Goal: Task Accomplishment & Management: Complete application form

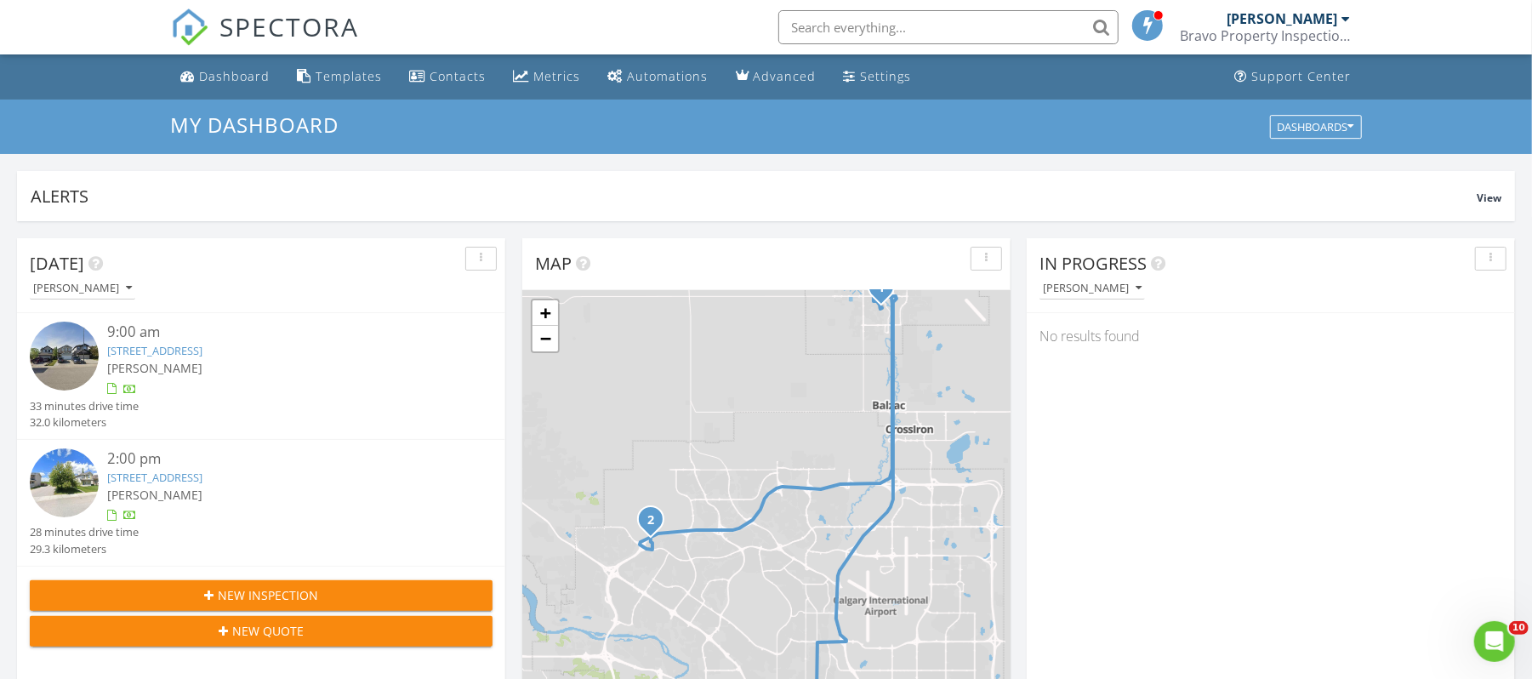
click at [202, 481] on link "111 Citadel Acres Close NW, Calgary, AB T3G 5A8" at bounding box center [154, 477] width 95 height 15
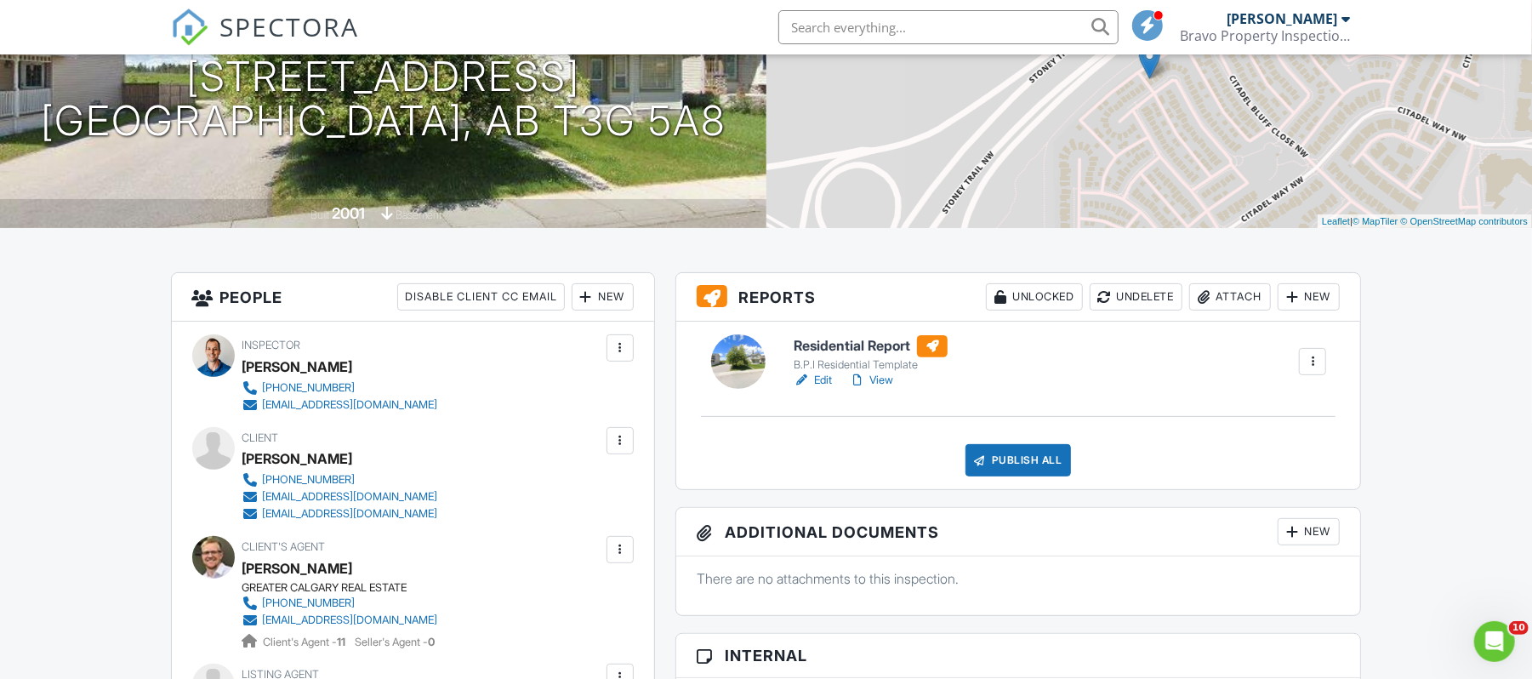
drag, startPoint x: 420, startPoint y: 454, endPoint x: 245, endPoint y: 458, distance: 175.3
click at [245, 458] on div "Client Danny_Shyra North_Butler 403-973-0717 dannynorthwrx@gmail.com shyrabutle…" at bounding box center [380, 474] width 277 height 95
copy div "Danny_Shyra North_Butler"
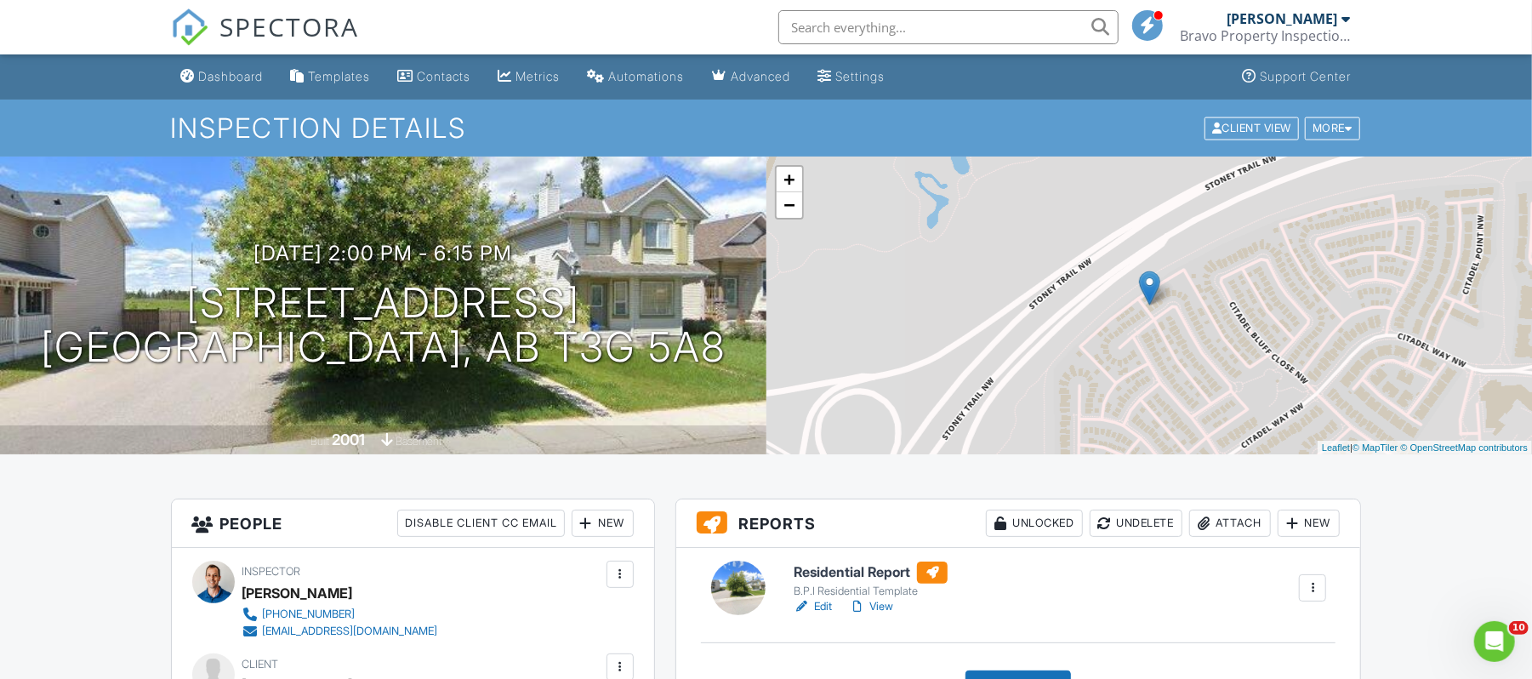
click at [328, 14] on span "SPECTORA" at bounding box center [290, 27] width 140 height 36
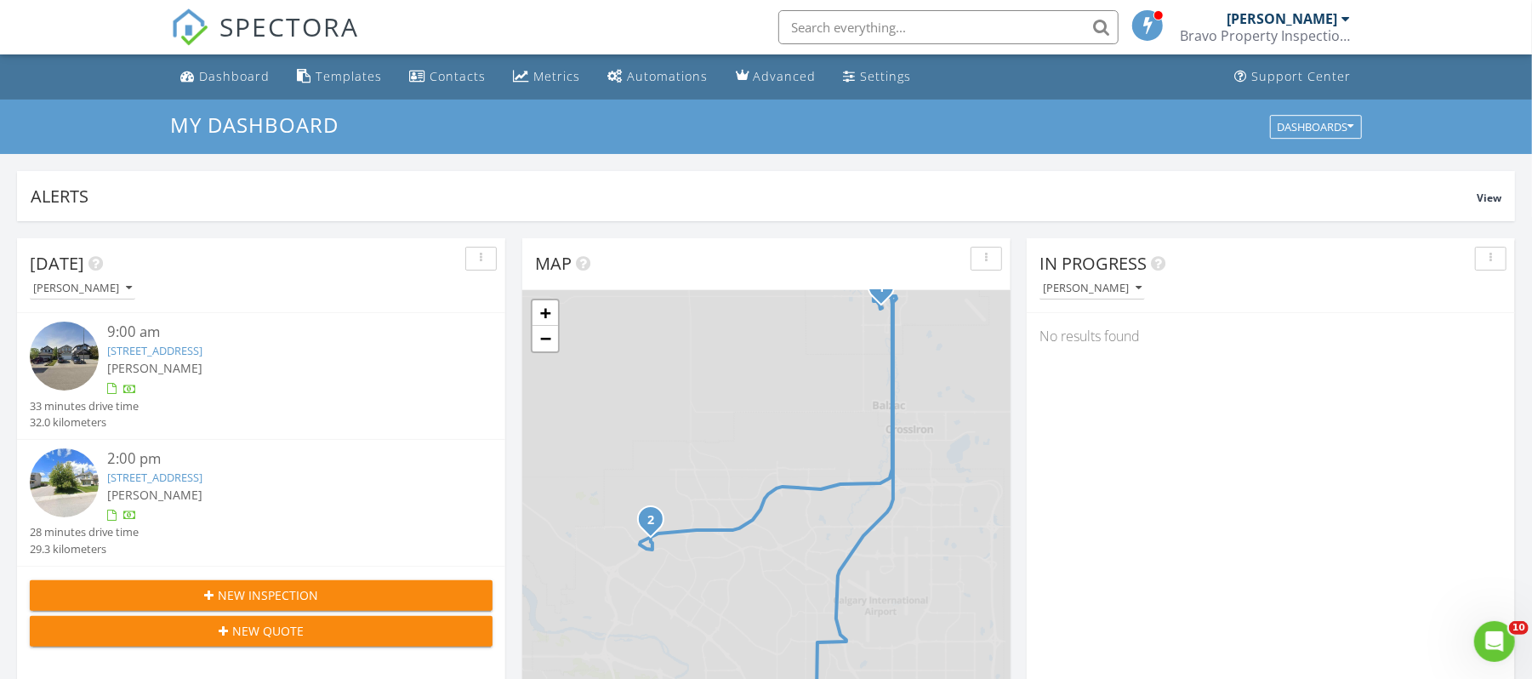
click at [259, 362] on div "[PERSON_NAME]" at bounding box center [280, 368] width 347 height 18
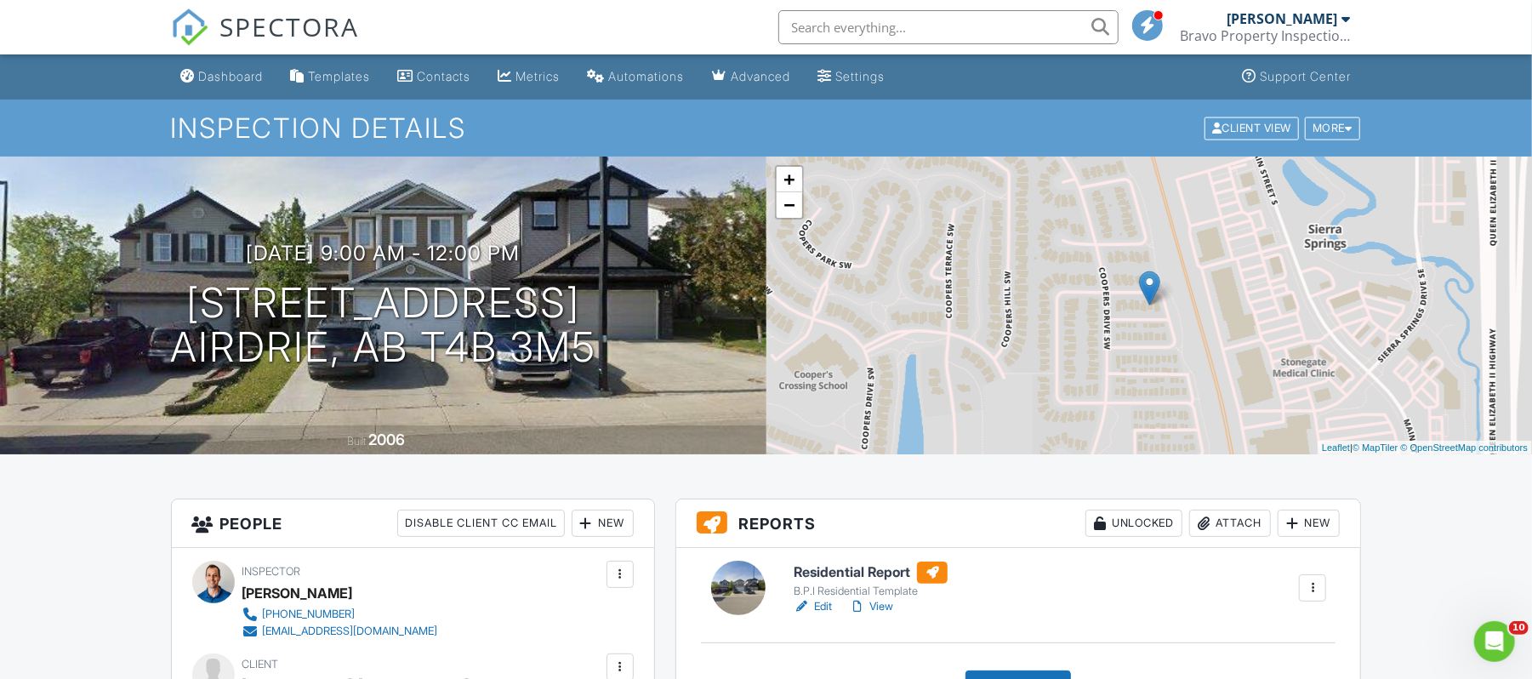
click at [274, 9] on span "SPECTORA" at bounding box center [290, 27] width 140 height 36
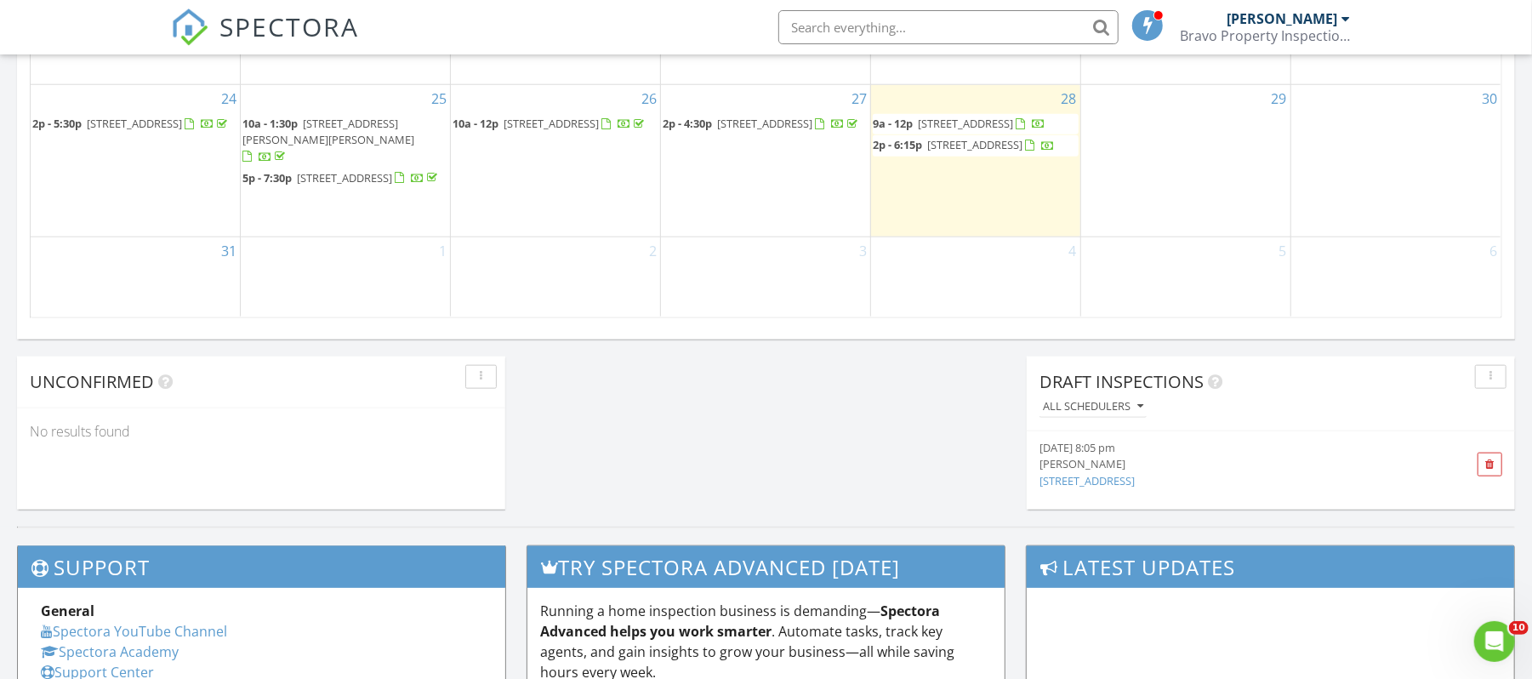
scroll to position [1247, 0]
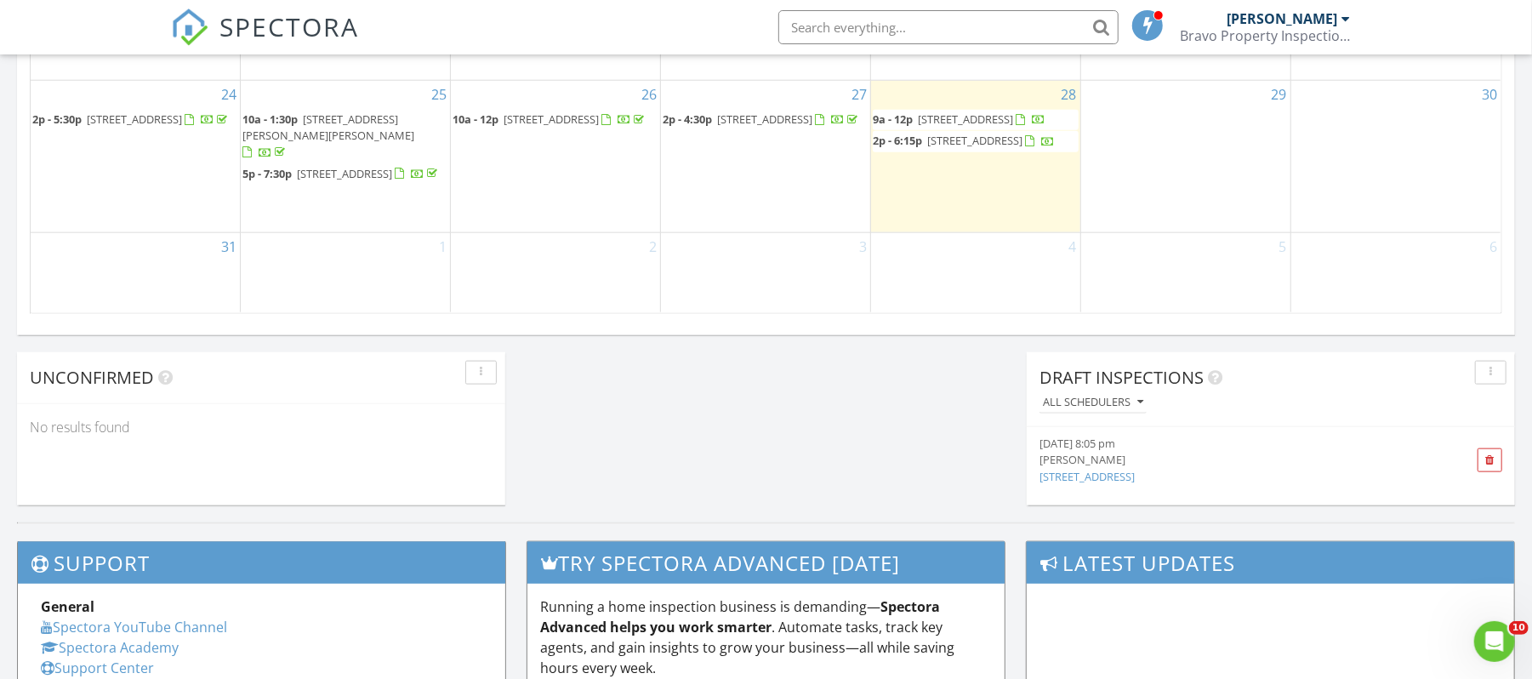
click at [771, 276] on div "3" at bounding box center [765, 272] width 209 height 79
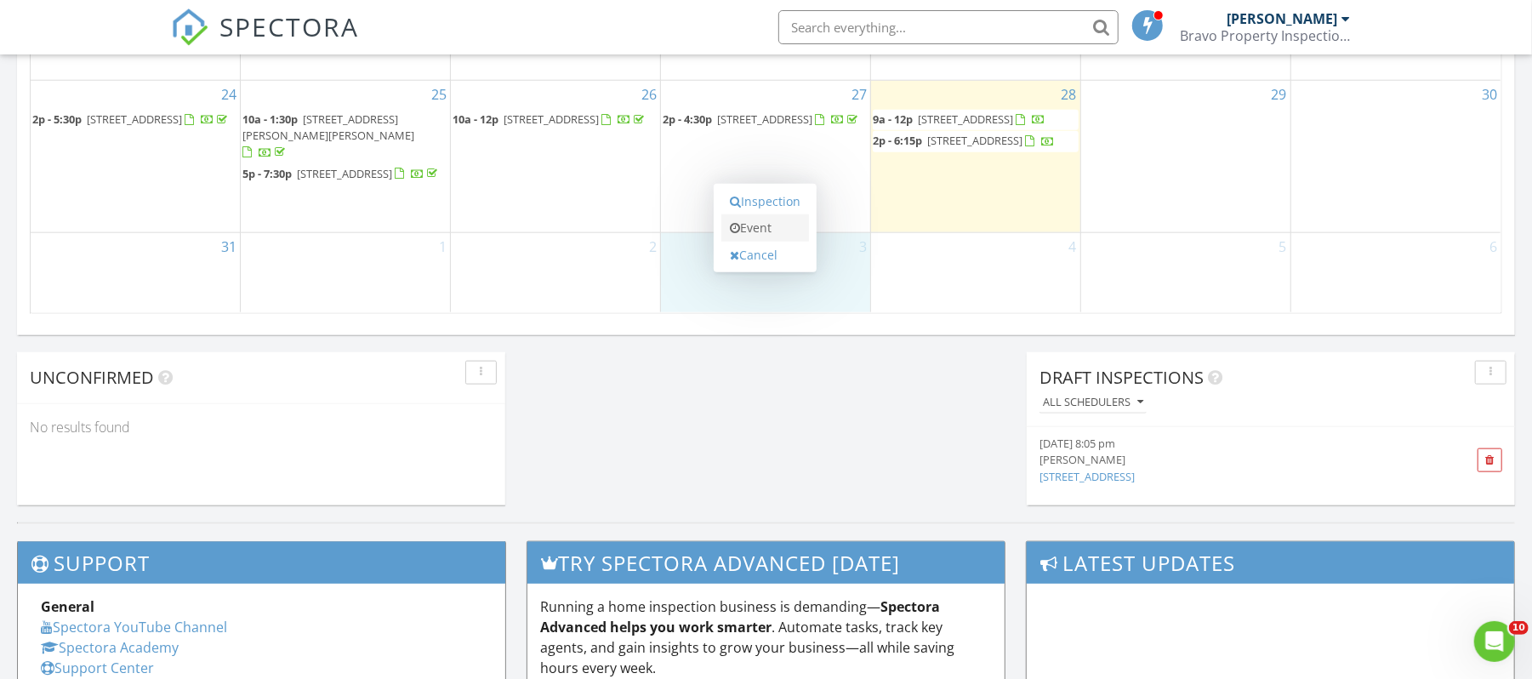
click at [776, 230] on link "Event" at bounding box center [765, 227] width 88 height 27
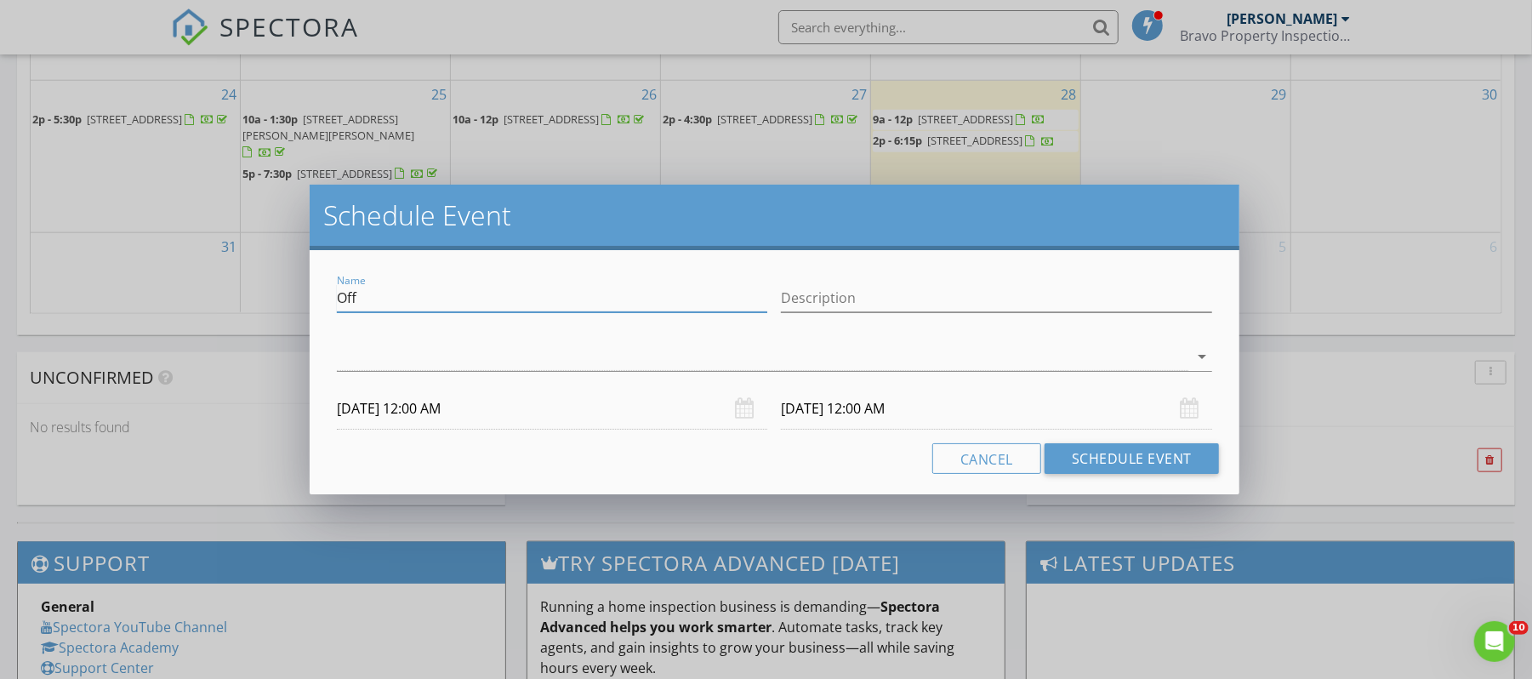
drag, startPoint x: 366, startPoint y: 293, endPoint x: 315, endPoint y: 290, distance: 51.2
click at [315, 290] on div "Name Off Description arrow_drop_down 2025/09/03 12:00 AM 2025/09/04 12:00 AM Ca…" at bounding box center [775, 372] width 930 height 244
type input "HI"
type input "Barb and Tony Smith (linda james)"
click at [436, 355] on div at bounding box center [763, 357] width 852 height 28
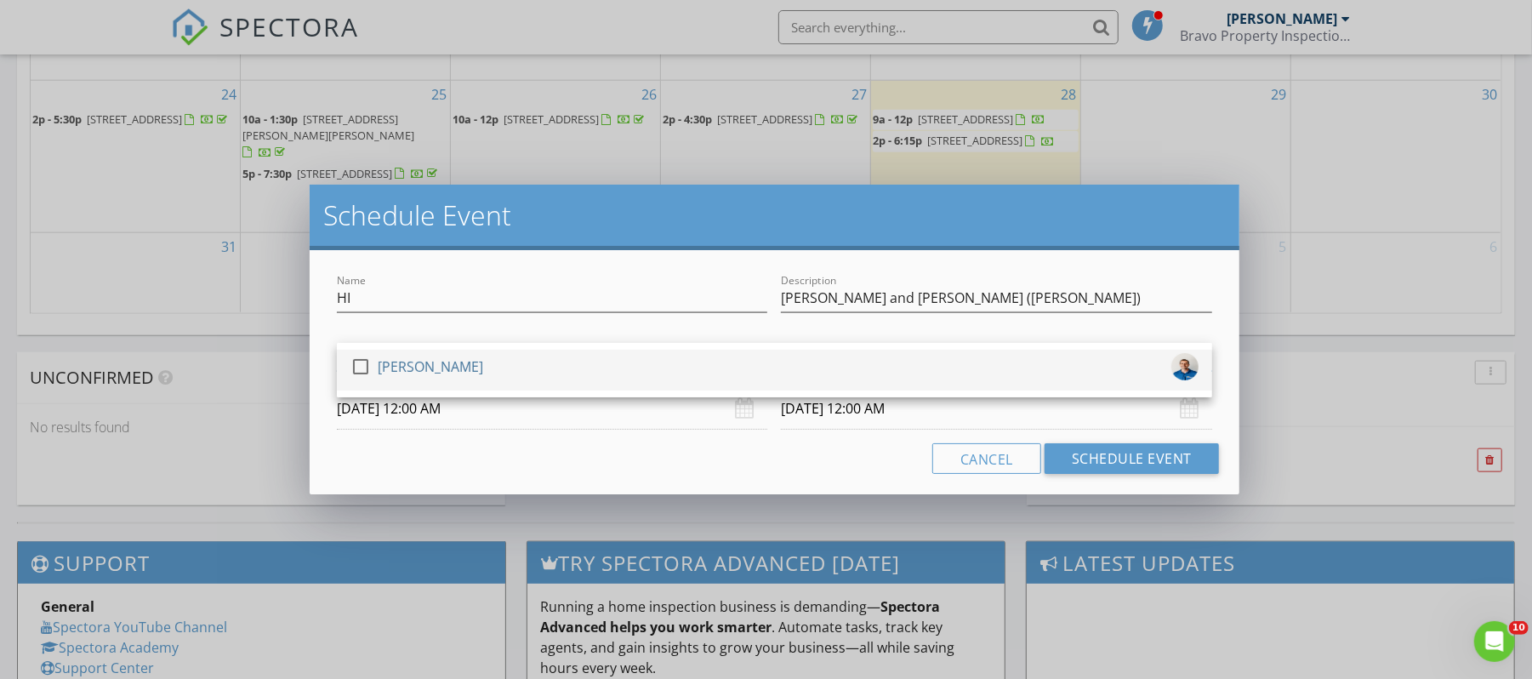
click at [430, 379] on div "check_box_outline_blank Jeffry Fleming" at bounding box center [416, 370] width 133 height 34
click at [443, 406] on input "2025/09/03 12:00 AM" at bounding box center [552, 409] width 430 height 42
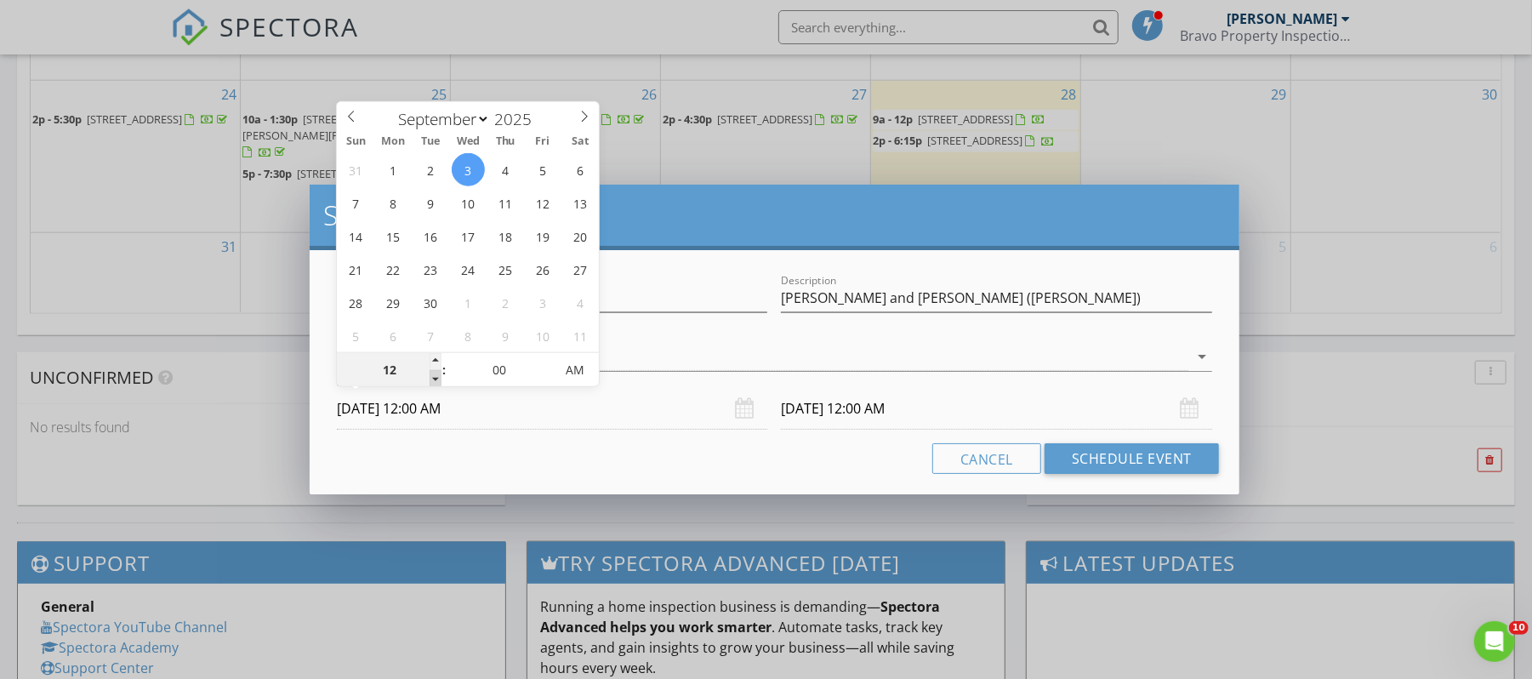
type input "11"
type input "2025/09/03 11:00 PM"
click at [441, 383] on span at bounding box center [436, 378] width 12 height 17
type input "10"
type input "2025/09/03 10:00 PM"
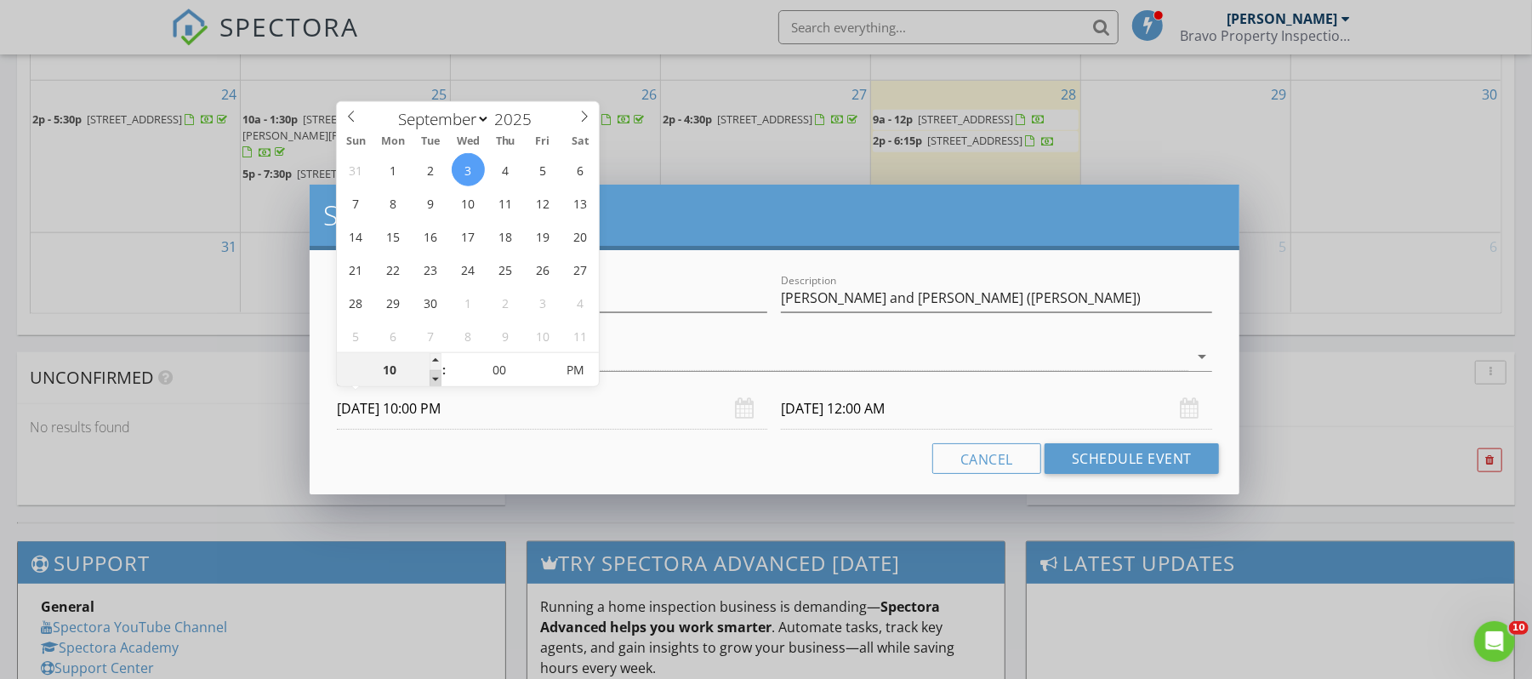
click at [441, 383] on span at bounding box center [436, 378] width 12 height 17
type input "10"
type input "2025/09/04 10:00 PM"
type input "09"
type input "2025/09/03 9:00 PM"
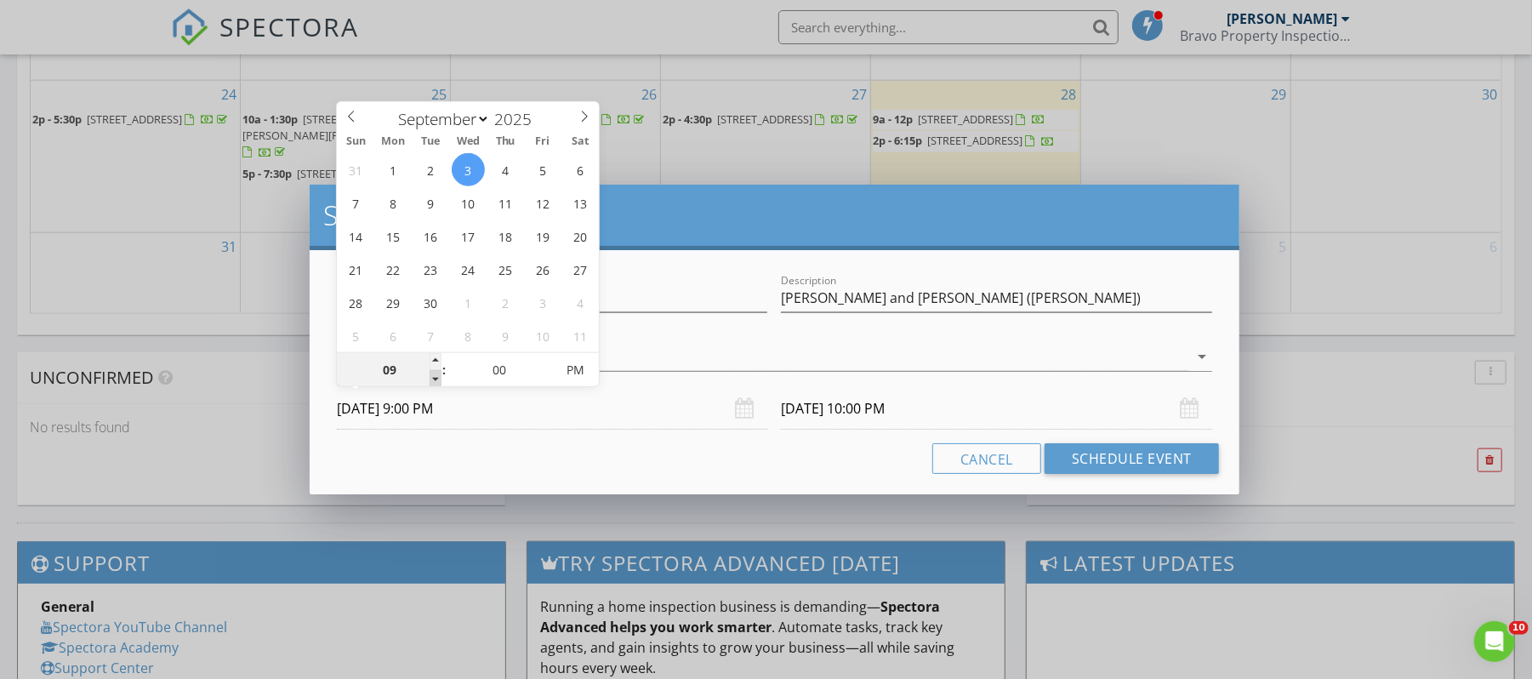
click at [440, 382] on span at bounding box center [436, 378] width 12 height 17
type input "09"
type input "2025/09/04 9:00 PM"
type input "[DATE] 9:00 AM"
click at [573, 379] on span "AM" at bounding box center [575, 370] width 47 height 34
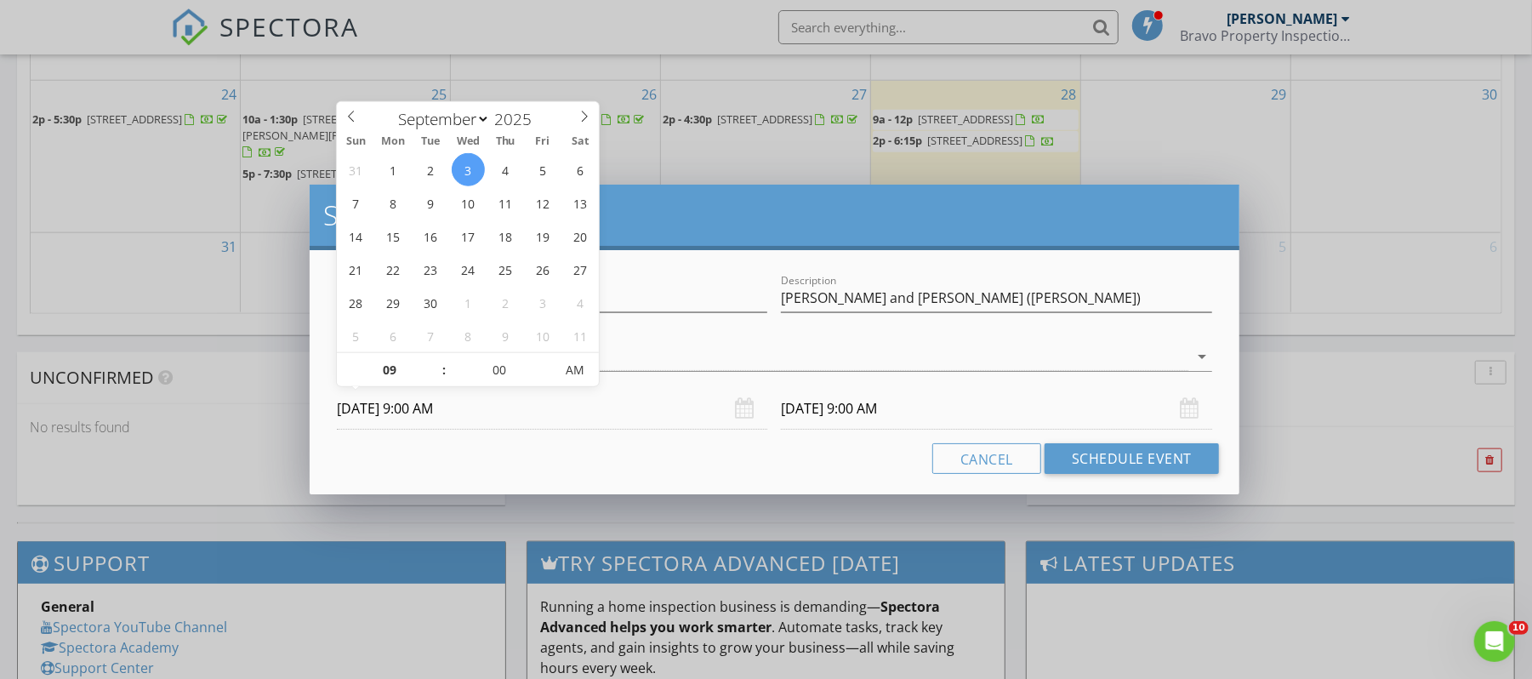
click at [821, 406] on input "2025/09/04 9:00 AM" at bounding box center [996, 409] width 430 height 42
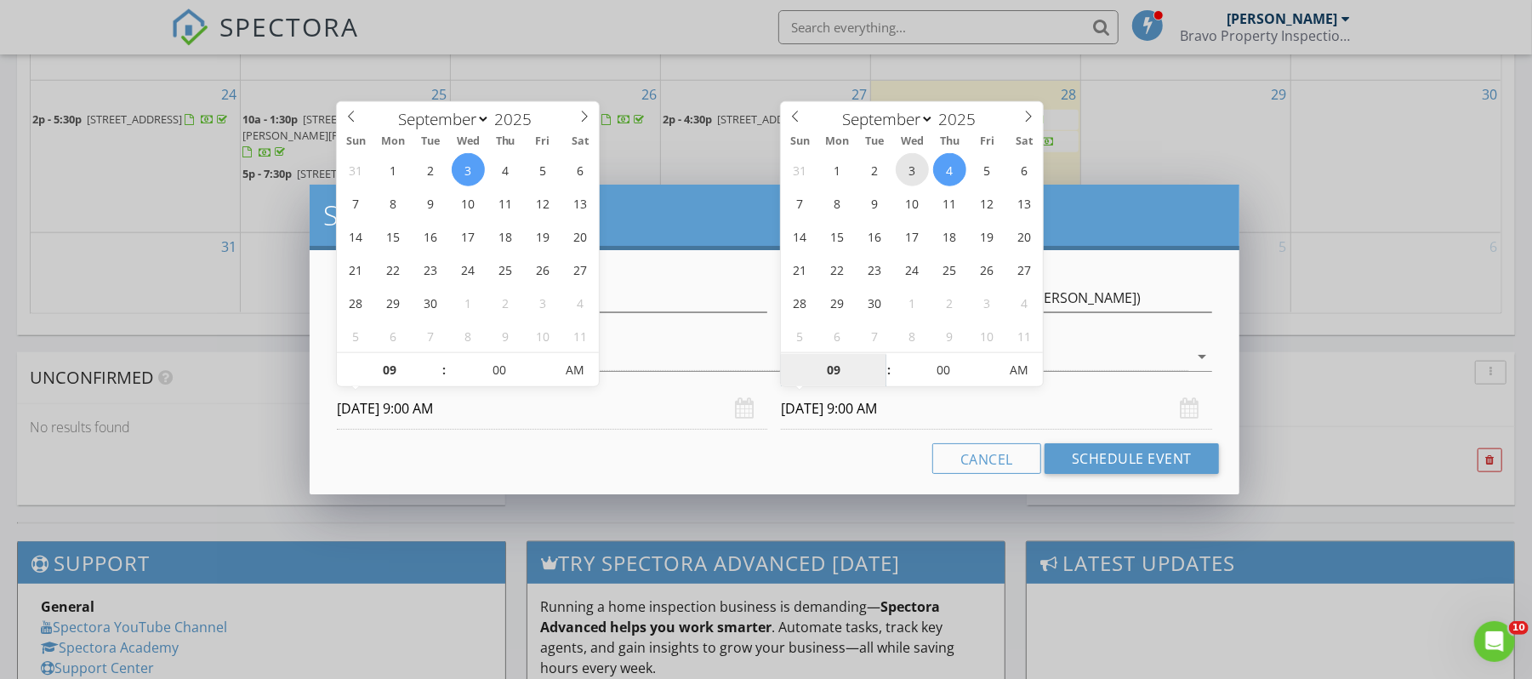
type input "2025/09/03 9:00 AM"
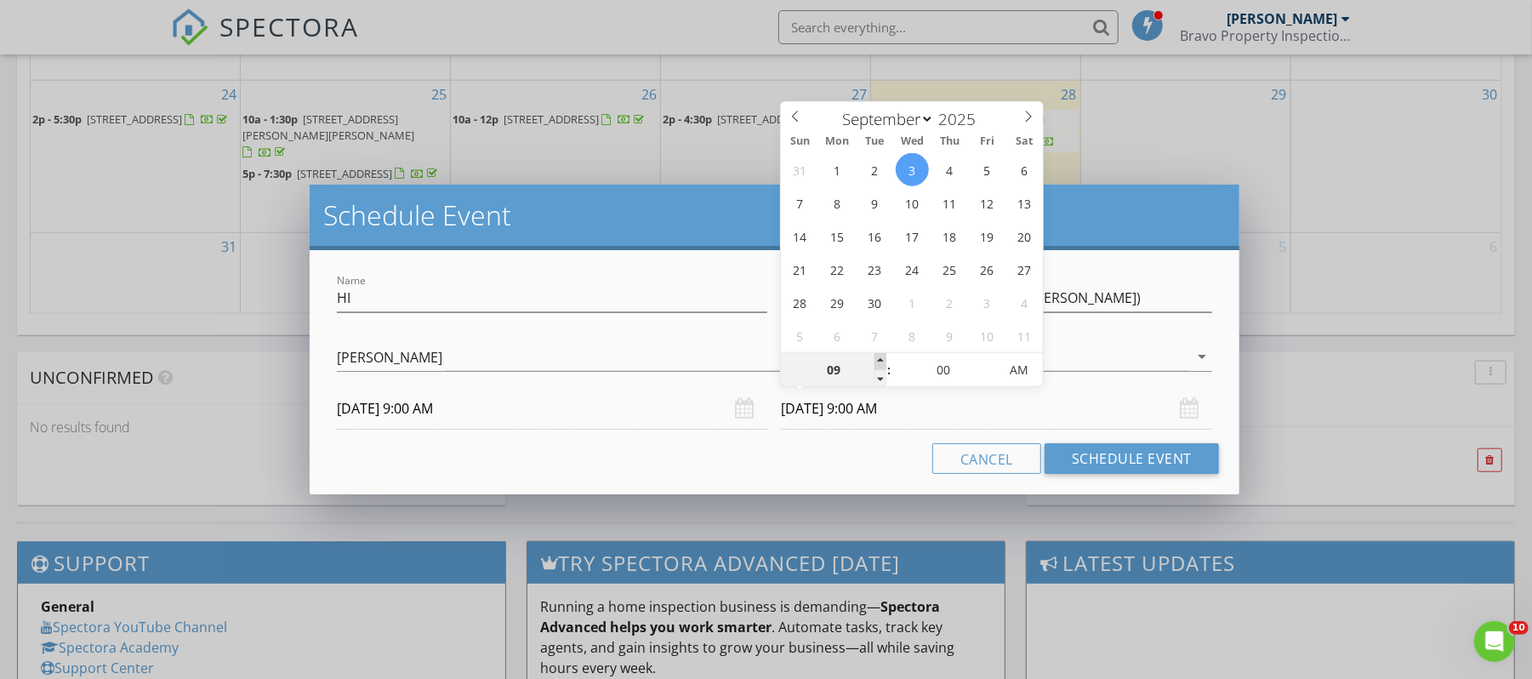
type input "10"
type input "2025/09/03 10:00 AM"
click at [875, 355] on span at bounding box center [881, 361] width 12 height 17
type input "11"
type input "2025/09/03 11:00 AM"
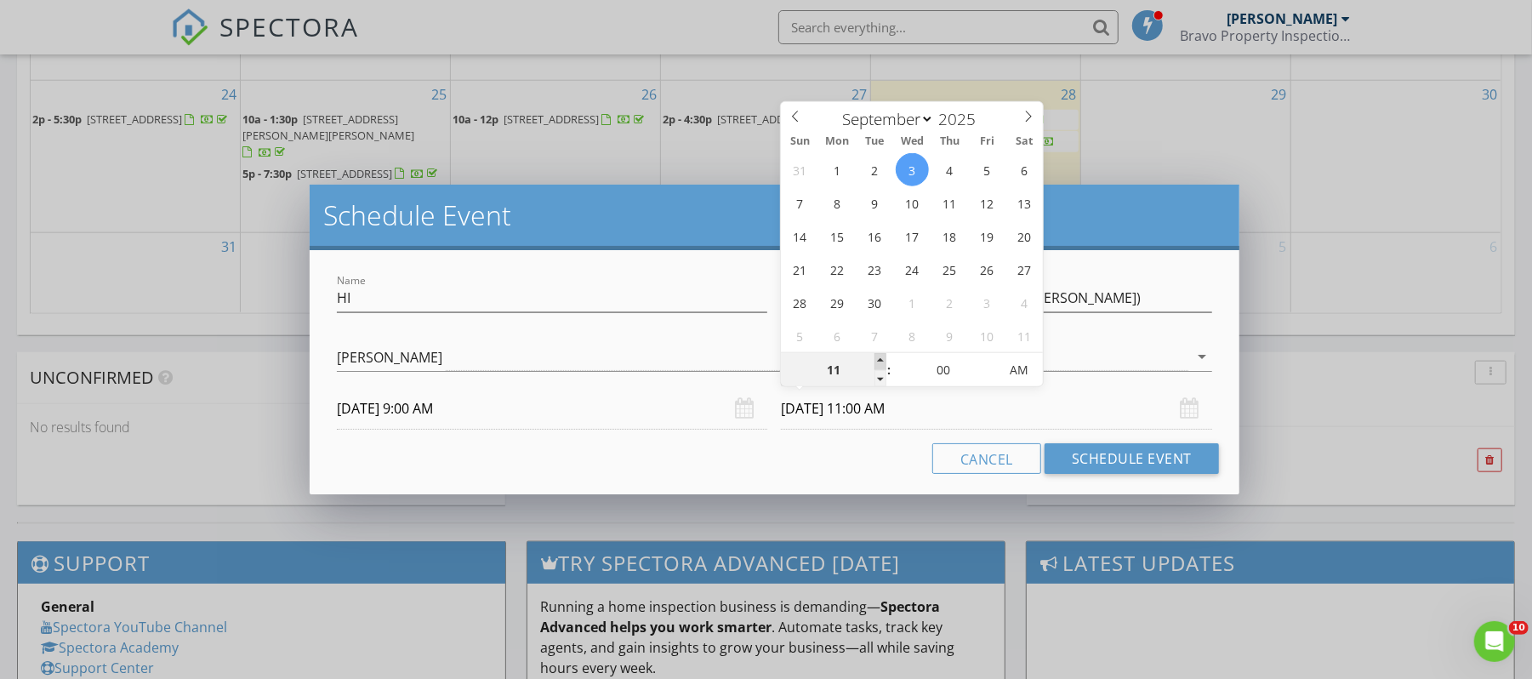
click at [875, 355] on span at bounding box center [881, 361] width 12 height 17
type input "12"
type input "2025/09/03 12:00 PM"
click at [875, 355] on span at bounding box center [881, 361] width 12 height 17
click at [1103, 464] on button "Schedule Event" at bounding box center [1132, 458] width 174 height 31
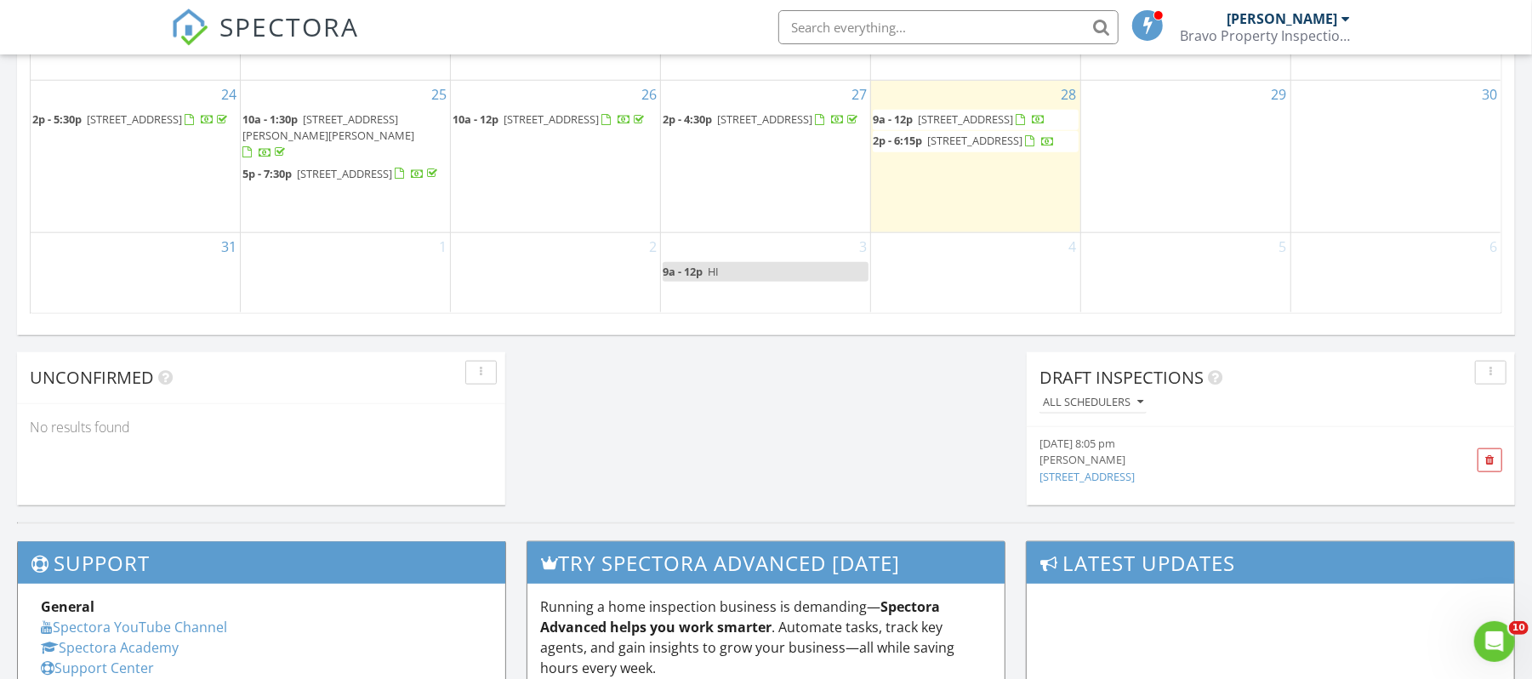
click at [820, 254] on div "3 9a - 12p HI" at bounding box center [765, 272] width 209 height 79
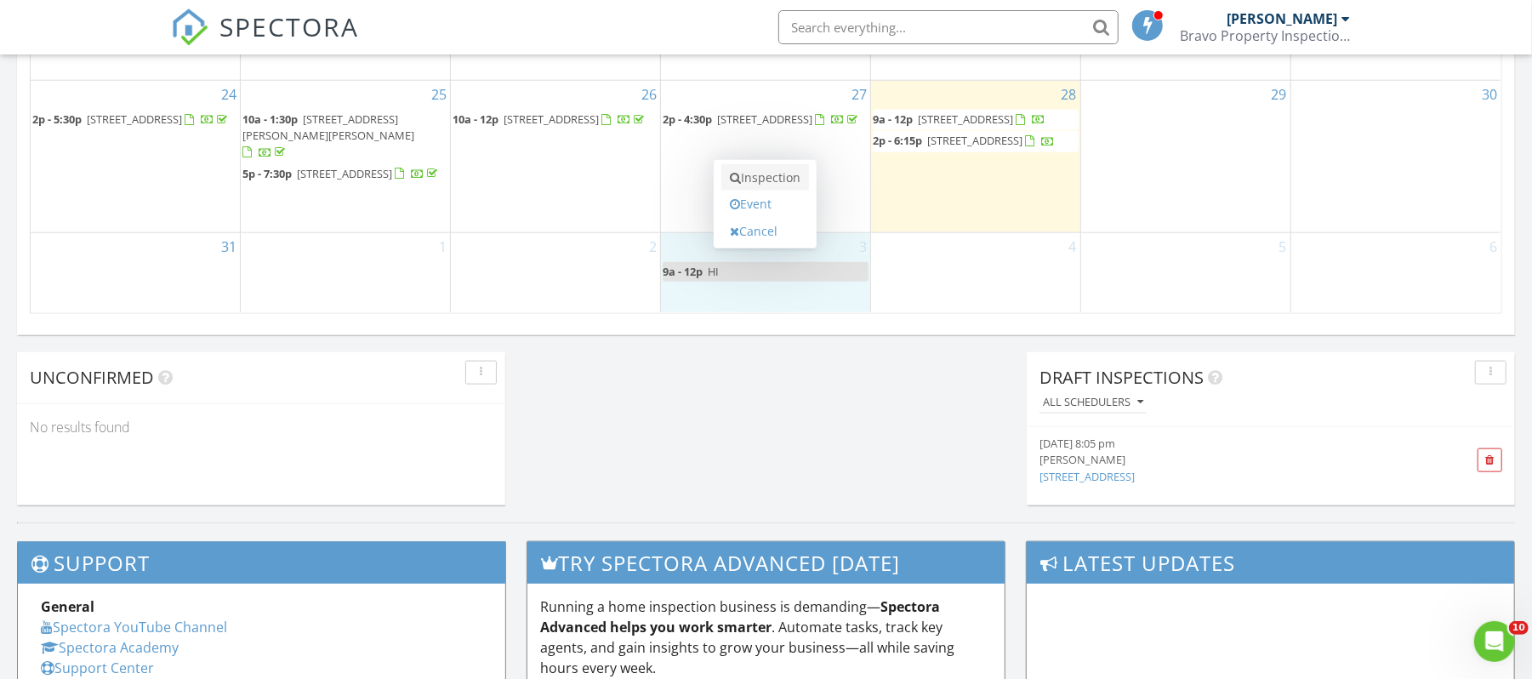
click at [766, 188] on link "Inspection" at bounding box center [765, 177] width 88 height 27
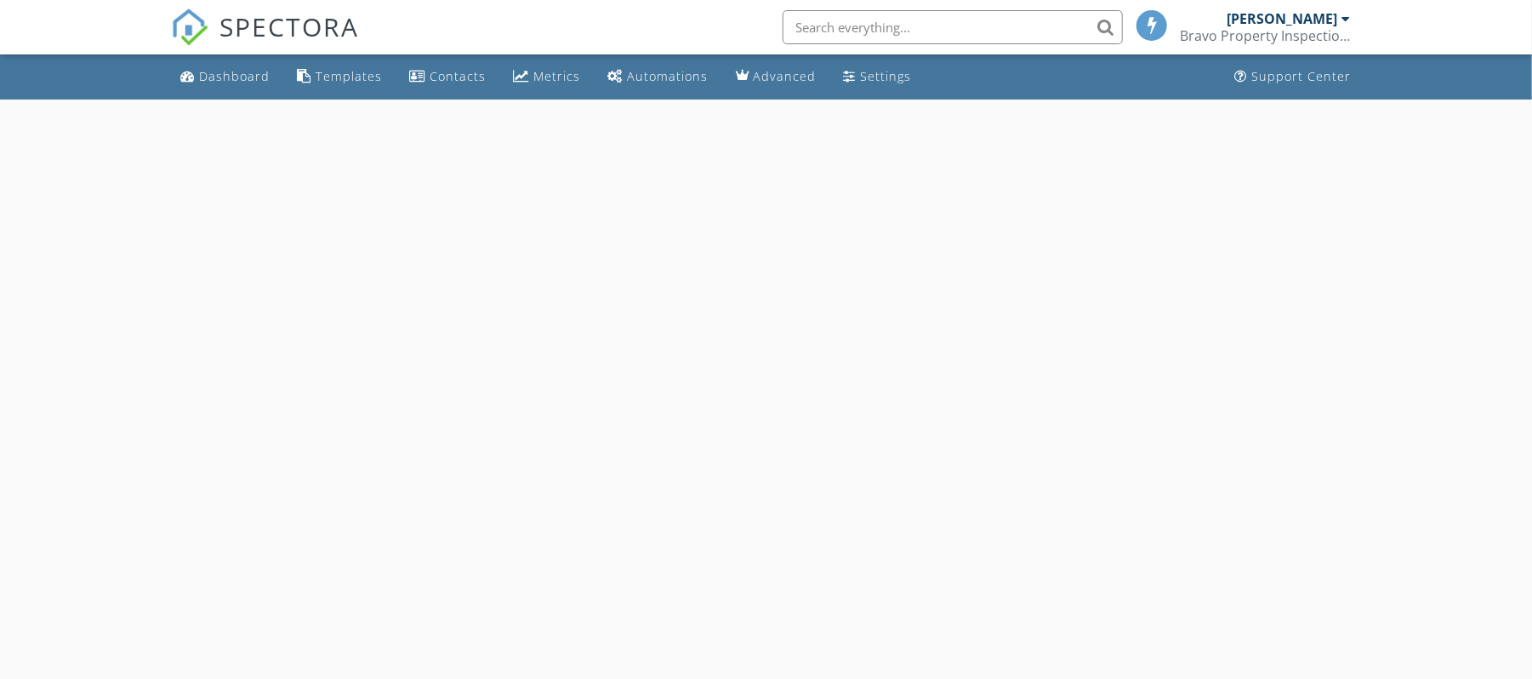
select select "8"
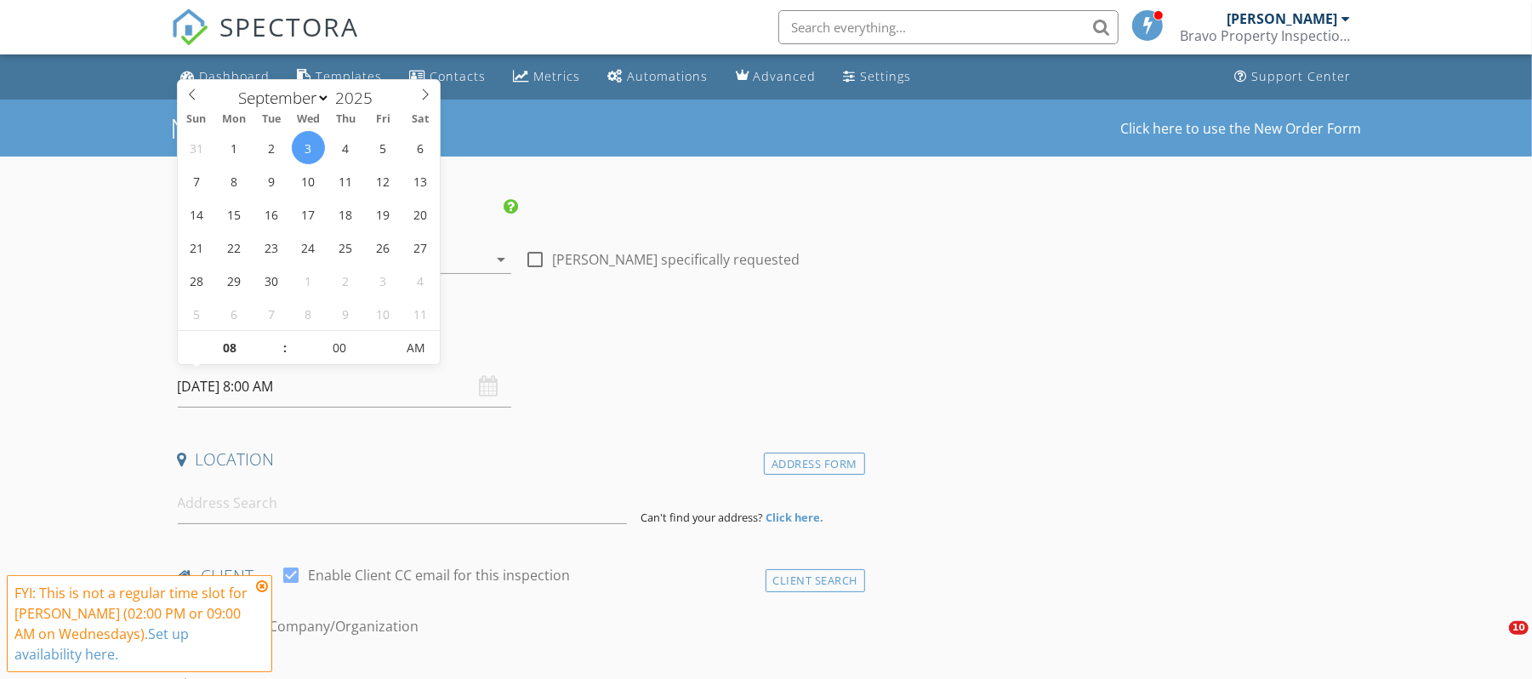
click at [311, 385] on input "2025/09/03 8:00 AM" at bounding box center [344, 387] width 333 height 42
type input "09"
type input "2025/09/03 9:00 AM"
click at [281, 333] on span at bounding box center [277, 339] width 12 height 17
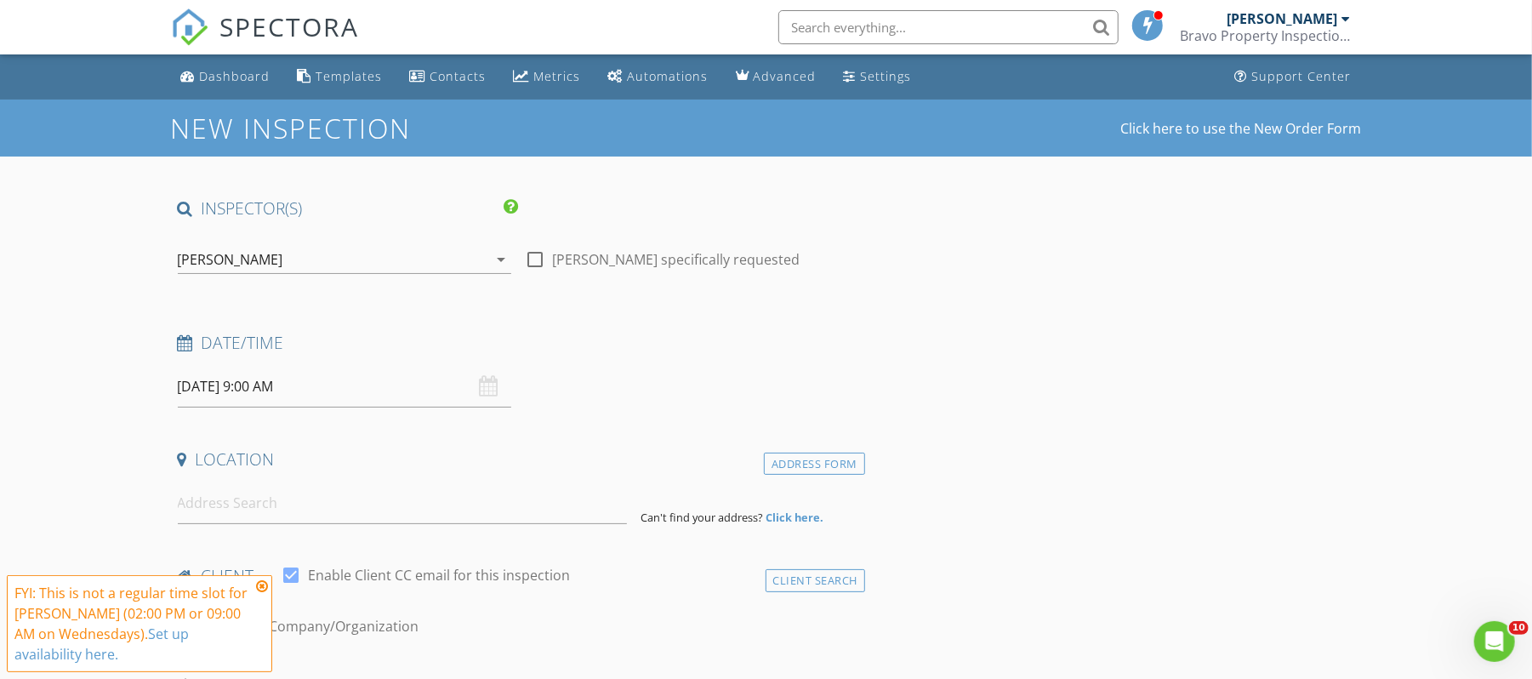
click at [359, 505] on input at bounding box center [402, 503] width 449 height 42
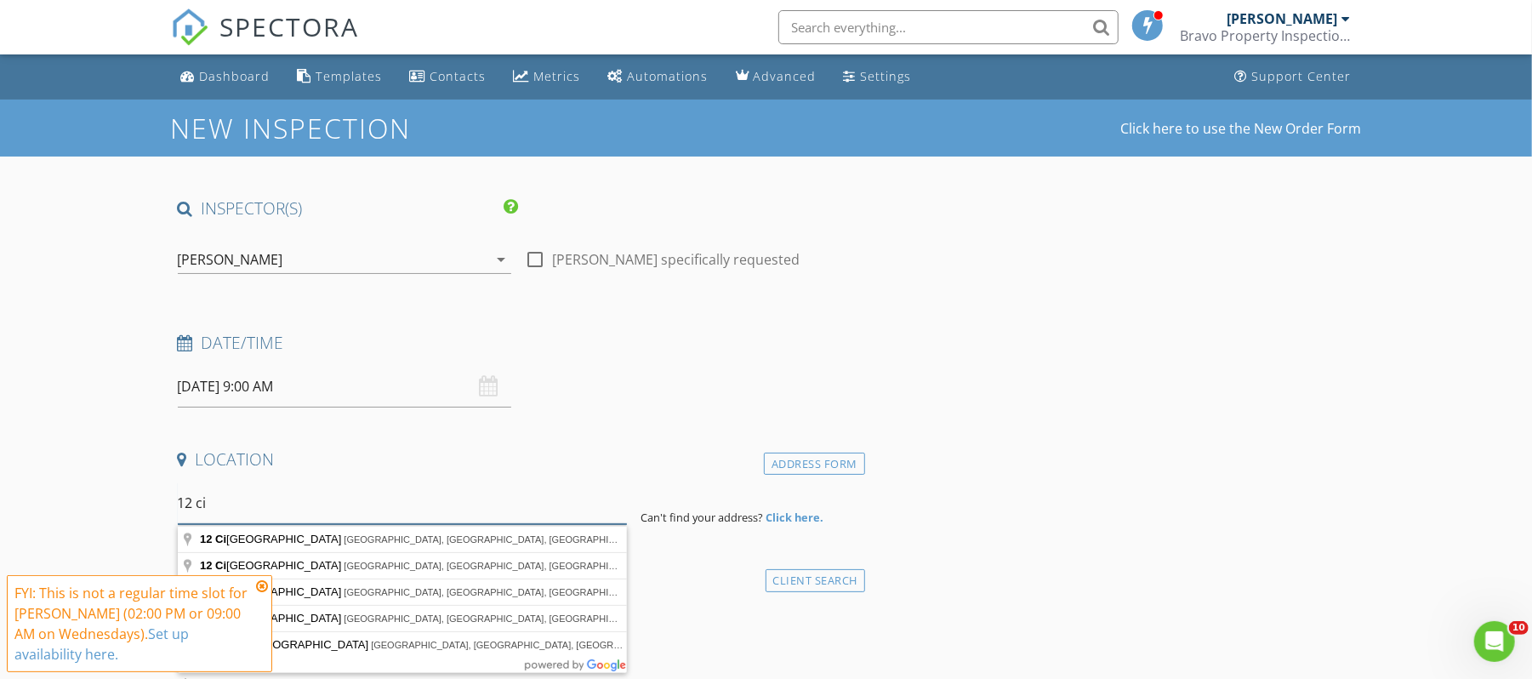
type input "12 cit"
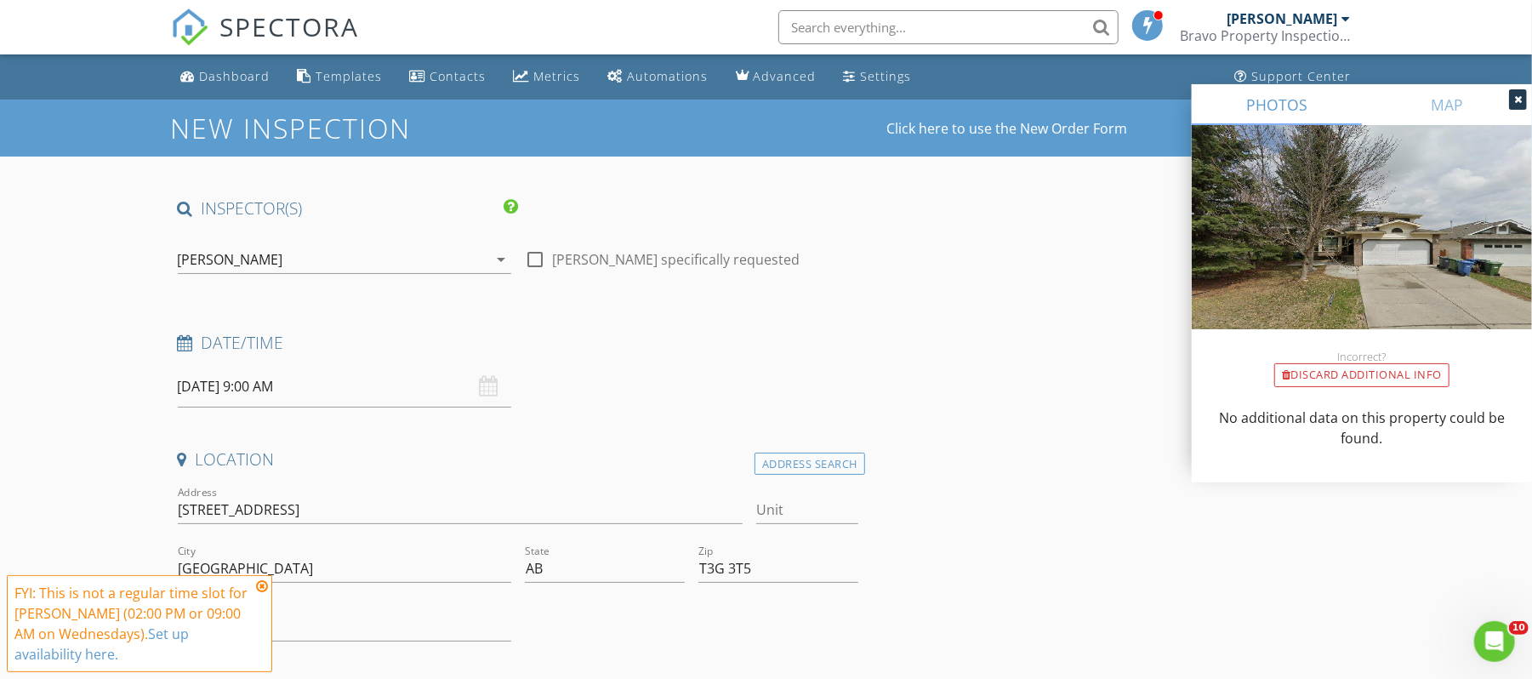
scroll to position [226, 0]
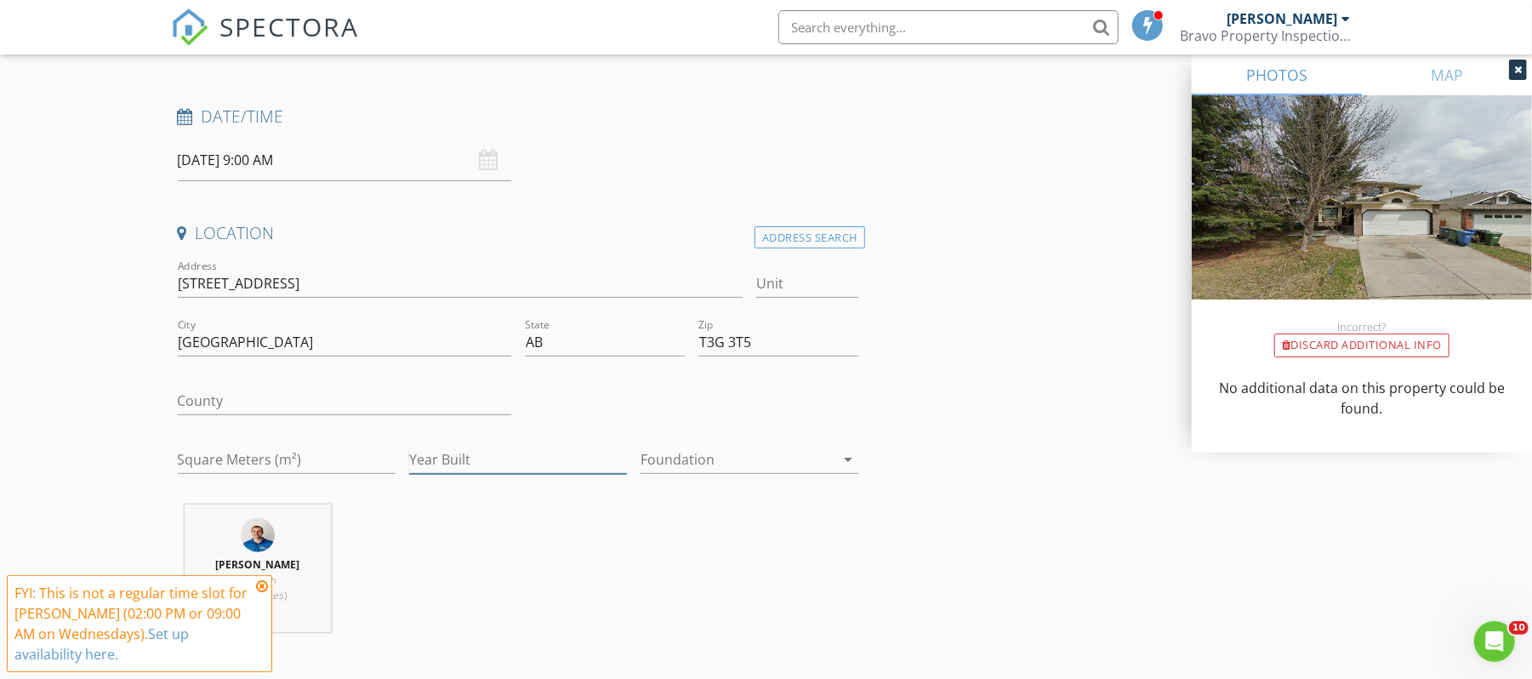
click at [460, 454] on input "Year Built" at bounding box center [518, 460] width 218 height 28
type input "1991"
click at [688, 444] on div "Foundation arrow_drop_down" at bounding box center [750, 463] width 218 height 55
click at [688, 459] on div at bounding box center [738, 459] width 194 height 27
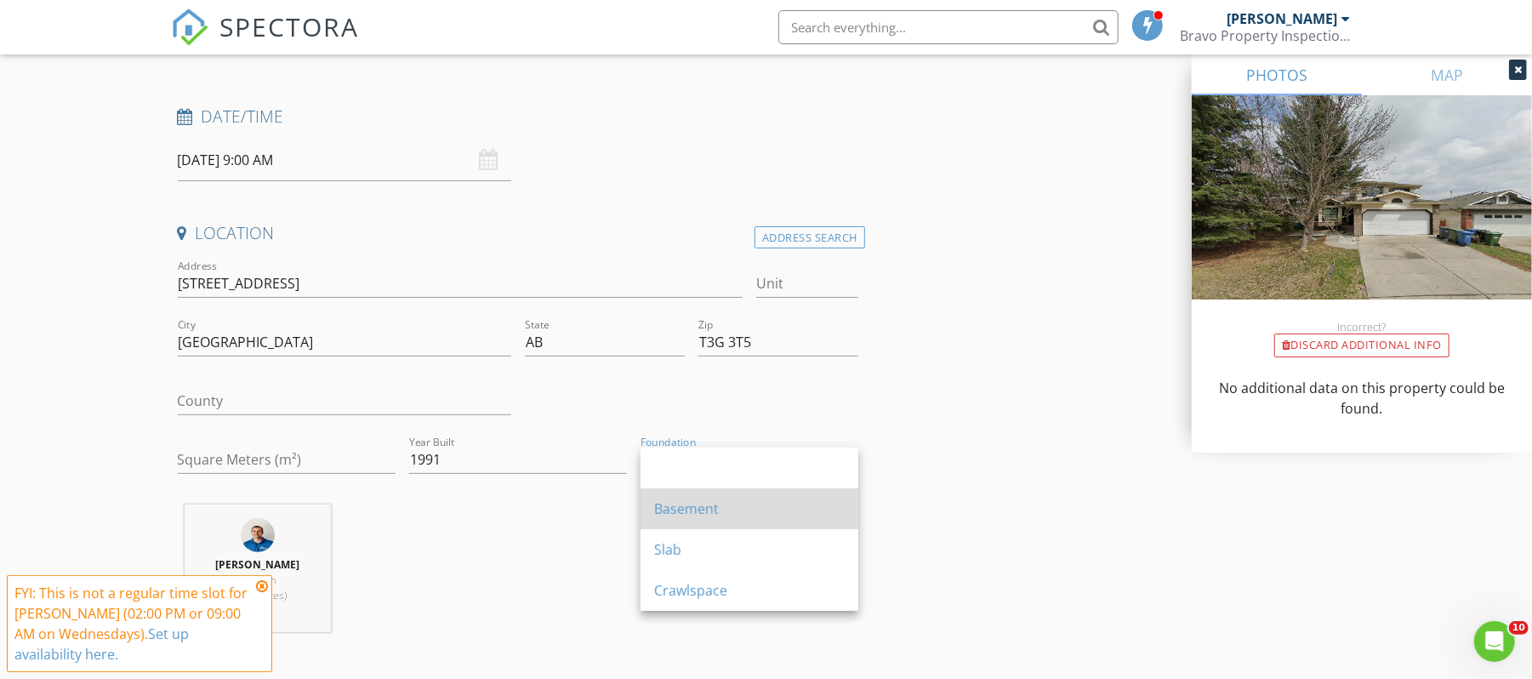
click at [694, 490] on div "Basement" at bounding box center [749, 508] width 191 height 41
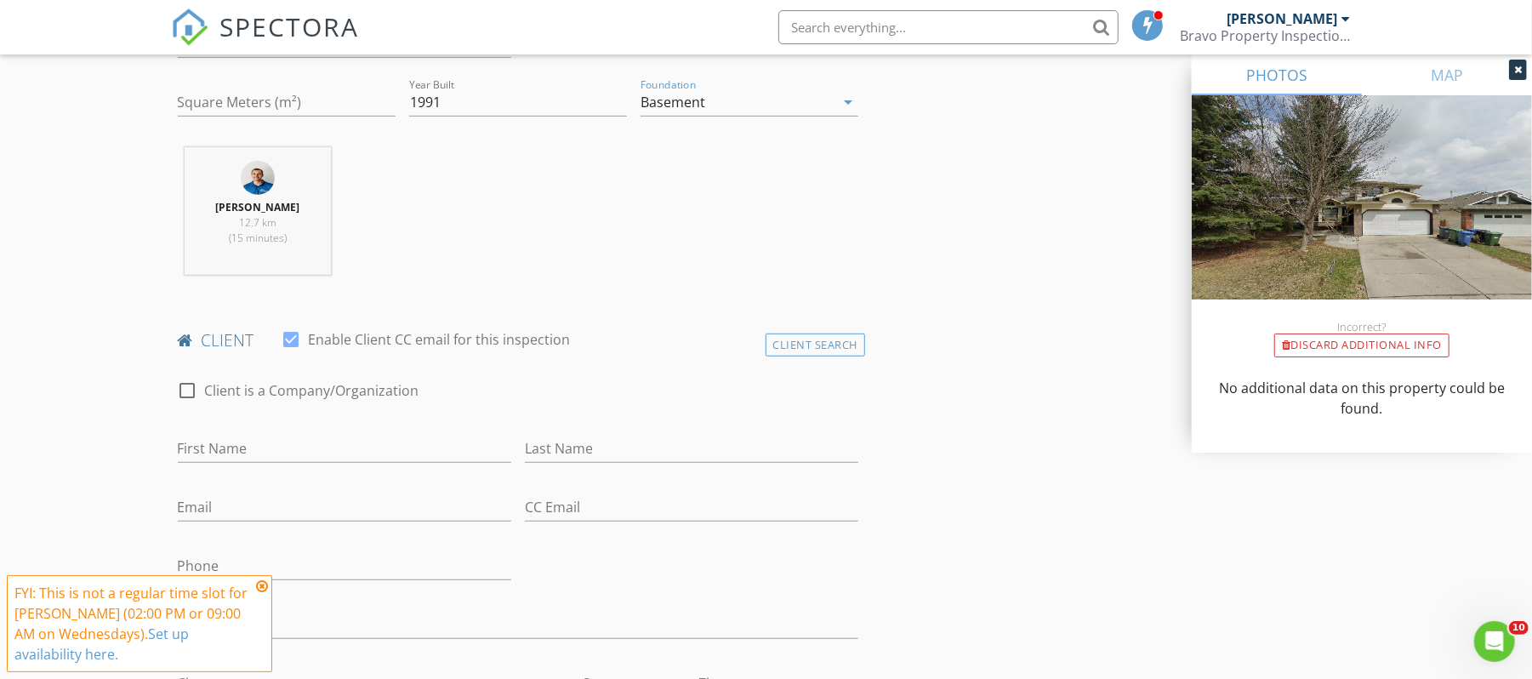
scroll to position [681, 0]
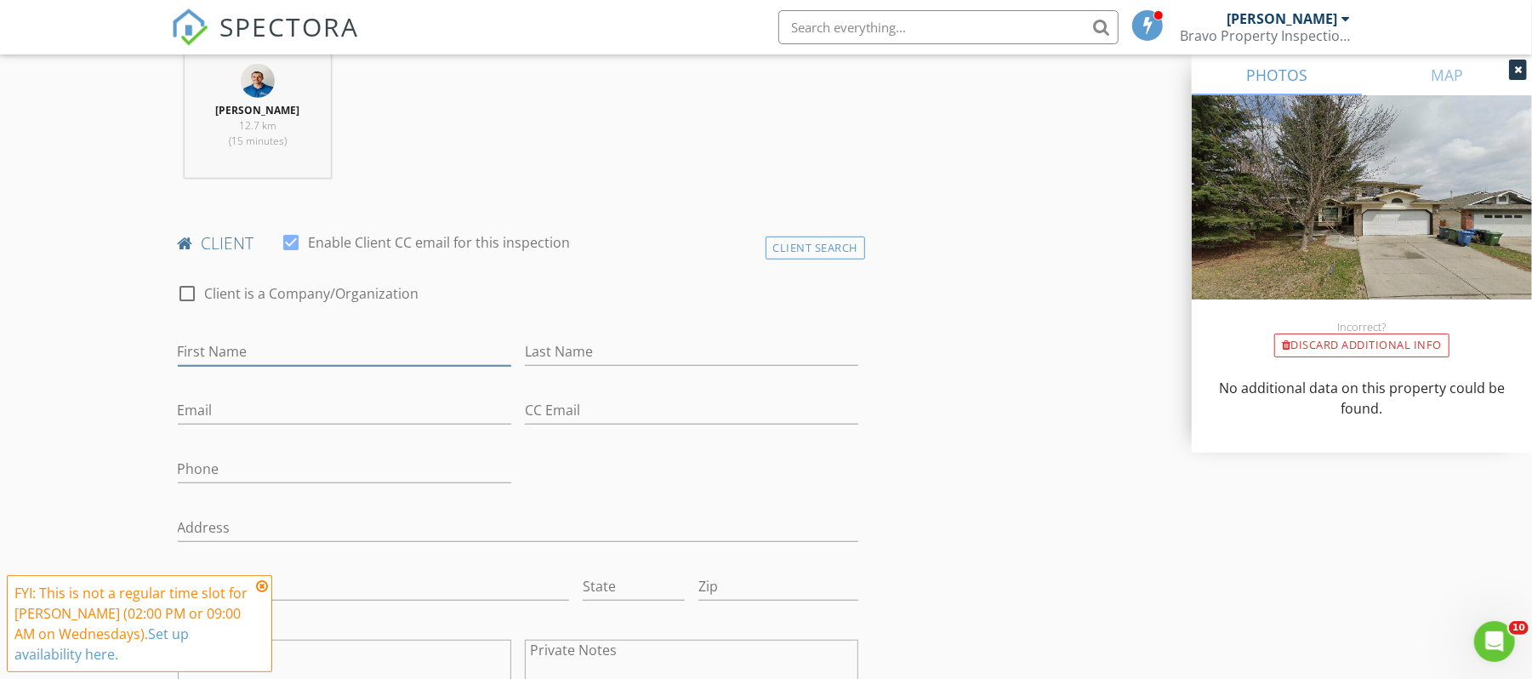
click at [248, 349] on input "First Name" at bounding box center [344, 352] width 333 height 28
paste input "Bryon(Tony)_Barbara"
type input "Bryon(Tony)_Barbara"
click at [623, 351] on input "Last Name" at bounding box center [691, 352] width 333 height 28
type input "Smith"
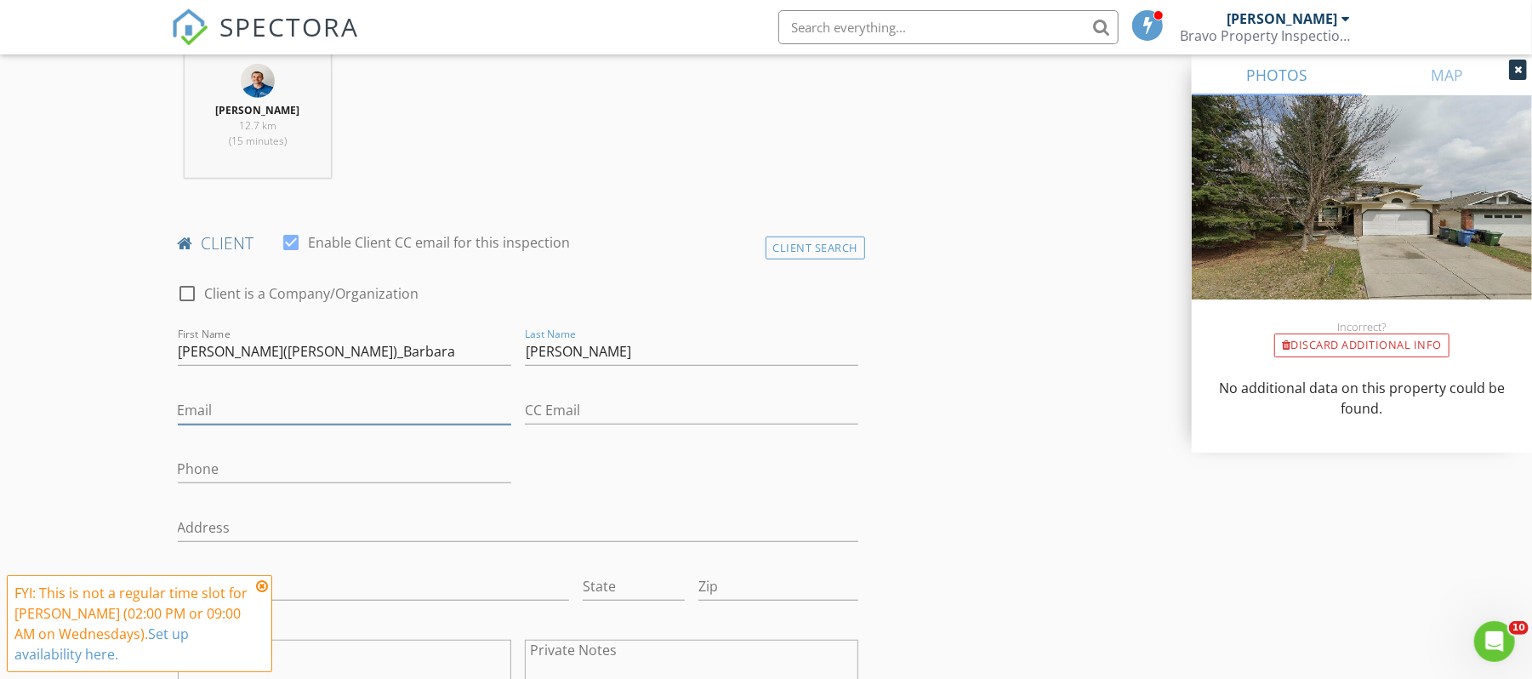
click at [305, 410] on input "Email" at bounding box center [344, 410] width 333 height 28
paste input "barbtony@shaw.ca"
type input "barbtony@shaw.ca"
click at [267, 466] on input "Phone" at bounding box center [344, 469] width 333 height 28
paste input "587-438-6527"
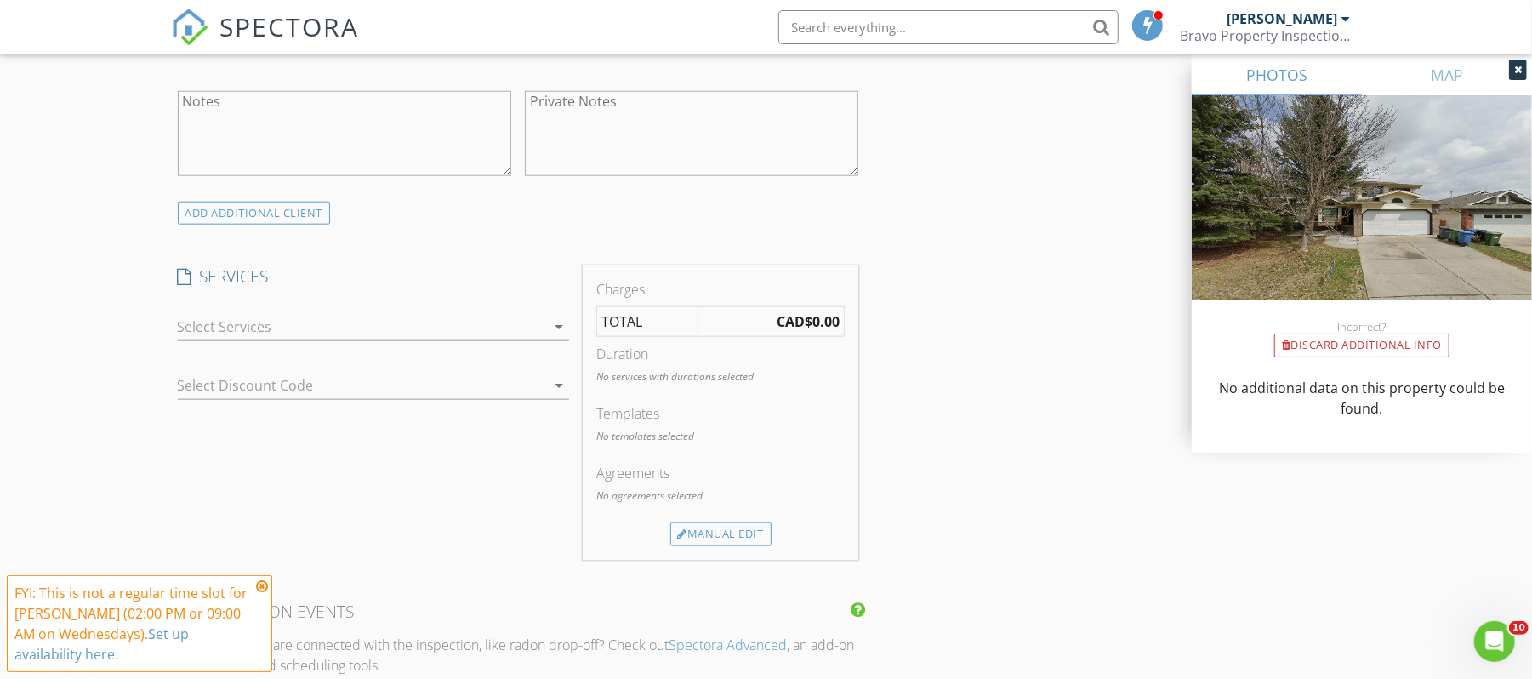
scroll to position [1361, 0]
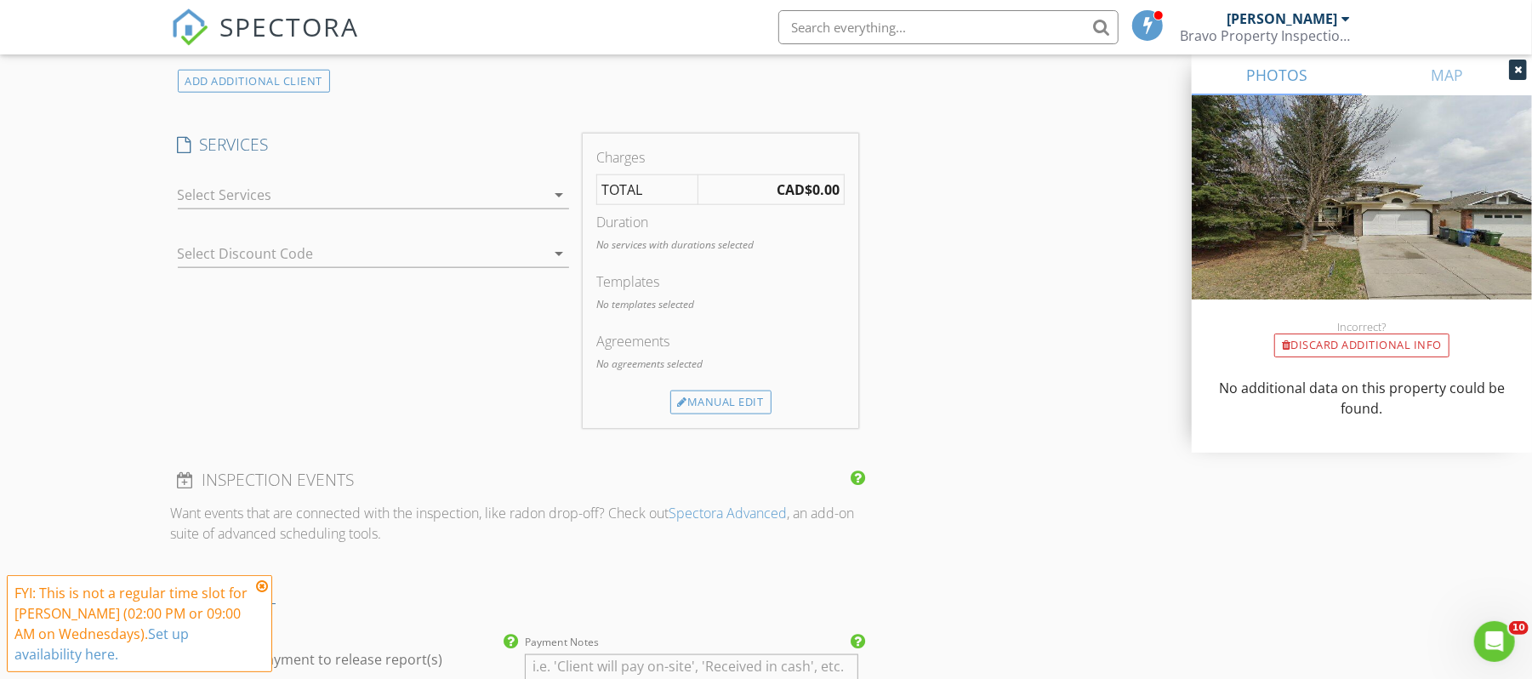
type input "587-438-6527"
click at [351, 188] on div at bounding box center [362, 194] width 368 height 27
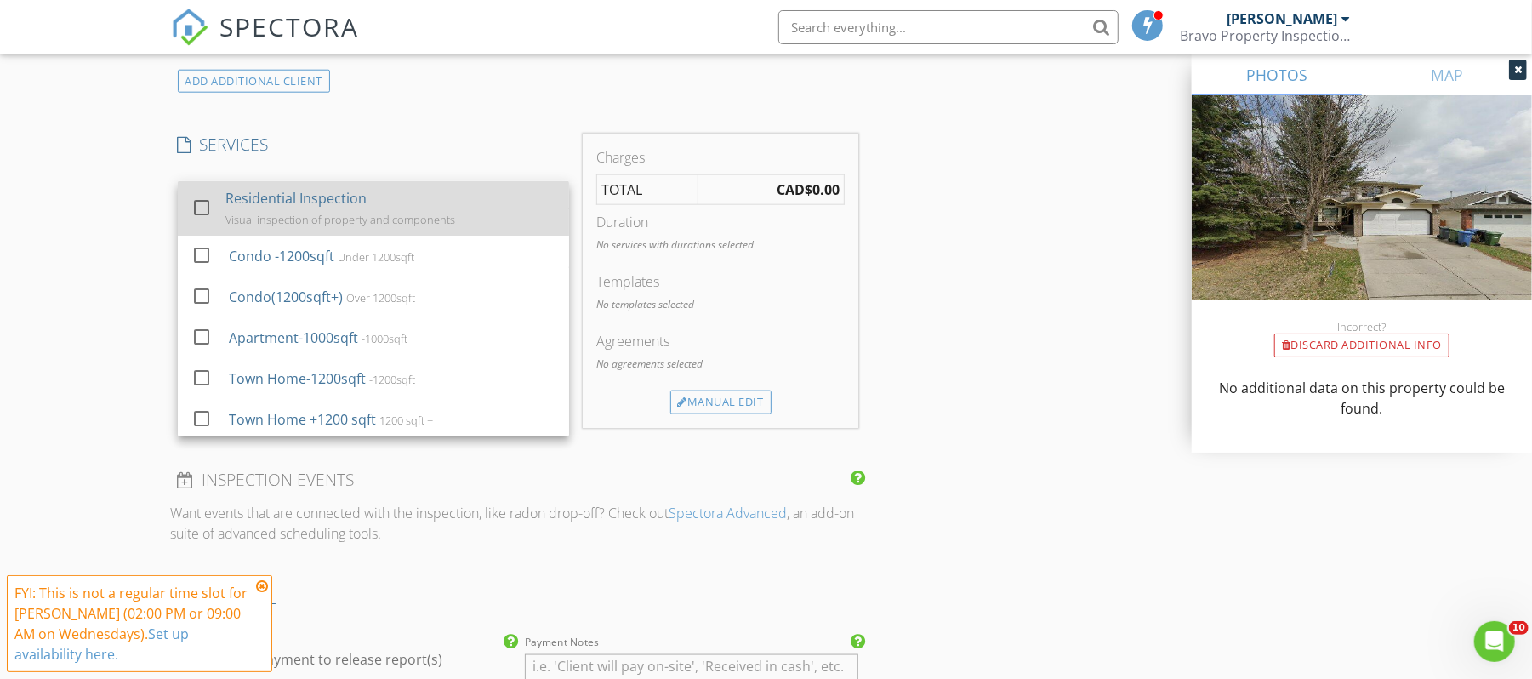
click at [290, 225] on div "Visual inspection of property and components" at bounding box center [340, 220] width 230 height 14
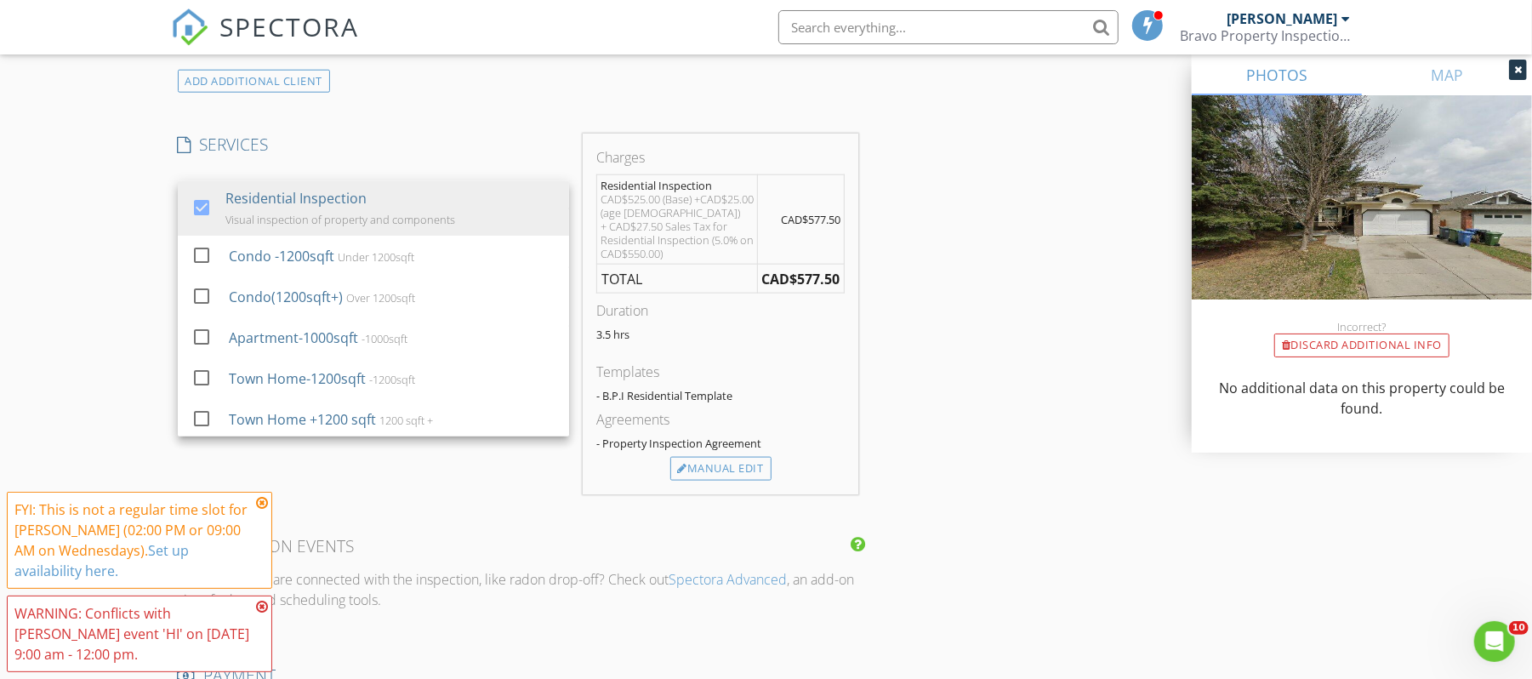
click at [958, 304] on div "INSPECTOR(S) check_box Jeffry Fleming PRIMARY Jeffry Fleming arrow_drop_down ch…" at bounding box center [766, 285] width 1191 height 2899
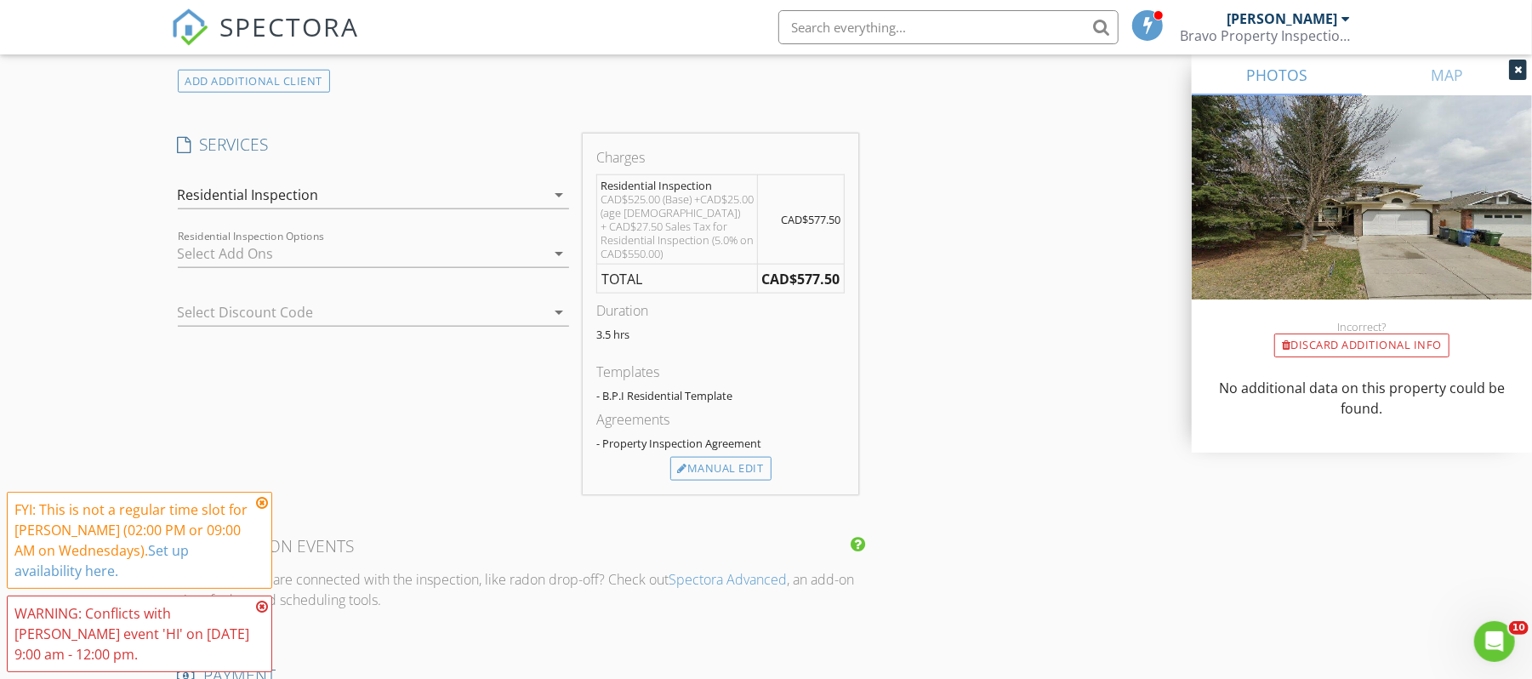
click at [260, 501] on icon at bounding box center [262, 503] width 12 height 14
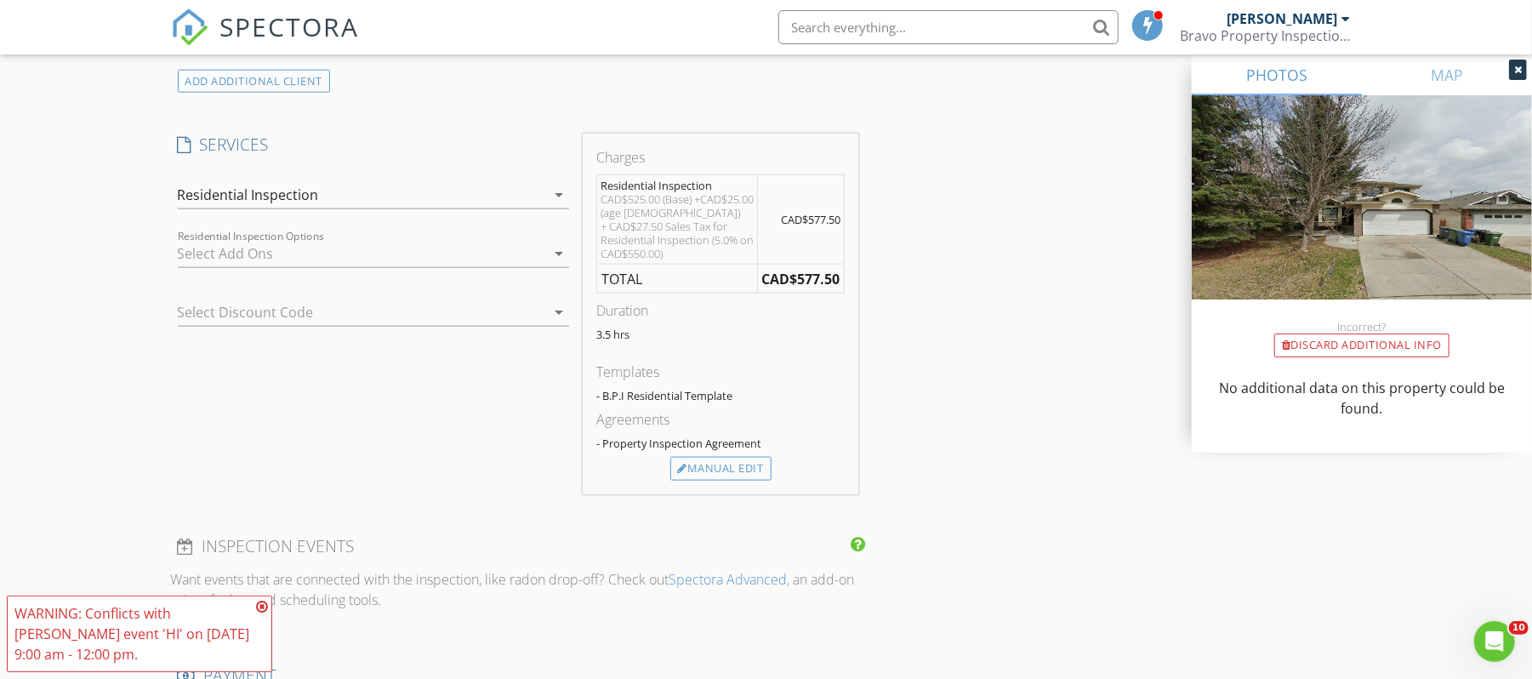
click at [265, 603] on icon at bounding box center [262, 607] width 12 height 14
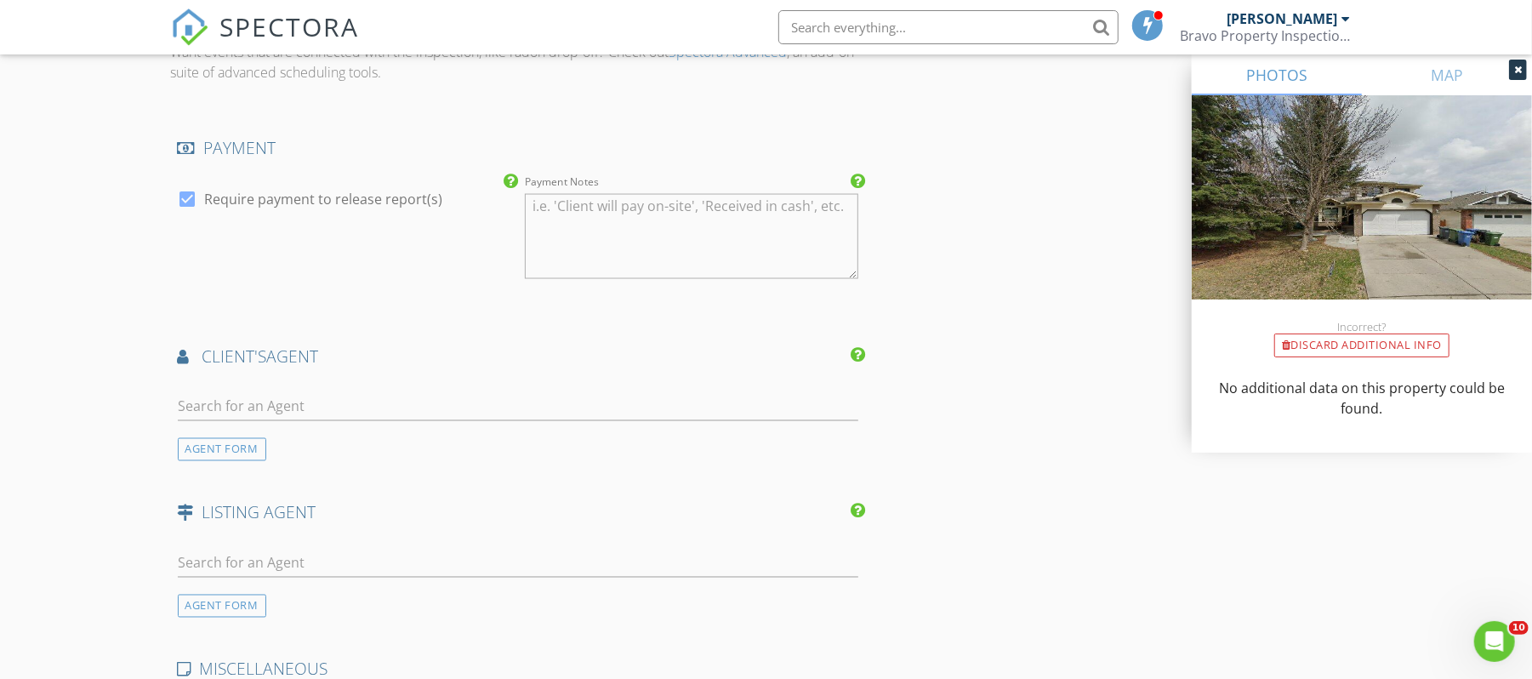
scroll to position [1928, 0]
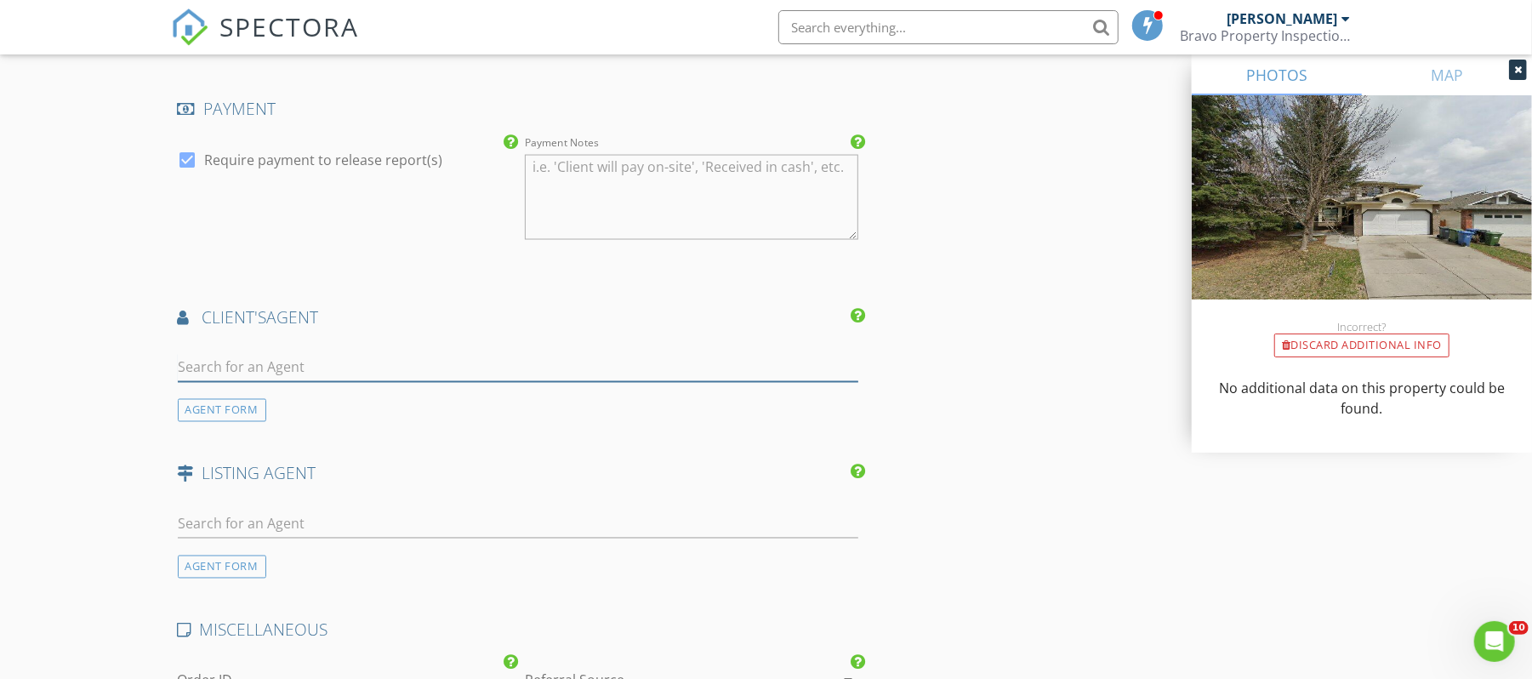
click at [337, 369] on input "text" at bounding box center [518, 368] width 681 height 28
type input "Meg"
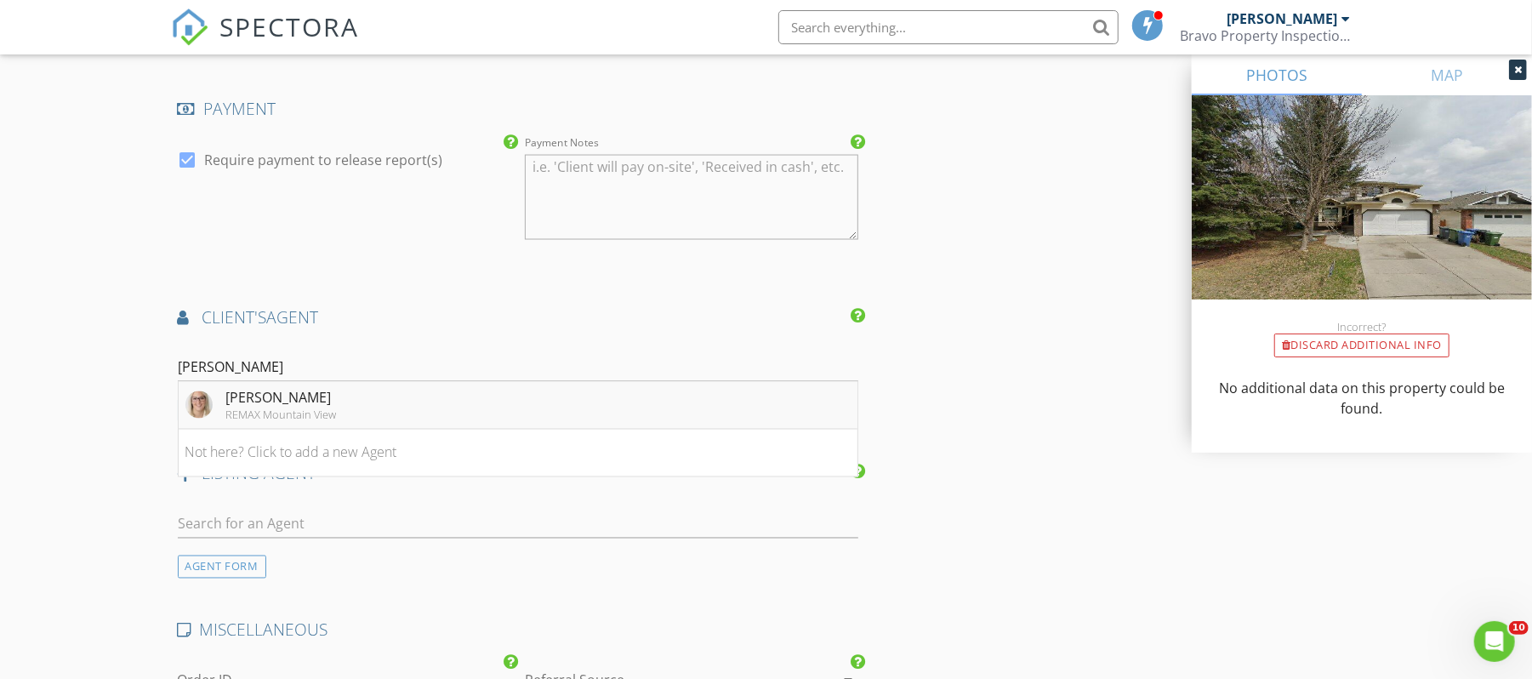
click at [269, 406] on div "Megan Julian" at bounding box center [281, 398] width 111 height 20
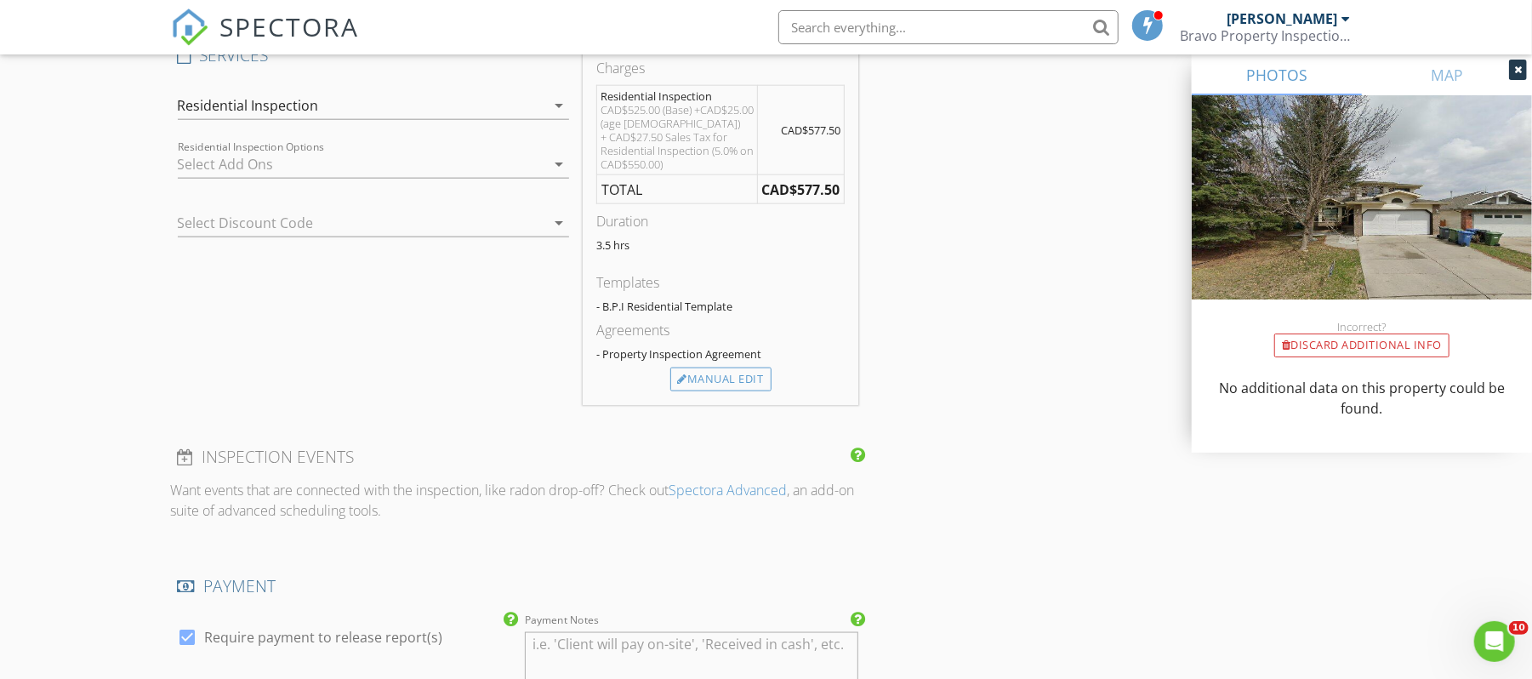
scroll to position [1361, 0]
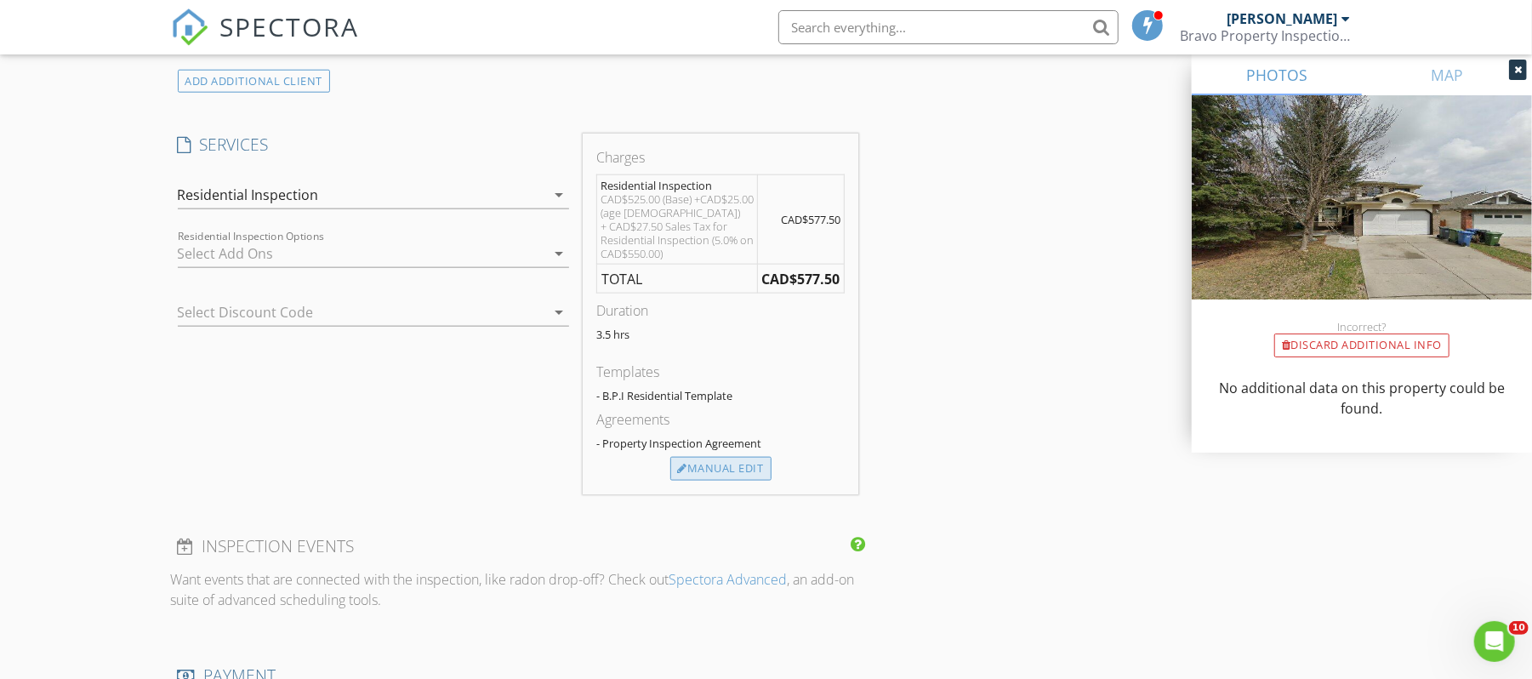
click at [722, 478] on div "Manual Edit" at bounding box center [720, 469] width 101 height 24
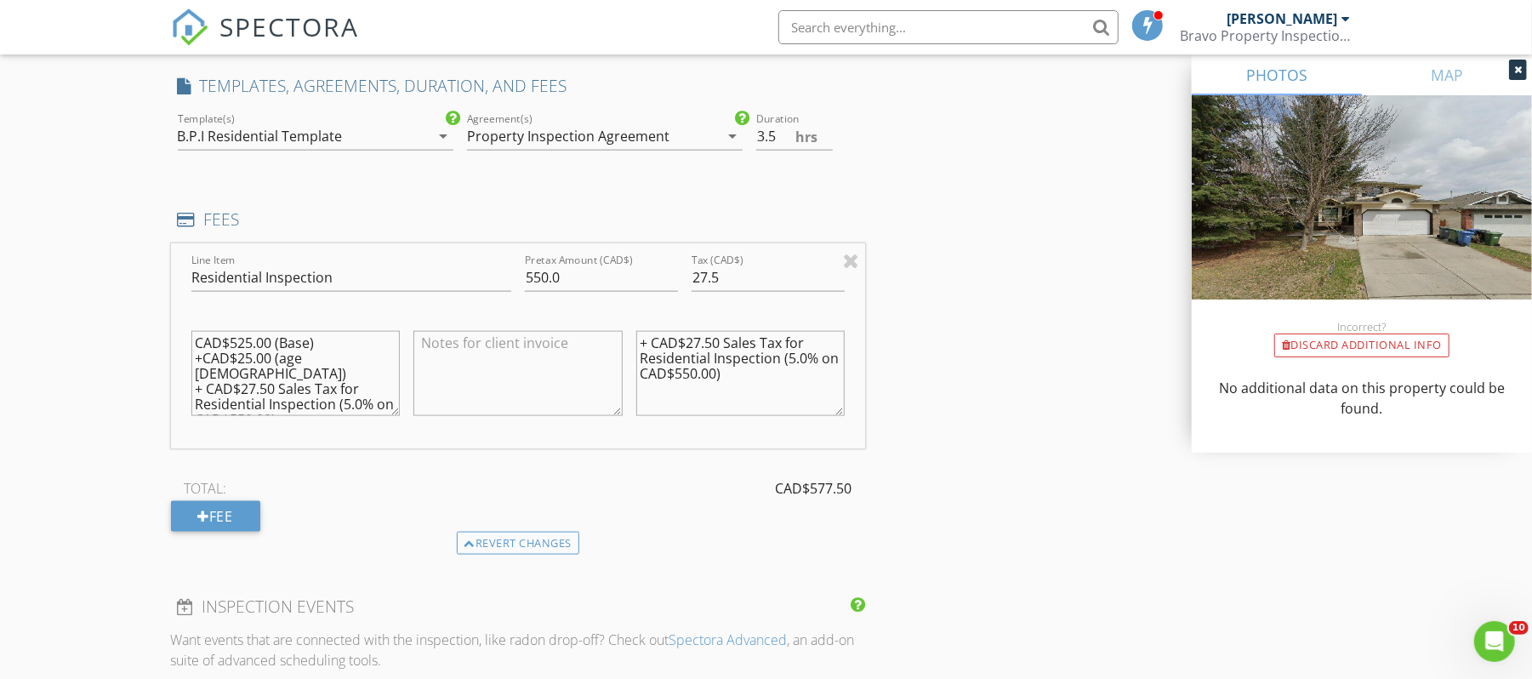
scroll to position [1474, 0]
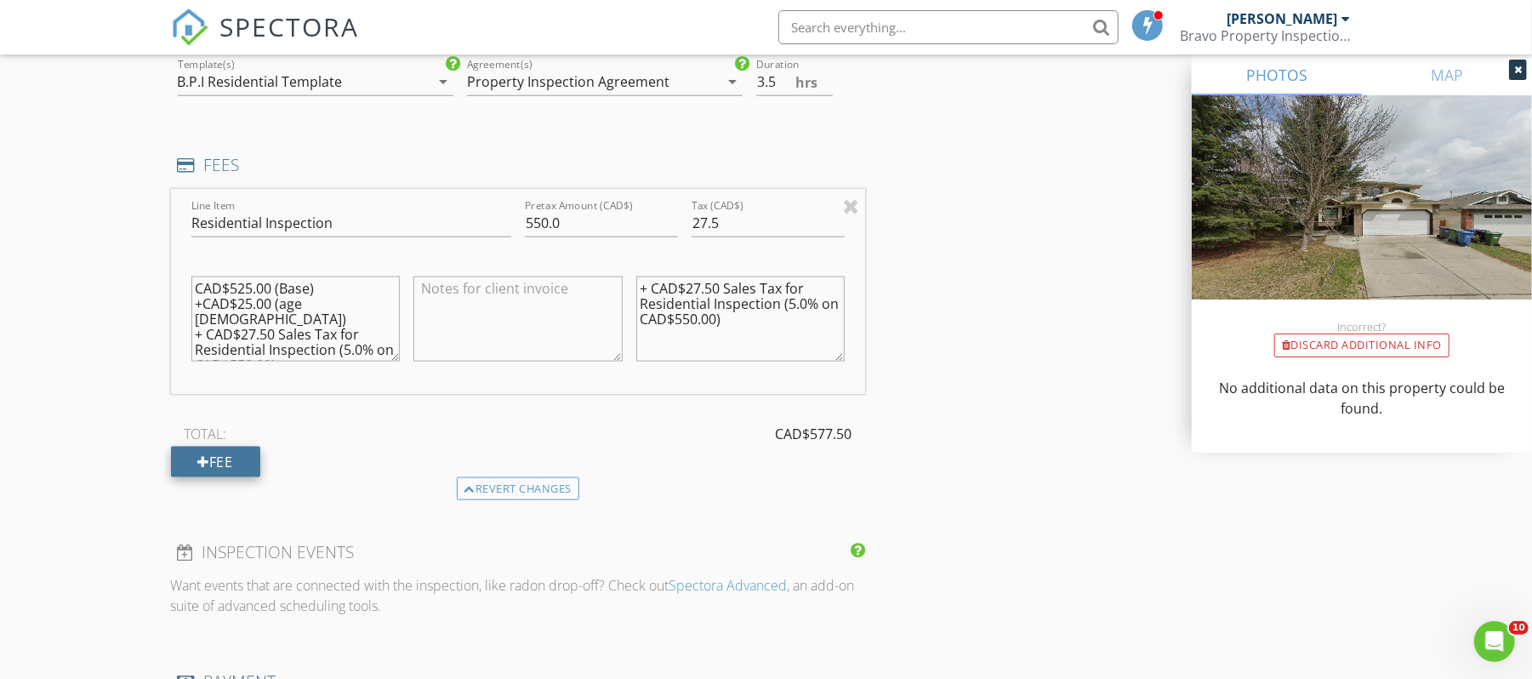
click at [222, 470] on div "Fee" at bounding box center [215, 462] width 89 height 31
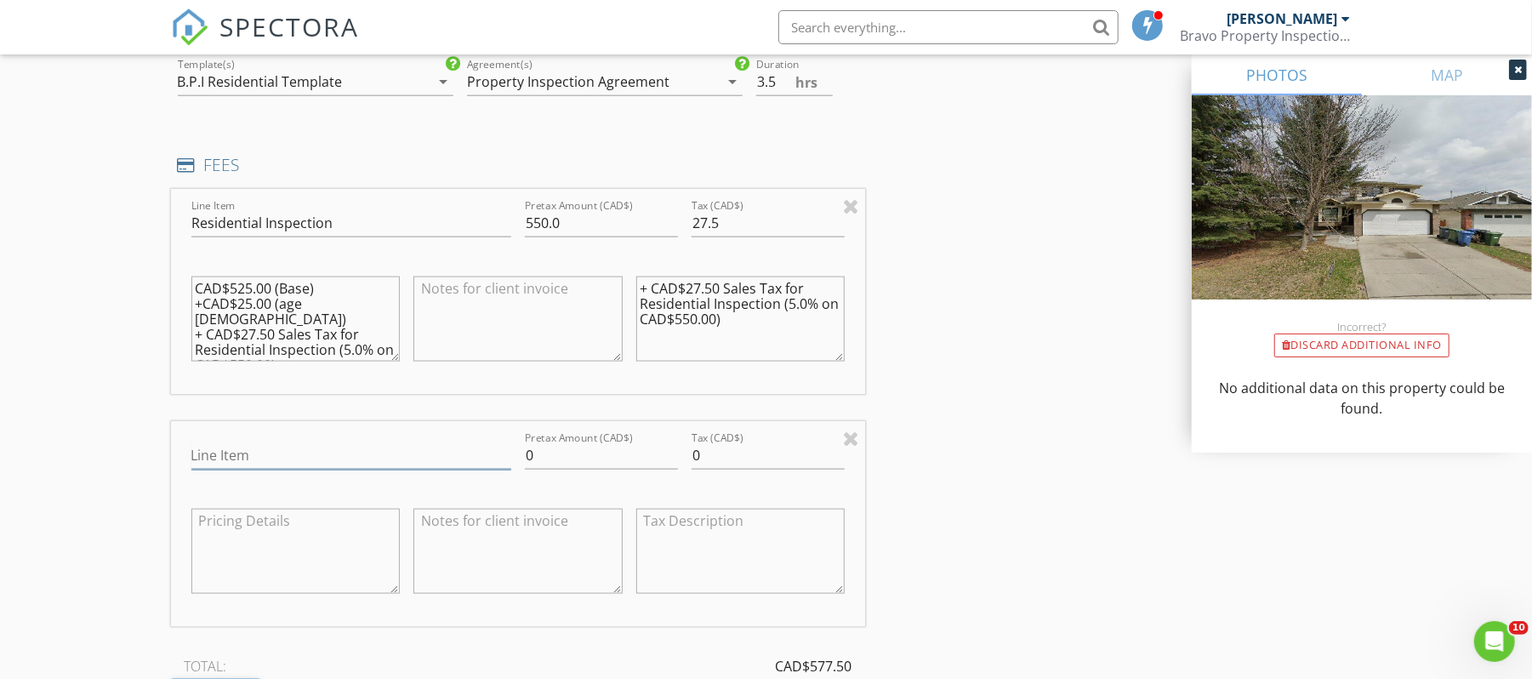
click at [436, 453] on input "Line Item" at bounding box center [351, 456] width 320 height 28
type input "Discount"
type input "-25.00"
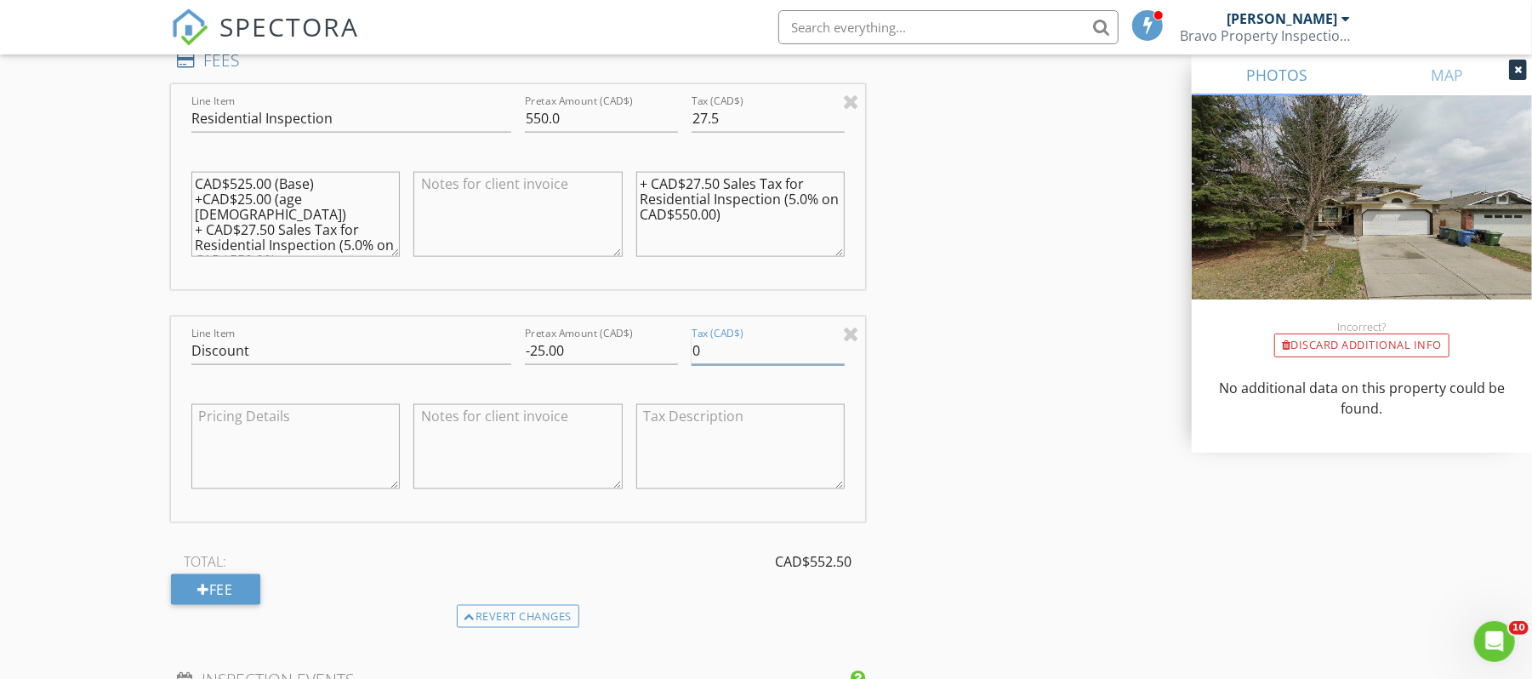
scroll to position [1587, 0]
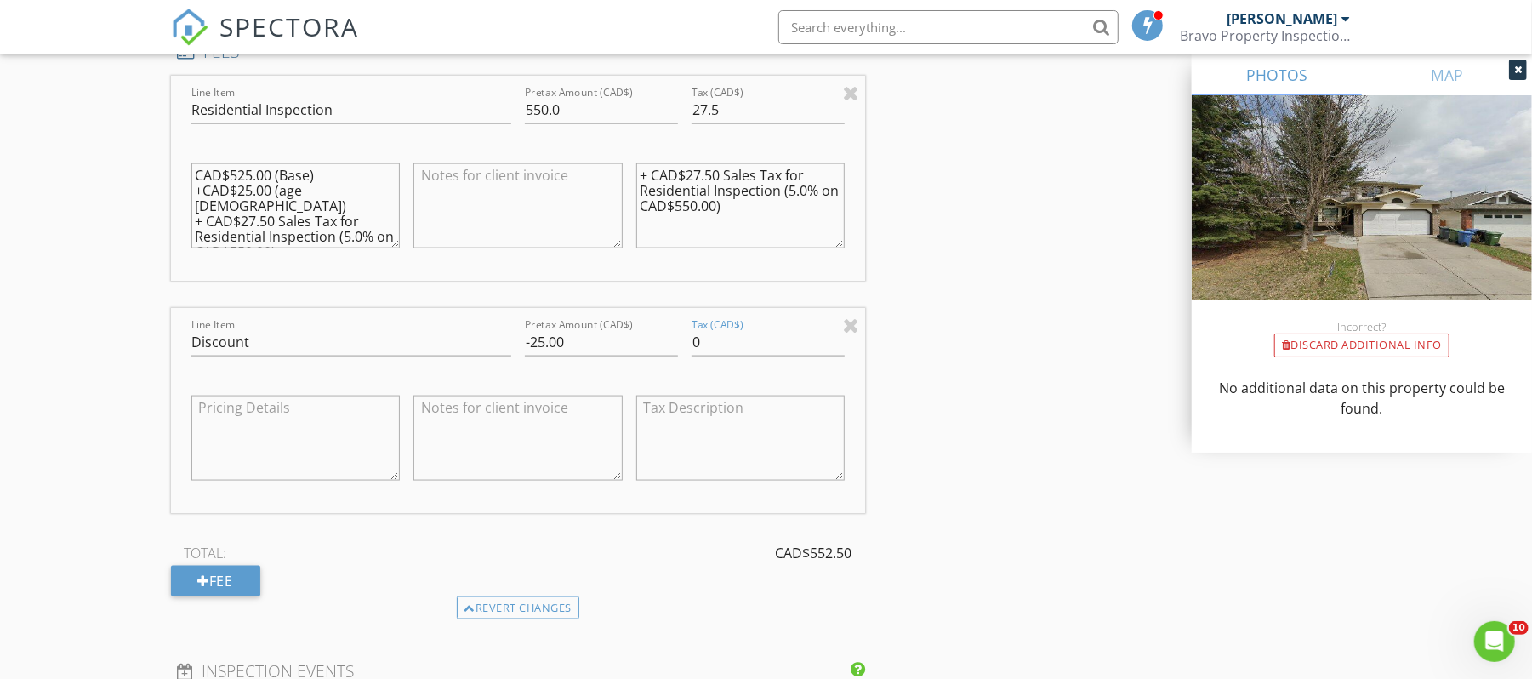
click at [572, 441] on textarea at bounding box center [517, 438] width 209 height 85
type textarea "@"
type textarea "2"
type textarea "$25.00 discount for returning client."
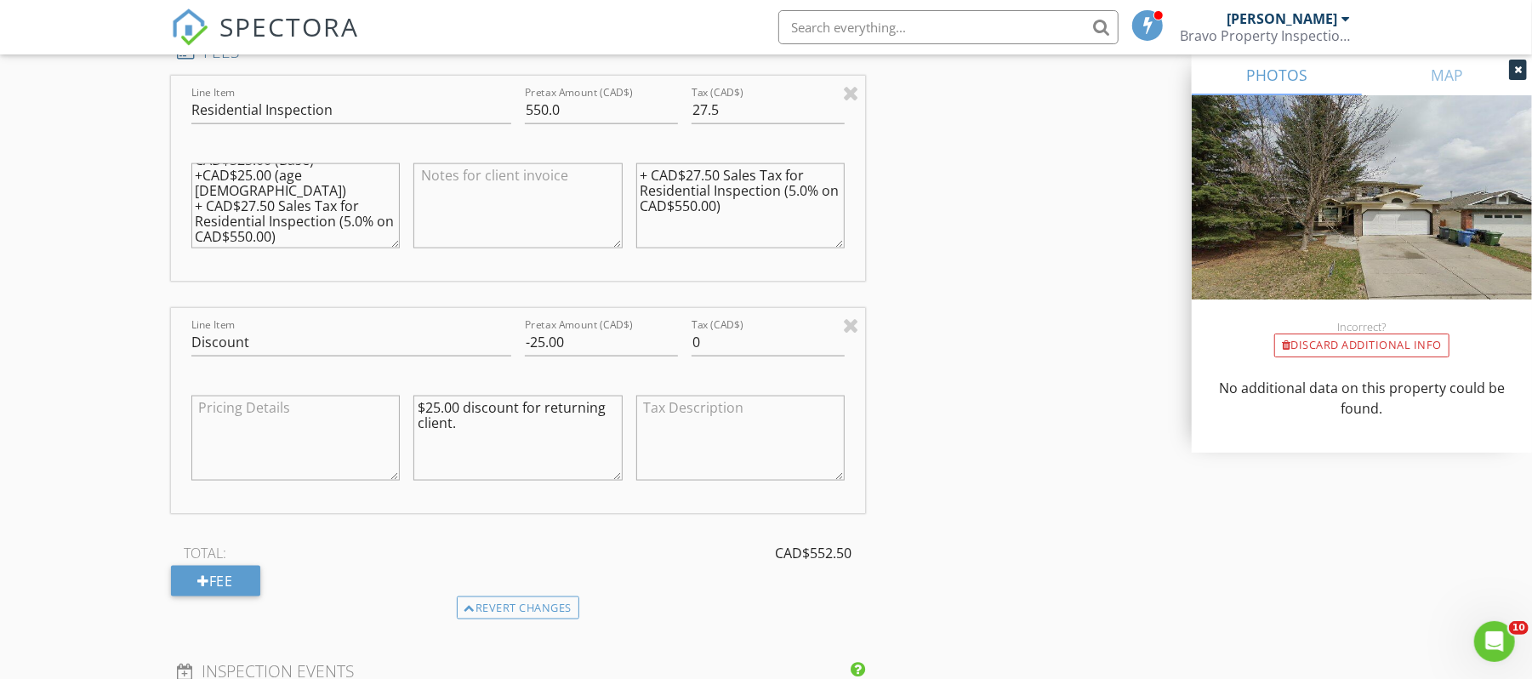
scroll to position [0, 0]
drag, startPoint x: 320, startPoint y: 233, endPoint x: 181, endPoint y: 154, distance: 159.6
click at [181, 154] on div "Line Item Residential Inspection Pretax Amount (CAD$) 550.0 Tax (CAD$) 27.5 CAD…" at bounding box center [518, 178] width 695 height 205
click at [433, 179] on textarea at bounding box center [517, 205] width 209 height 85
paste textarea "CAD$525.00 (Base) +CAD$25.00 (age 20 - 35) + CAD$27.50 Sales Tax for Residentia…"
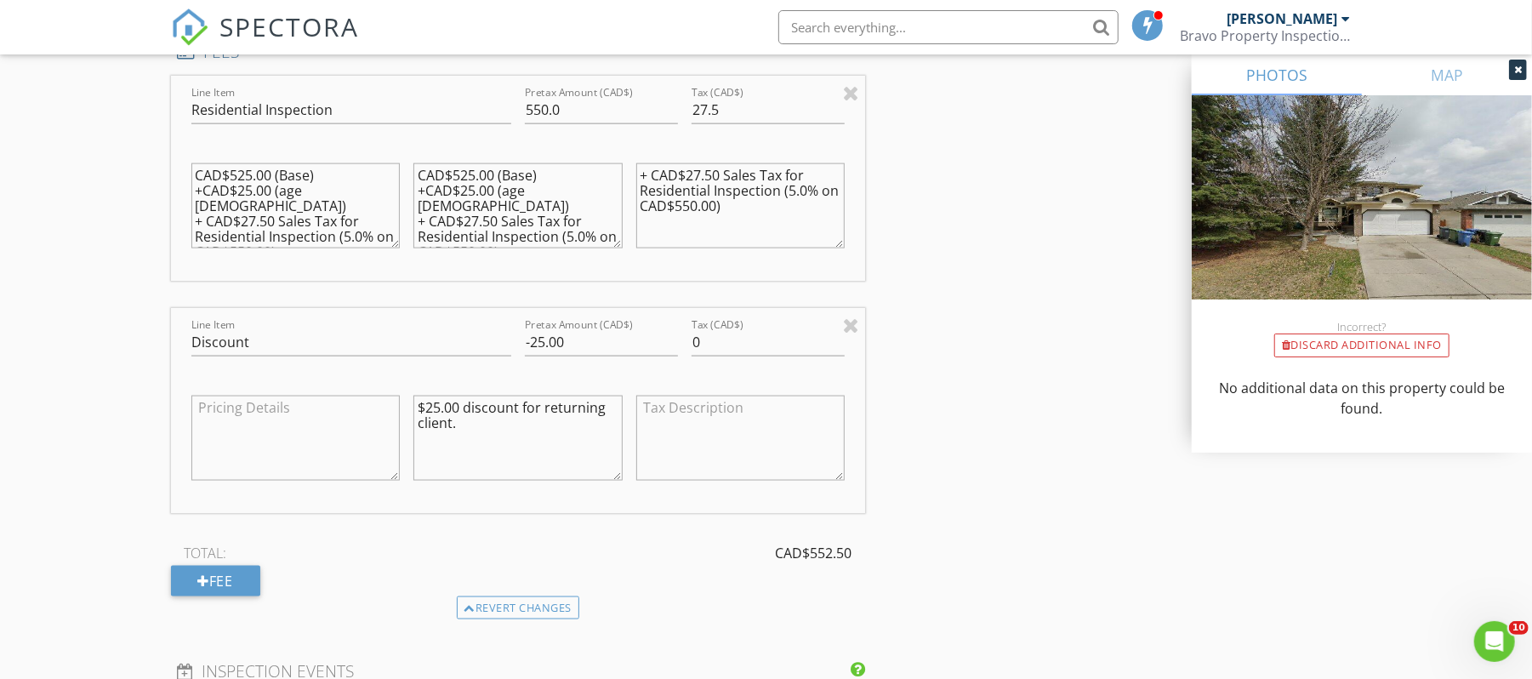
type textarea "CAD$525.00 (Base) +CAD$25.00 (age 20 - 35) + CAD$27.50 Sales Tax for Residentia…"
drag, startPoint x: 501, startPoint y: 442, endPoint x: 344, endPoint y: 398, distance: 163.5
click at [347, 398] on div "Line Item Discount Pretax Amount (CAD$) -25.00 Tax (CAD$) 0 $25.00 discount for…" at bounding box center [518, 410] width 695 height 205
drag, startPoint x: 578, startPoint y: 350, endPoint x: 474, endPoint y: 341, distance: 105.1
click at [487, 341] on div "Line Item Discount Pretax Amount (CAD$) -25.00 Tax (CAD$) 0" at bounding box center [518, 410] width 695 height 205
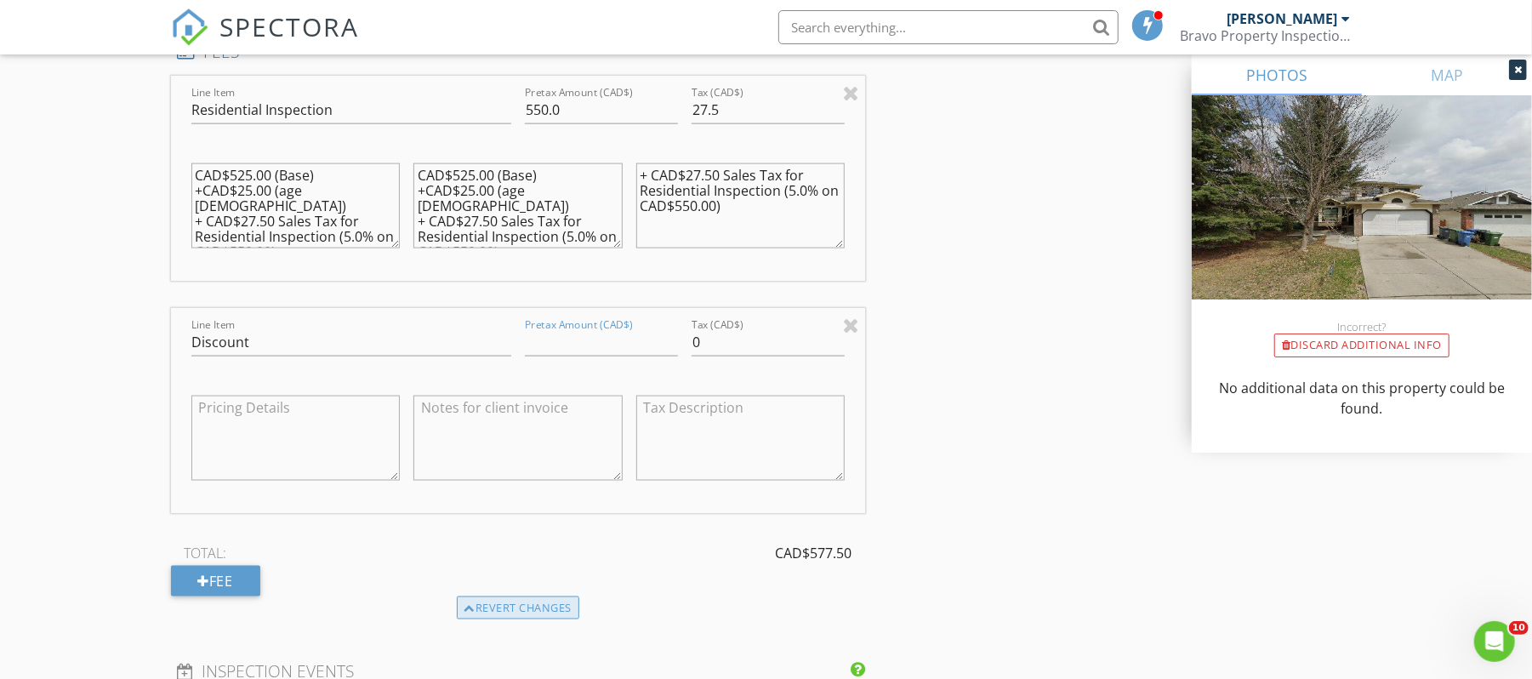
click at [510, 607] on div "Revert changes" at bounding box center [518, 608] width 123 height 24
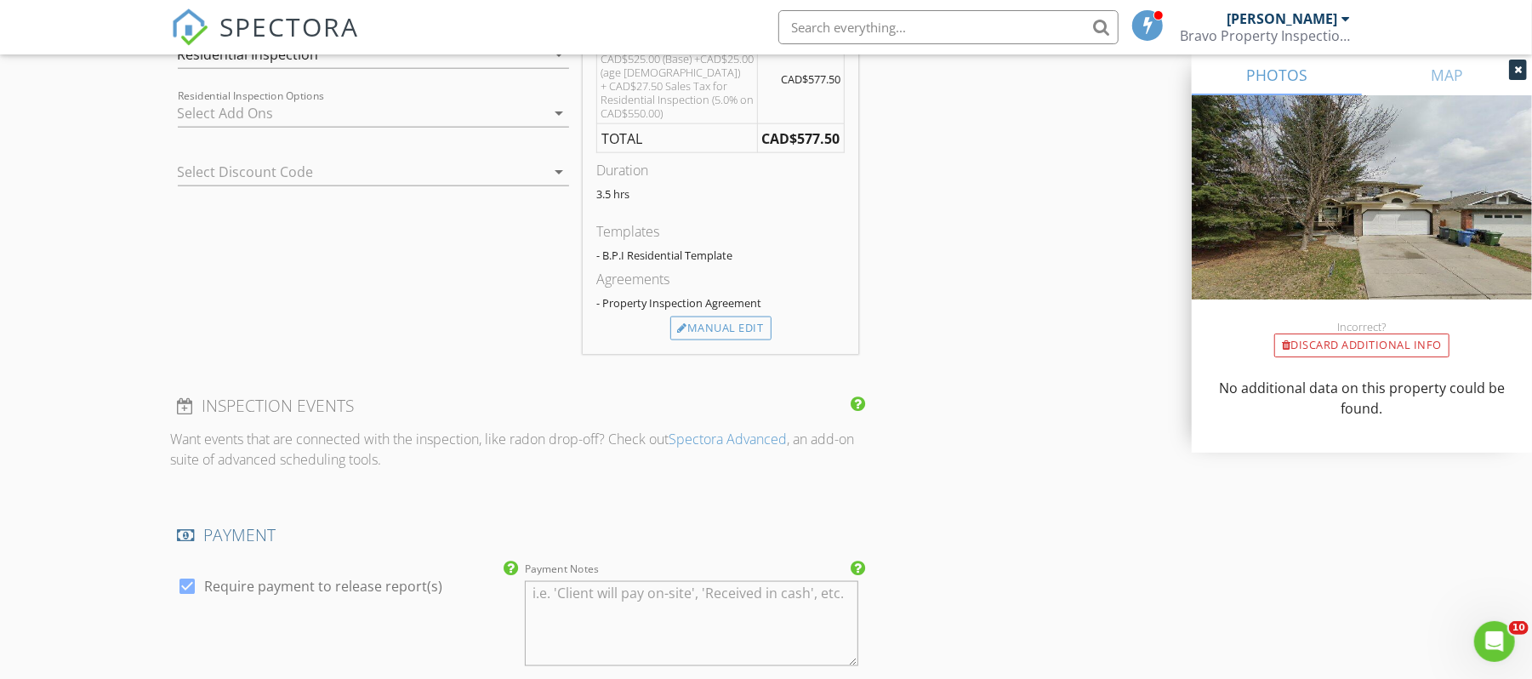
scroll to position [1515, 0]
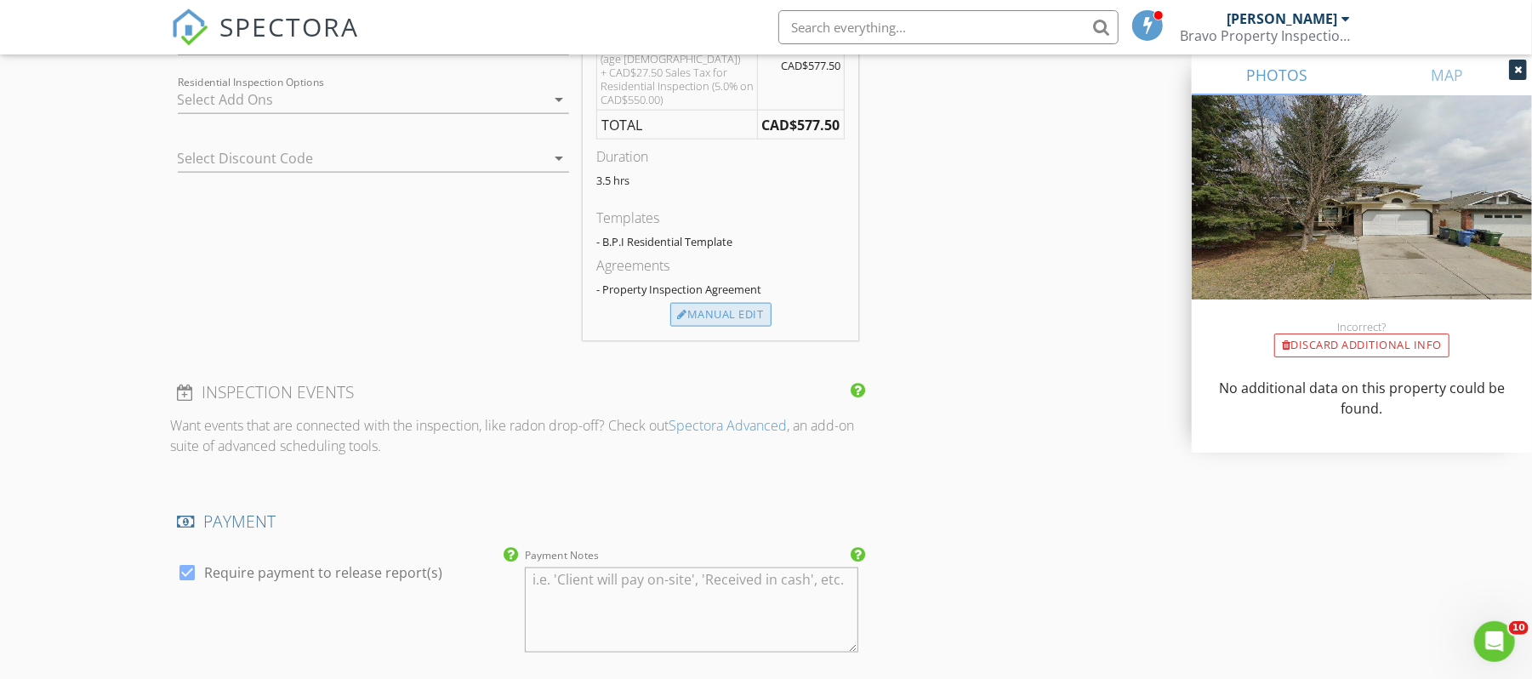
click at [755, 322] on div "Manual Edit" at bounding box center [720, 315] width 101 height 24
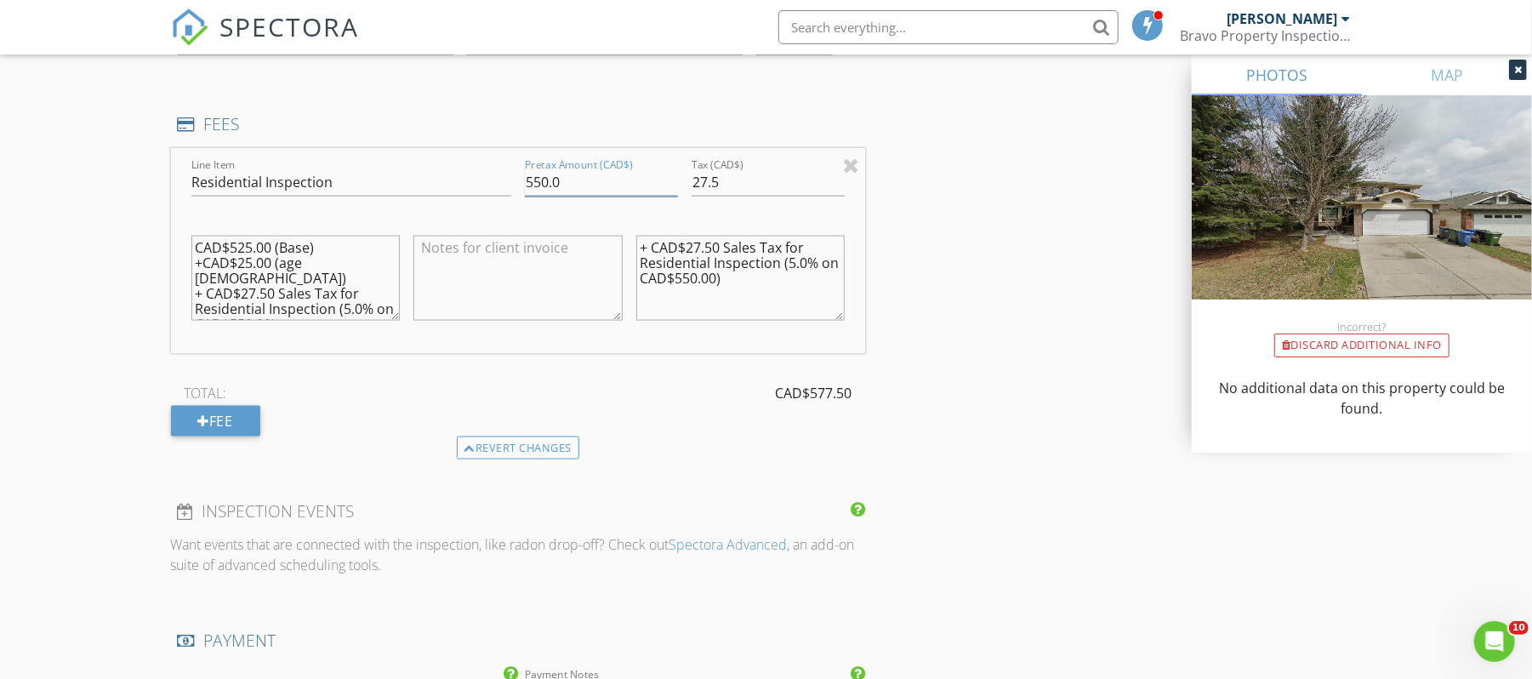
drag, startPoint x: 548, startPoint y: 181, endPoint x: 534, endPoint y: 182, distance: 13.6
click at [534, 182] on input "550.0" at bounding box center [601, 182] width 153 height 28
click at [607, 191] on input "525.0" at bounding box center [601, 182] width 153 height 28
type input "525.00"
drag, startPoint x: 793, startPoint y: 189, endPoint x: 662, endPoint y: 182, distance: 131.2
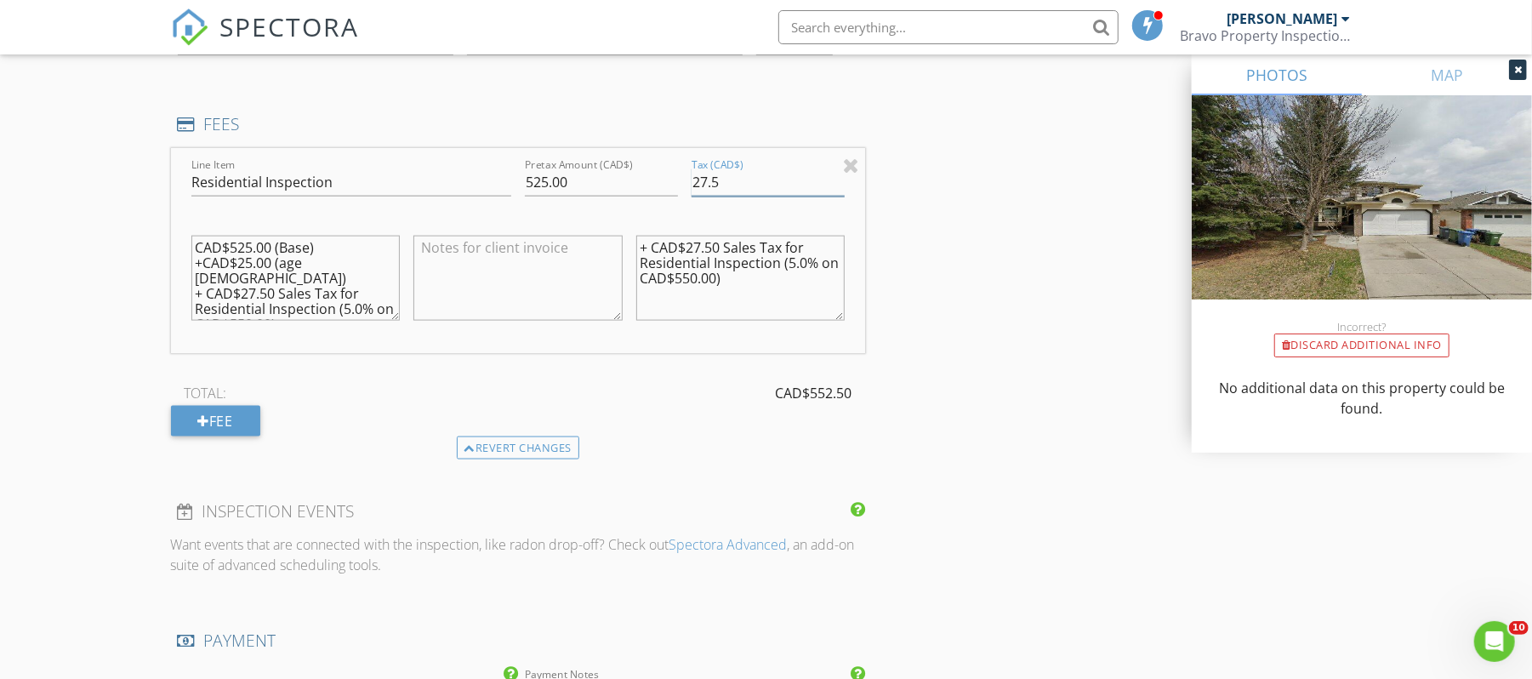
click at [662, 182] on div "Line Item Residential Inspection Pretax Amount (CAD$) 525.00 Tax (CAD$) 27.5 CA…" at bounding box center [518, 250] width 695 height 205
type input "26.25"
drag, startPoint x: 721, startPoint y: 249, endPoint x: 688, endPoint y: 242, distance: 34.0
click at [688, 242] on textarea "+ CAD$27.50 Sales Tax for Residential Inspection (5.0% on CAD$550.00)" at bounding box center [740, 278] width 209 height 85
drag, startPoint x: 699, startPoint y: 187, endPoint x: 664, endPoint y: 185, distance: 35.8
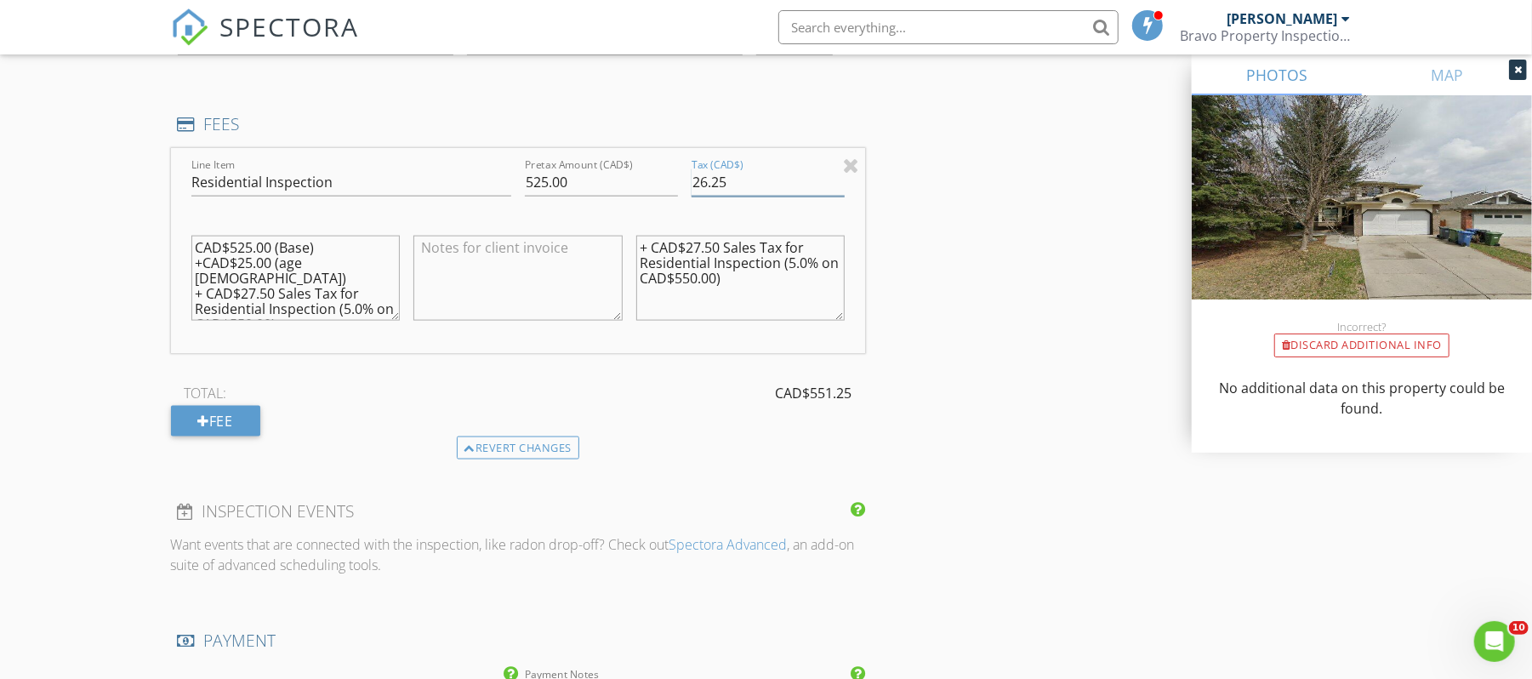
click at [664, 185] on div "Line Item Residential Inspection Pretax Amount (CAD$) 525.00 Tax (CAD$) 26.25 C…" at bounding box center [518, 250] width 695 height 205
drag, startPoint x: 720, startPoint y: 245, endPoint x: 688, endPoint y: 242, distance: 31.7
click at [688, 242] on textarea "+ CAD$27.50 Sales Tax for Residential Inspection (5.0% on CAD$550.00)" at bounding box center [740, 278] width 209 height 85
paste textarea "6.25"
type textarea "+ CAD$26.25 Sales Tax for Residential Inspection (5.0% on CAD$550.00)"
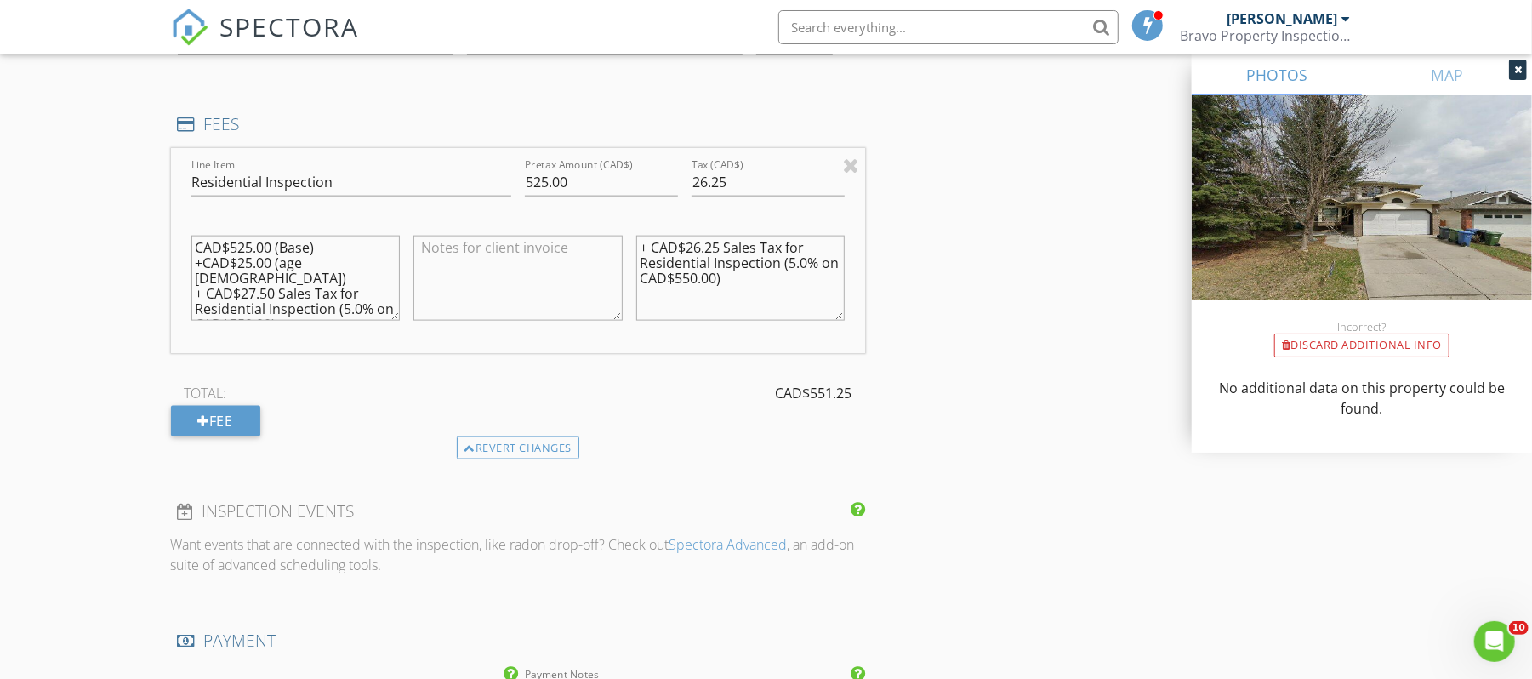
drag, startPoint x: 273, startPoint y: 281, endPoint x: 245, endPoint y: 276, distance: 28.4
click at [245, 276] on textarea "CAD$525.00 (Base) +CAD$25.00 (age 20 - 35) + CAD$27.50 Sales Tax for Residentia…" at bounding box center [295, 278] width 209 height 85
paste textarea "6.25"
drag, startPoint x: 334, startPoint y: 265, endPoint x: 191, endPoint y: 265, distance: 142.9
click at [191, 265] on textarea "CAD$525.00 (Base) +CAD$25.00 (age 20 - 35) + CAD$26.25 Sales Tax for Residentia…" at bounding box center [295, 278] width 209 height 85
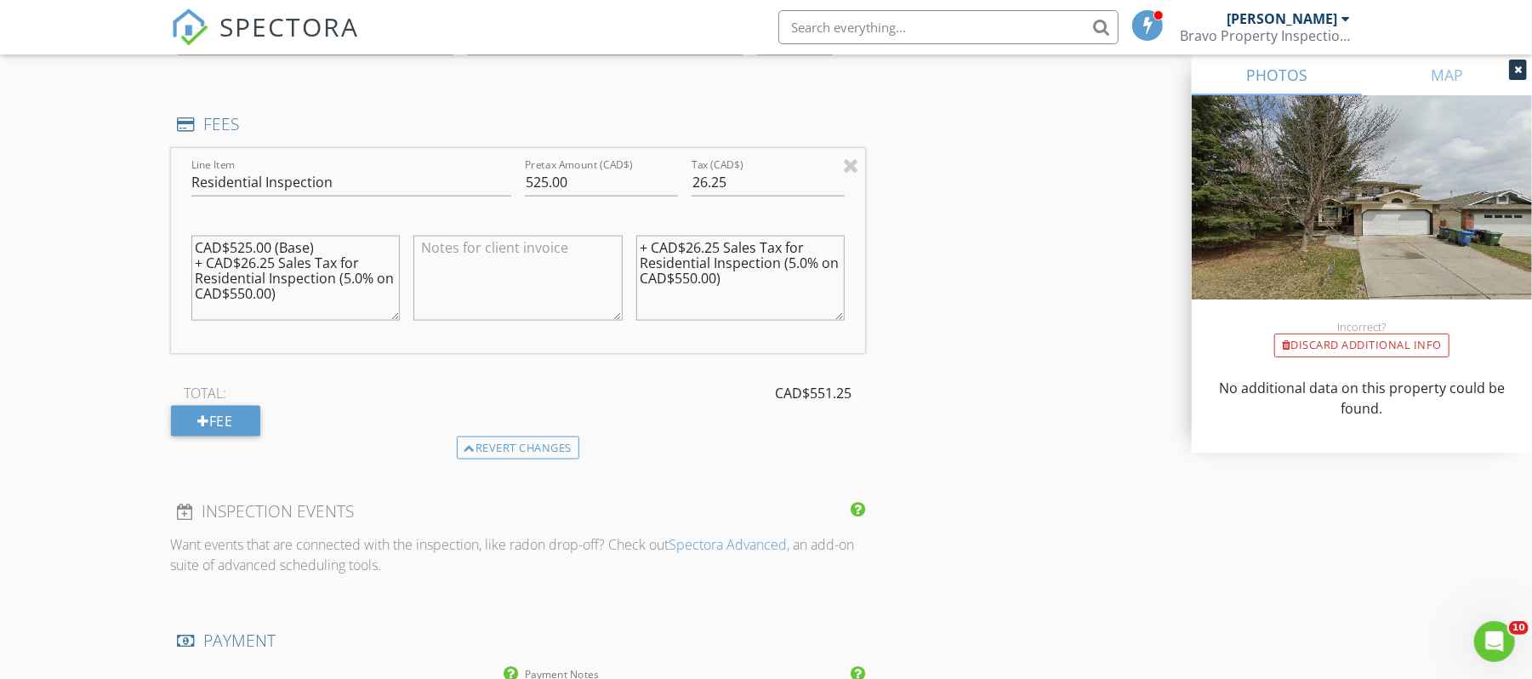
click at [271, 298] on textarea "CAD$525.00 (Base) + CAD$26.25 Sales Tax for Residential Inspection (5.0% on CAD…" at bounding box center [295, 278] width 209 height 85
type textarea "CAD$525.00 (Base) + CAD$26.25 Sales Tax for Residential Inspection (5.0% on CAD…"
click at [696, 279] on textarea "+ CAD$26.25 Sales Tax for Residential Inspection (5.0% on CAD$550.00)" at bounding box center [740, 278] width 209 height 85
type textarea "+ CAD$26.25 Sales Tax for Residential Inspection (5.0% on CAD$525.00)"
click at [535, 297] on textarea at bounding box center [517, 278] width 209 height 85
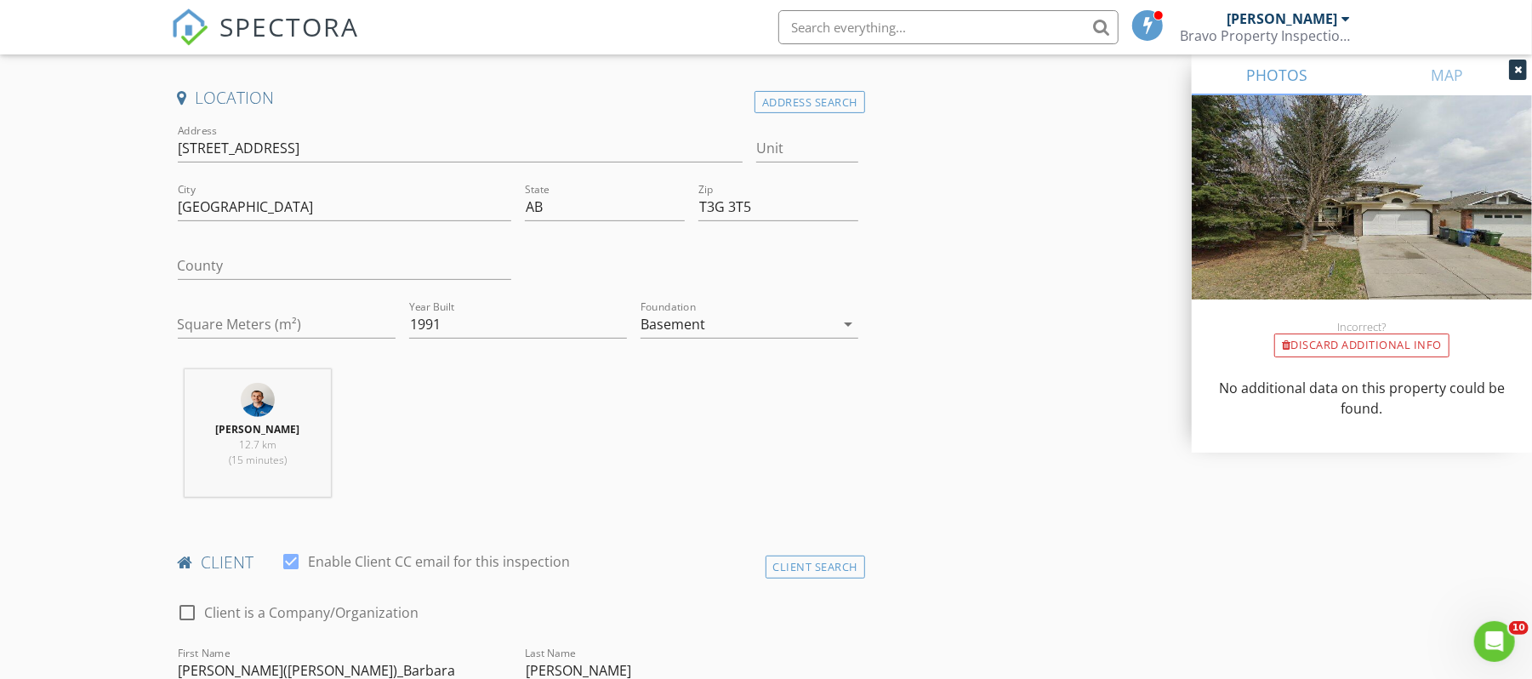
scroll to position [0, 0]
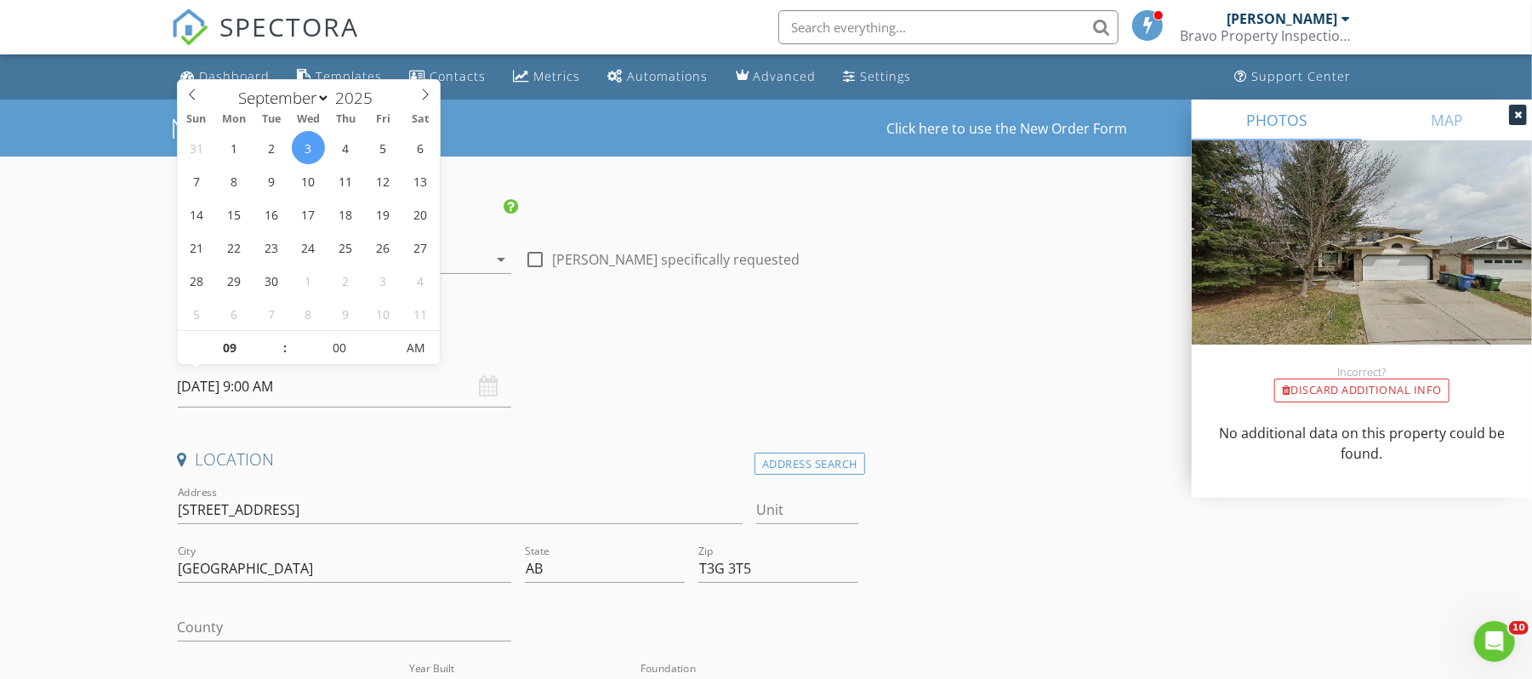
click at [315, 376] on input "2025/09/03 9:00 AM" at bounding box center [344, 387] width 333 height 42
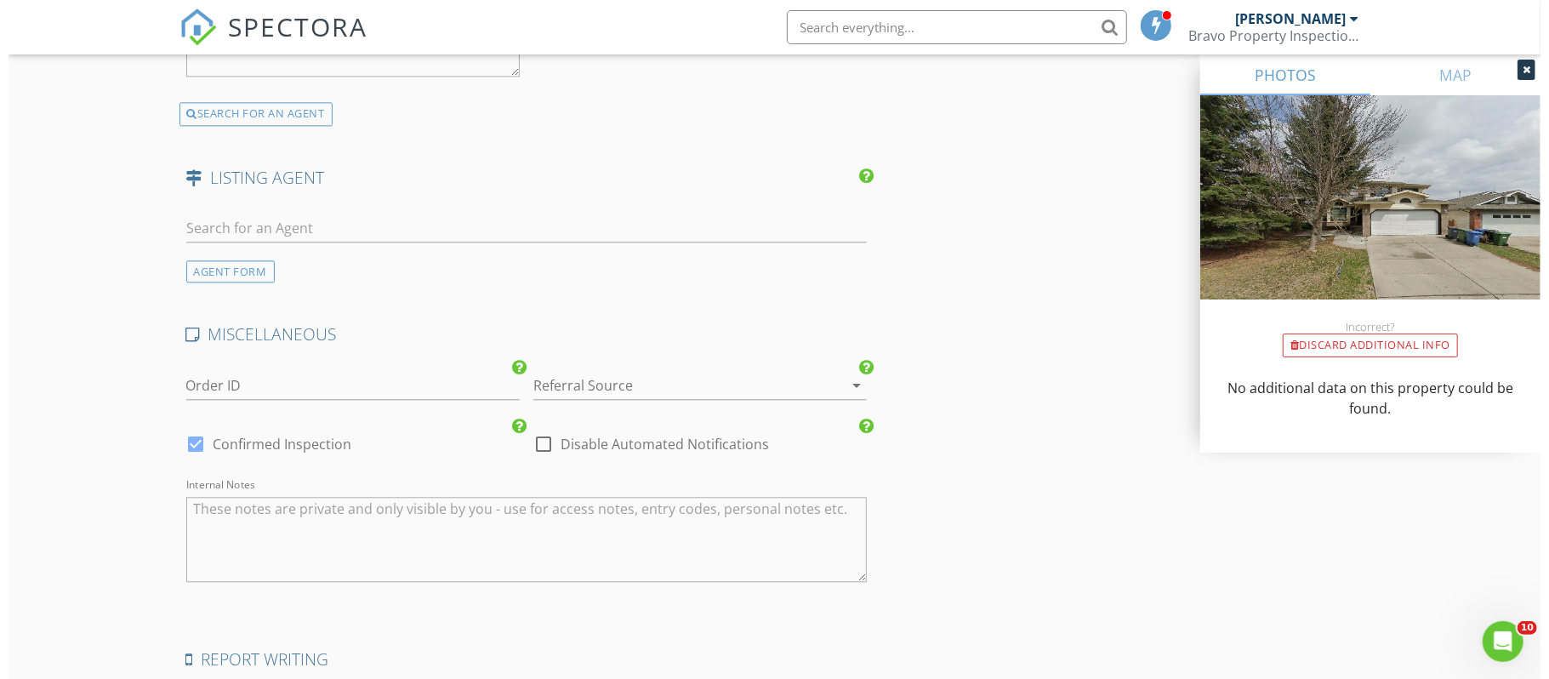
scroll to position [2971, 0]
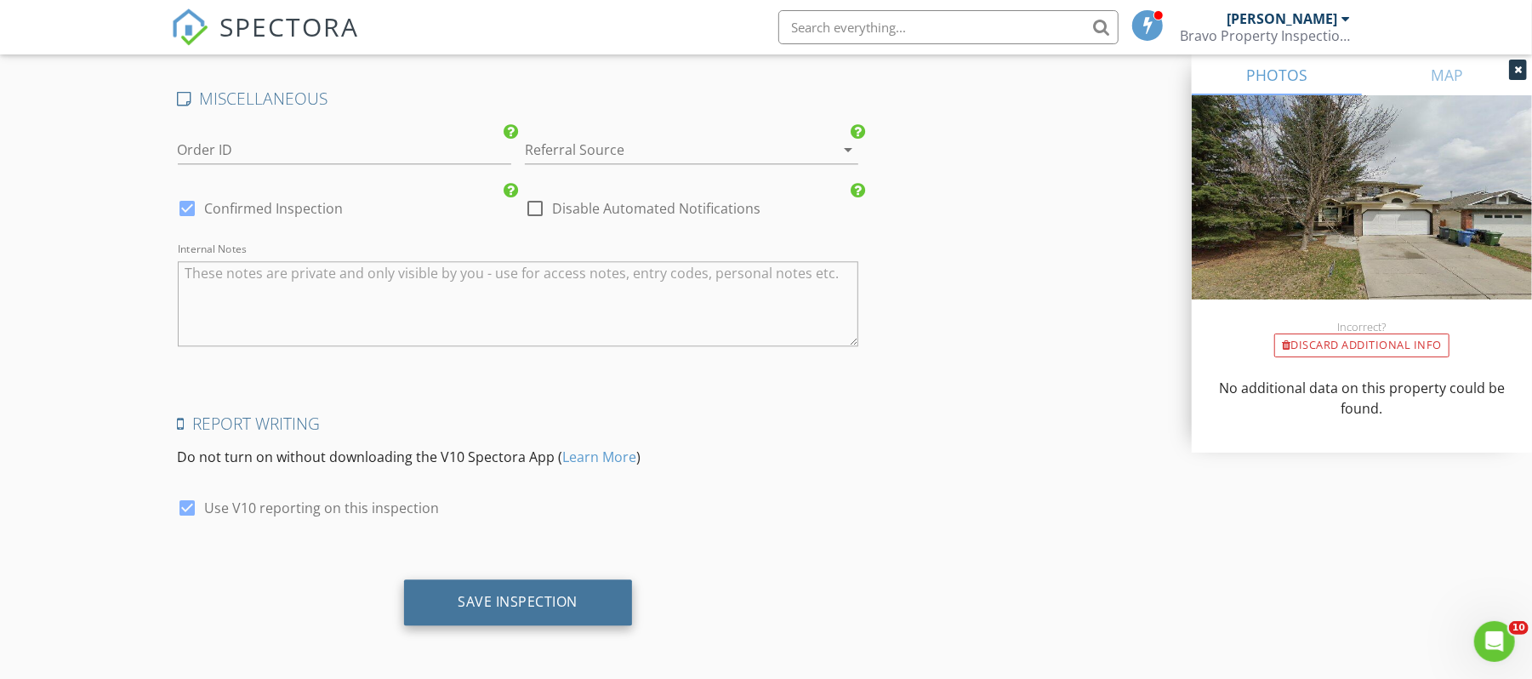
click at [553, 600] on div "Save Inspection" at bounding box center [519, 601] width 120 height 17
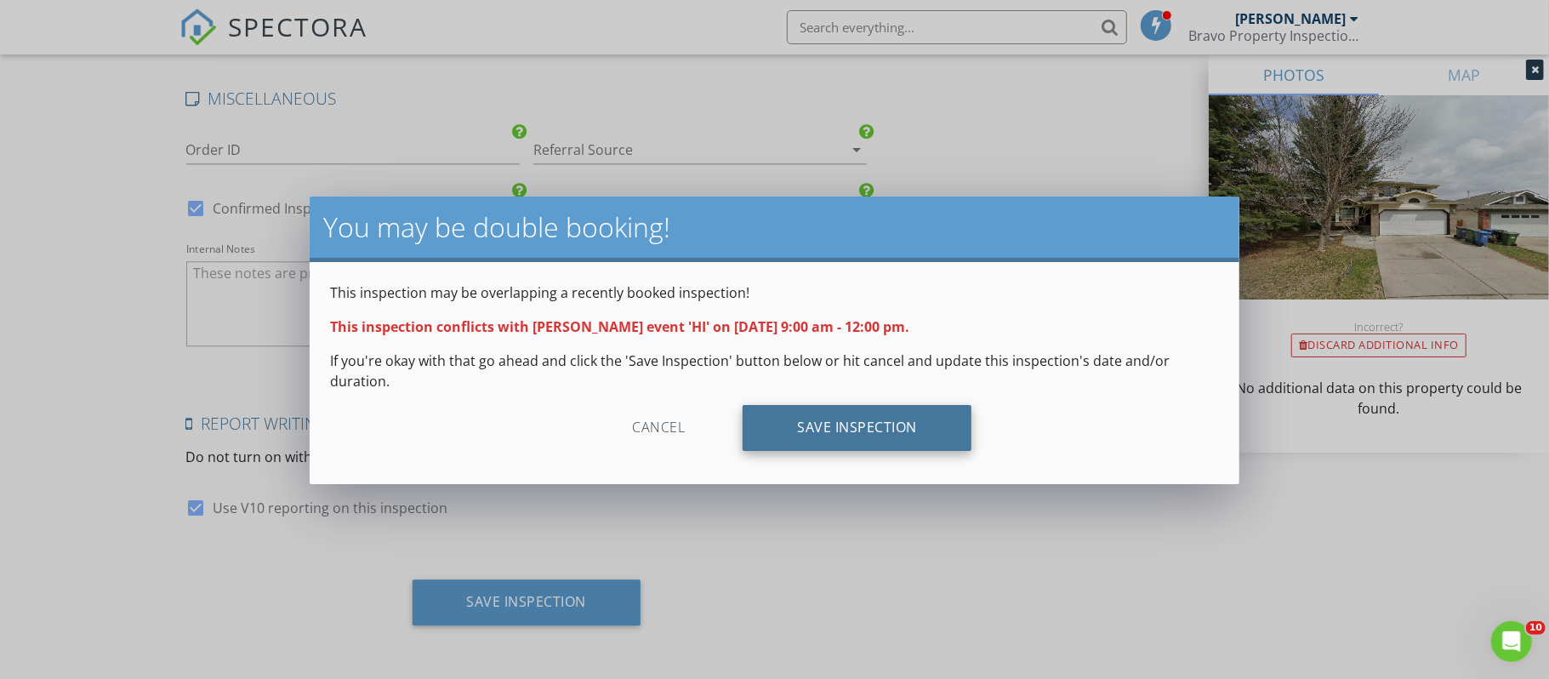
click at [922, 427] on div "Save Inspection" at bounding box center [857, 428] width 229 height 46
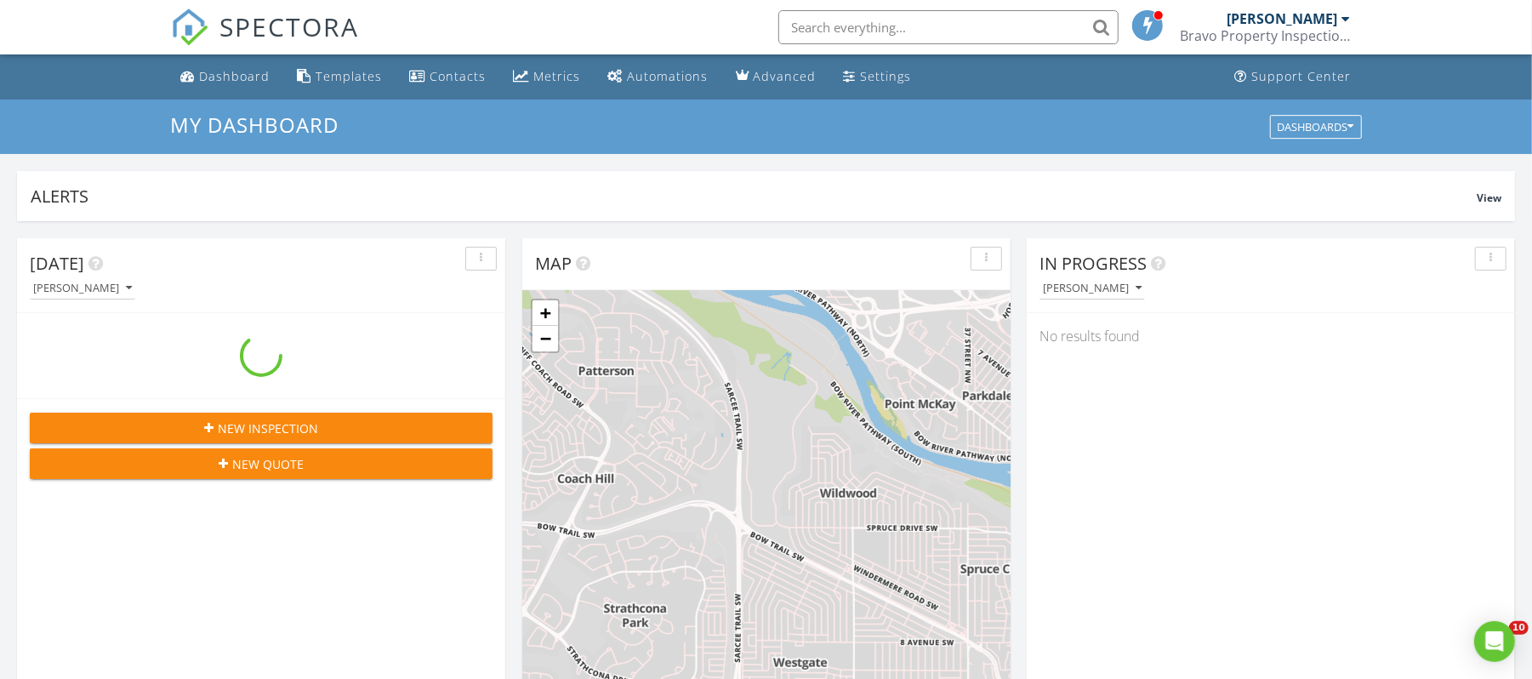
scroll to position [1583, 1567]
click at [1025, 25] on input "text" at bounding box center [948, 27] width 340 height 34
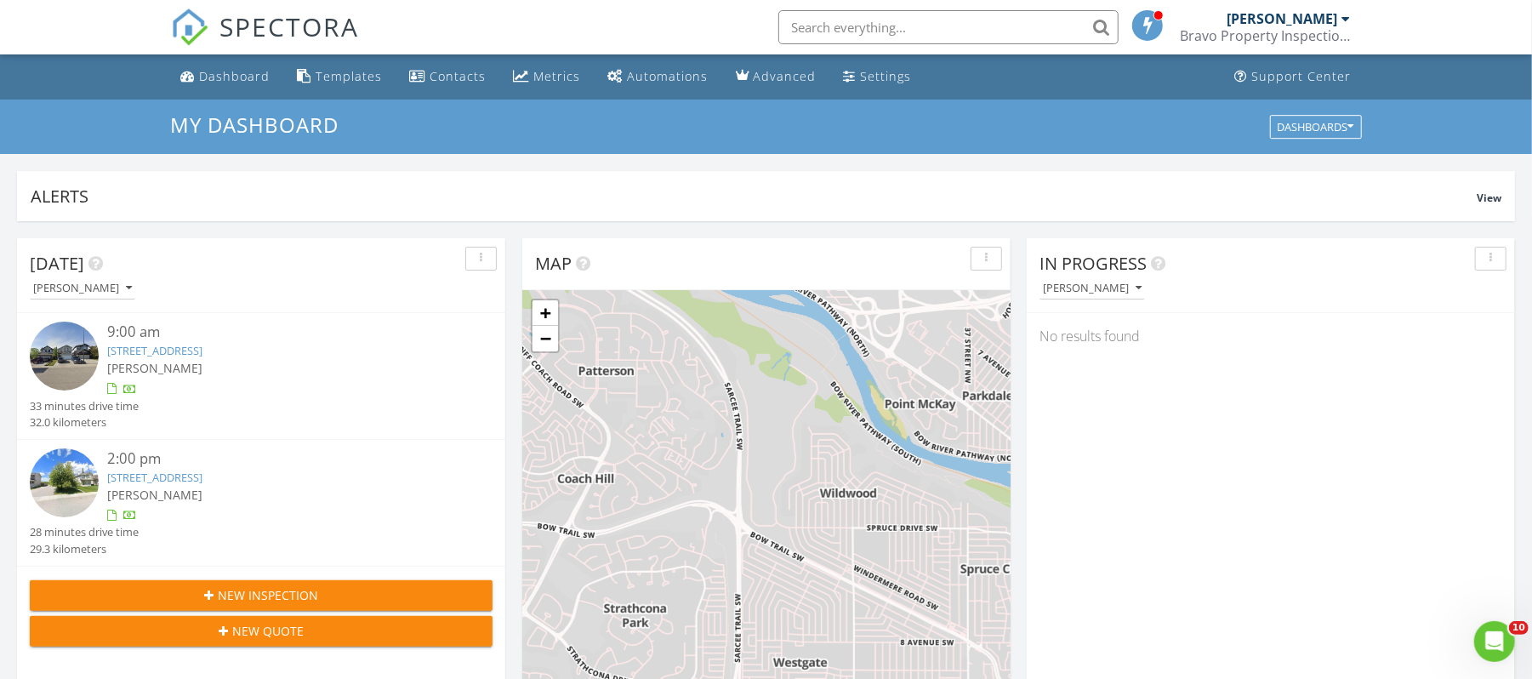
paste input "[EMAIL_ADDRESS][PERSON_NAME][DOMAIN_NAME]"
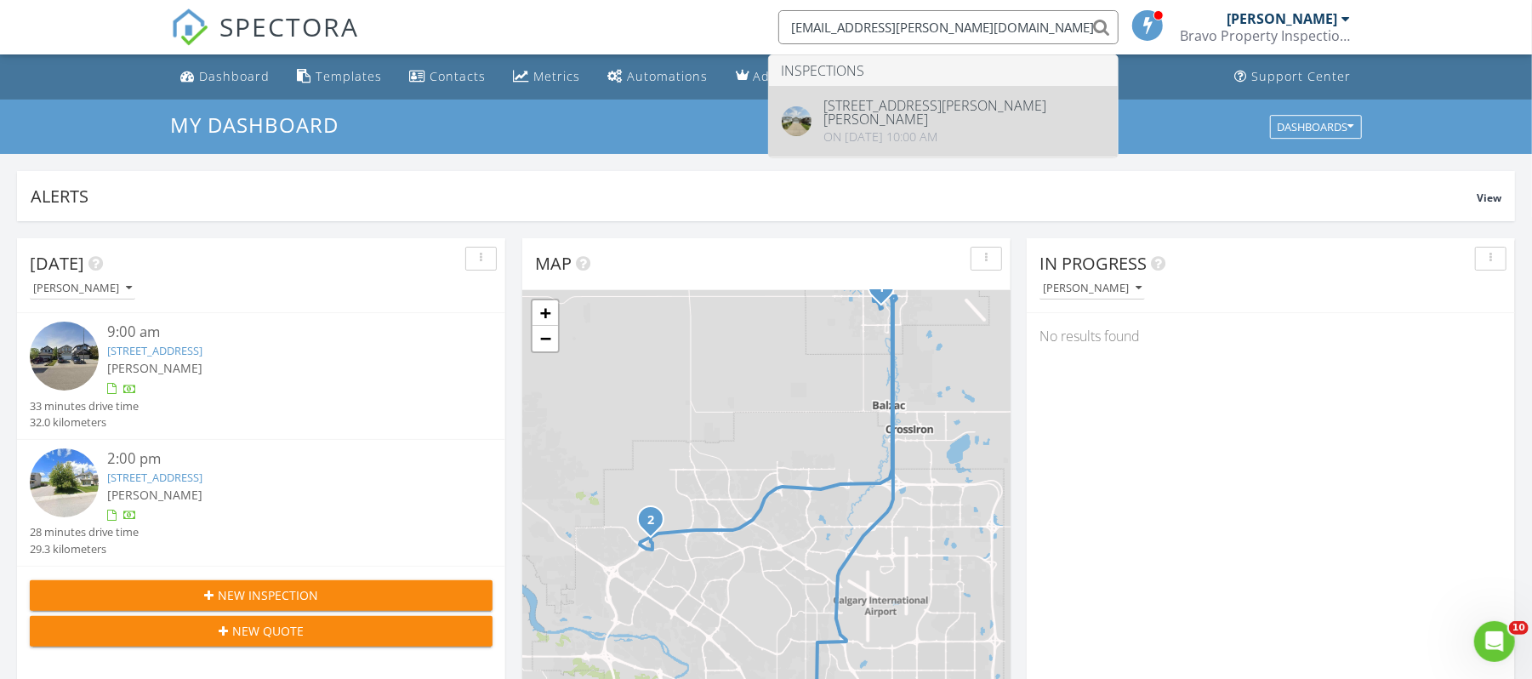
type input "[EMAIL_ADDRESS][PERSON_NAME][DOMAIN_NAME]"
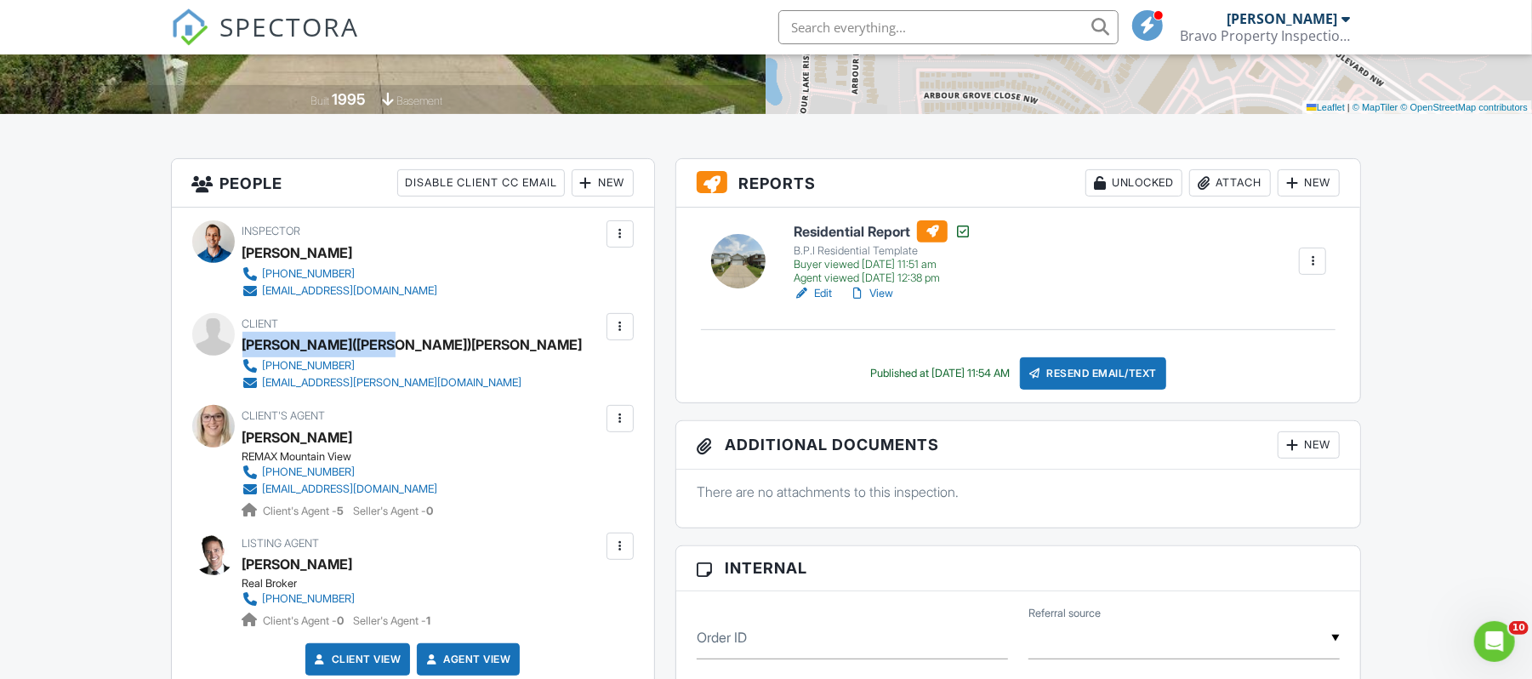
drag, startPoint x: 381, startPoint y: 345, endPoint x: 245, endPoint y: 338, distance: 136.3
click at [245, 338] on div "[PERSON_NAME]([PERSON_NAME])[PERSON_NAME]" at bounding box center [412, 345] width 340 height 26
copy div "[PERSON_NAME]([PERSON_NAME])_Barbara"
drag, startPoint x: 538, startPoint y: 379, endPoint x: 263, endPoint y: 385, distance: 274.8
click at [263, 385] on div "Client [PERSON_NAME]([PERSON_NAME])[PERSON_NAME] [PHONE_NUMBER] [EMAIL_ADDRESS]…" at bounding box center [413, 352] width 442 height 78
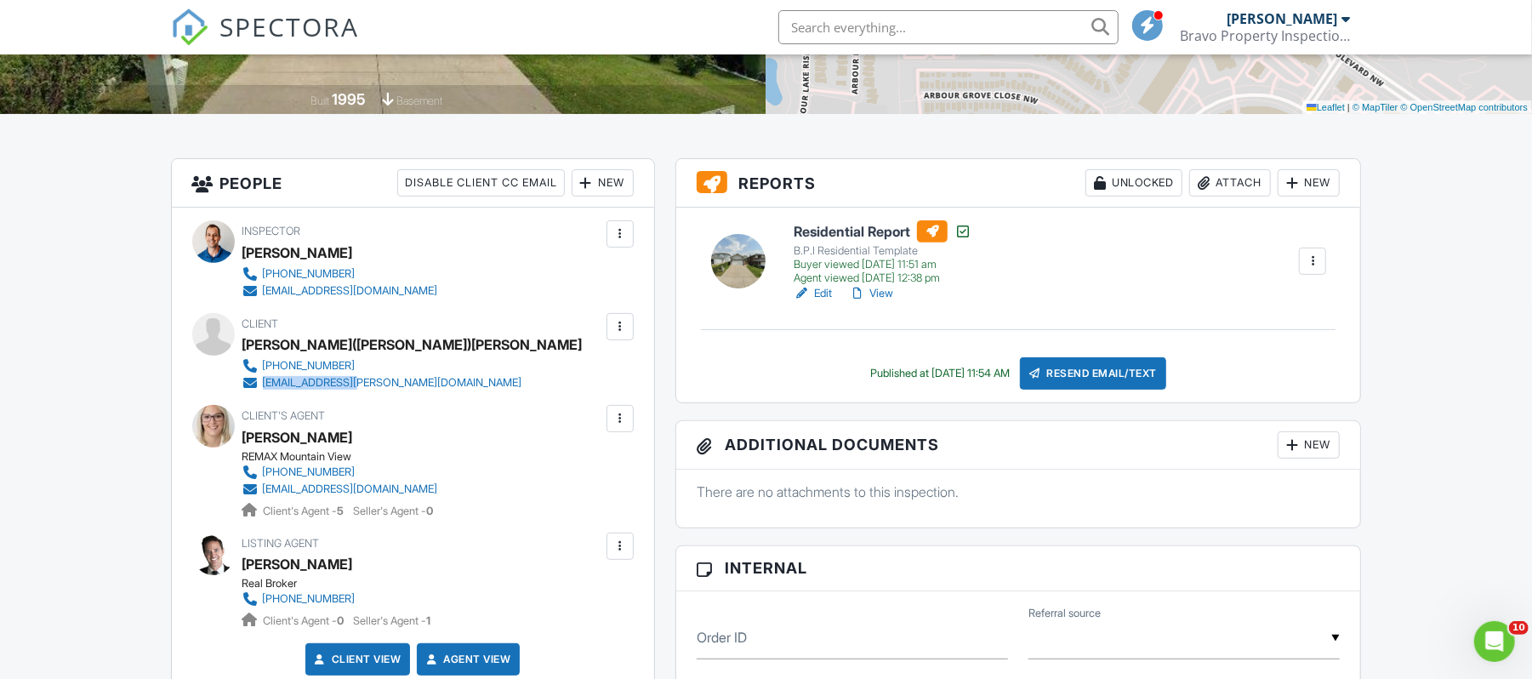
copy div "[EMAIL_ADDRESS][PERSON_NAME][DOMAIN_NAME]"
drag, startPoint x: 449, startPoint y: 369, endPoint x: 262, endPoint y: 365, distance: 187.2
click at [262, 365] on div "Client Bryon(Tony)_Barbara Smith 587-438-6527 barbtony@shaw.ca" at bounding box center [446, 352] width 408 height 78
copy div "[PHONE_NUMBER]"
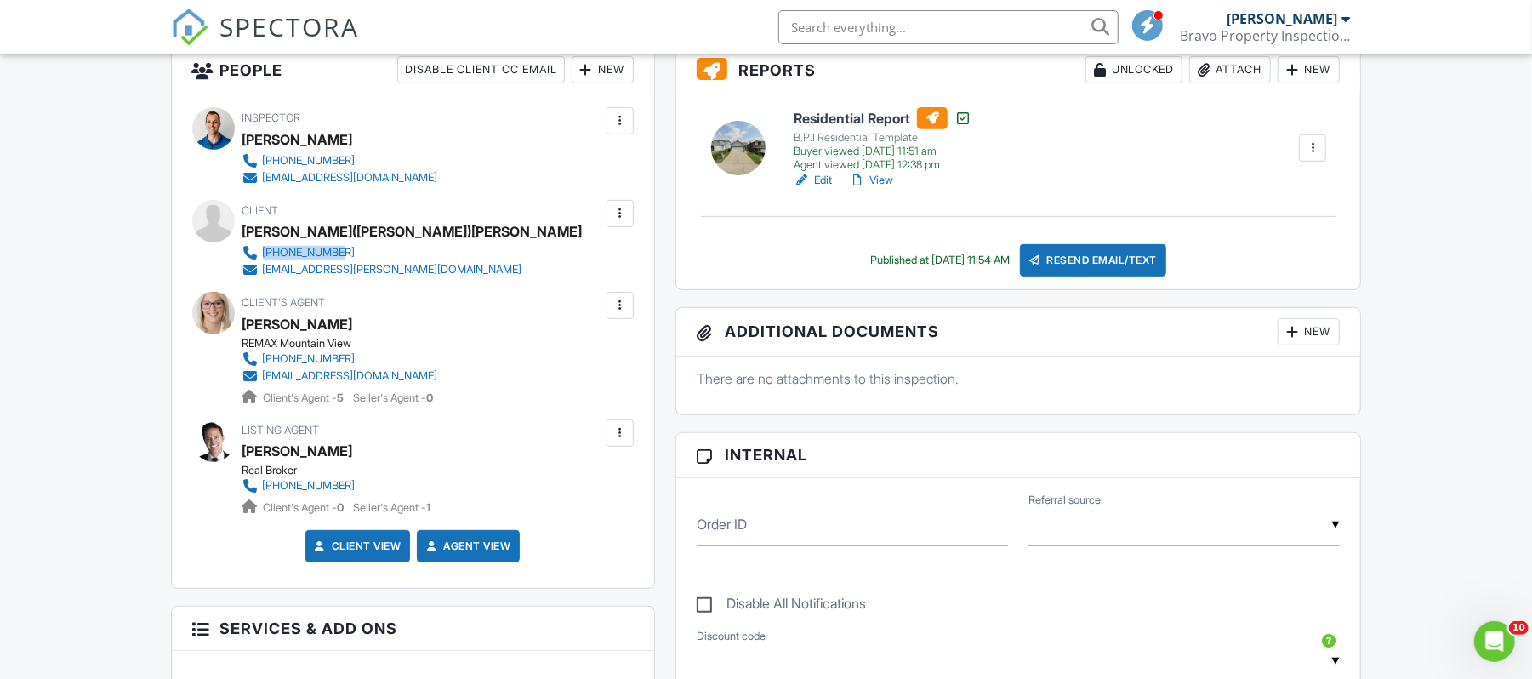
scroll to position [113, 0]
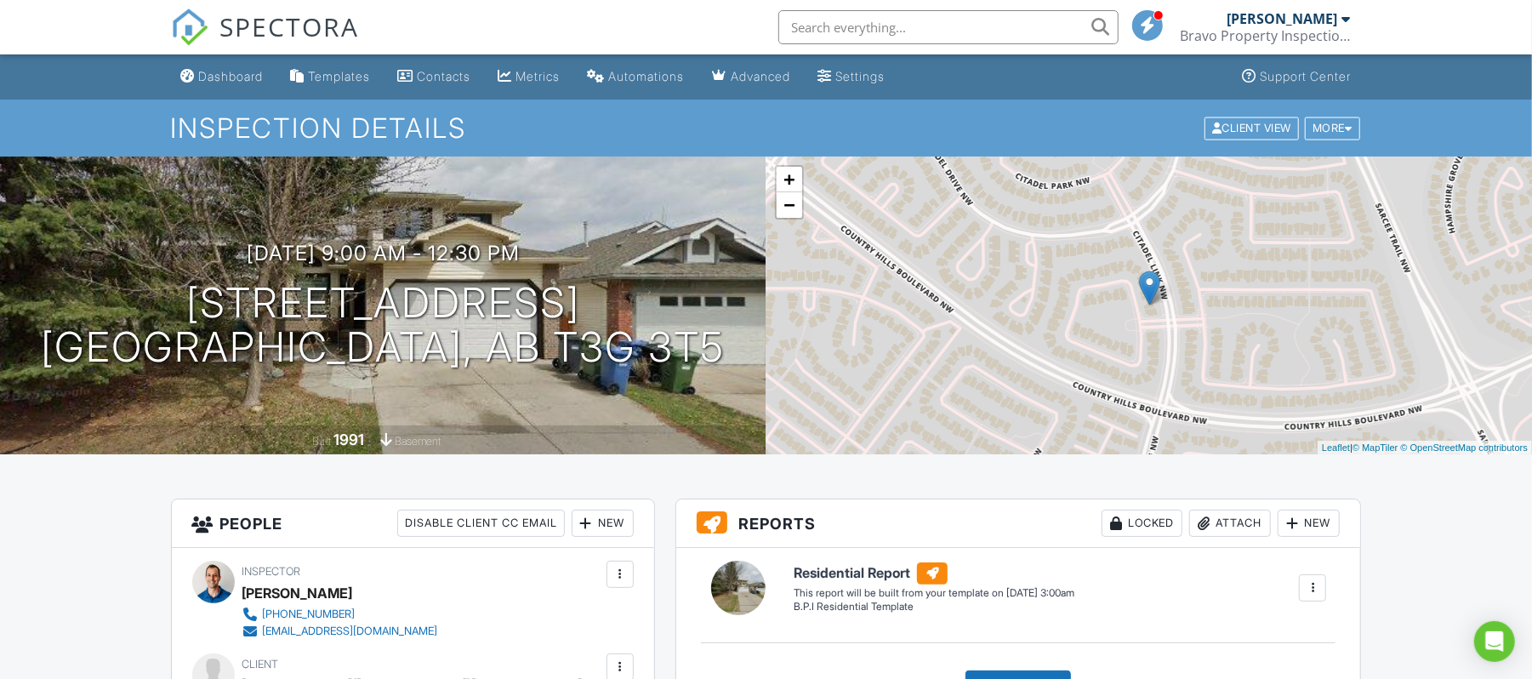
drag, startPoint x: 306, startPoint y: 27, endPoint x: 318, endPoint y: 4, distance: 25.9
click at [306, 27] on span "SPECTORA" at bounding box center [290, 27] width 140 height 36
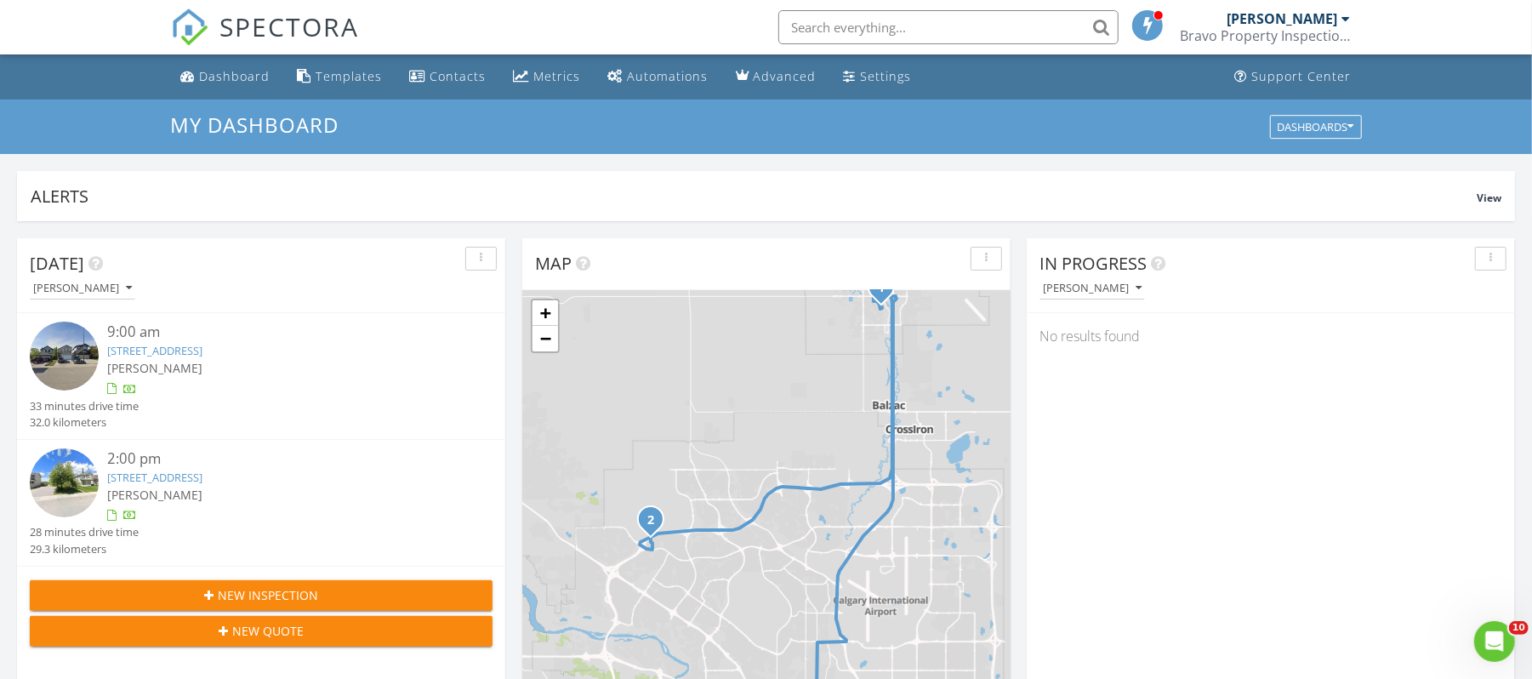
click at [202, 351] on link "[STREET_ADDRESS]" at bounding box center [154, 350] width 95 height 15
